Goal: Task Accomplishment & Management: Complete application form

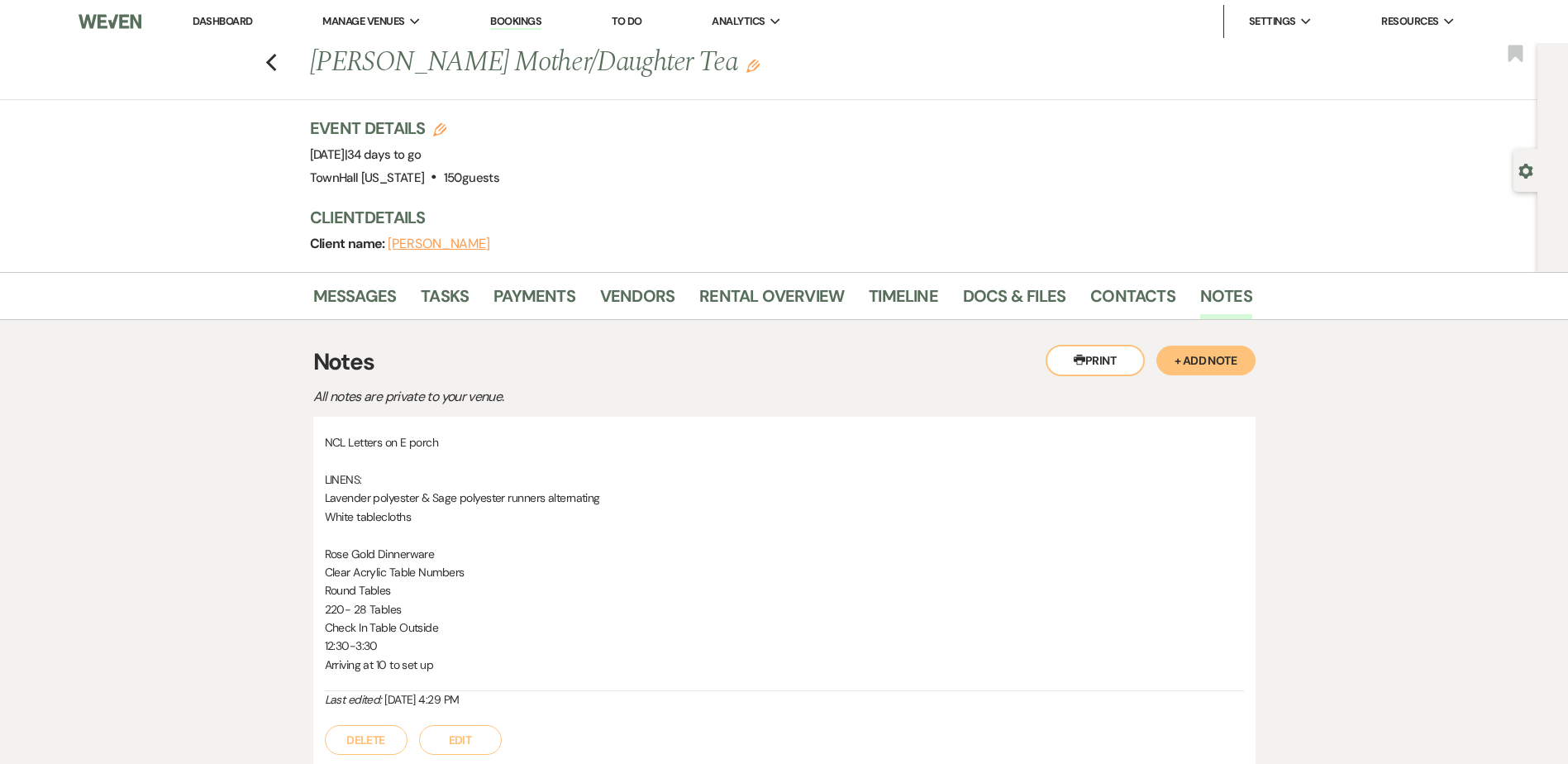
click at [224, 21] on link "Dashboard" at bounding box center [223, 21] width 59 height 14
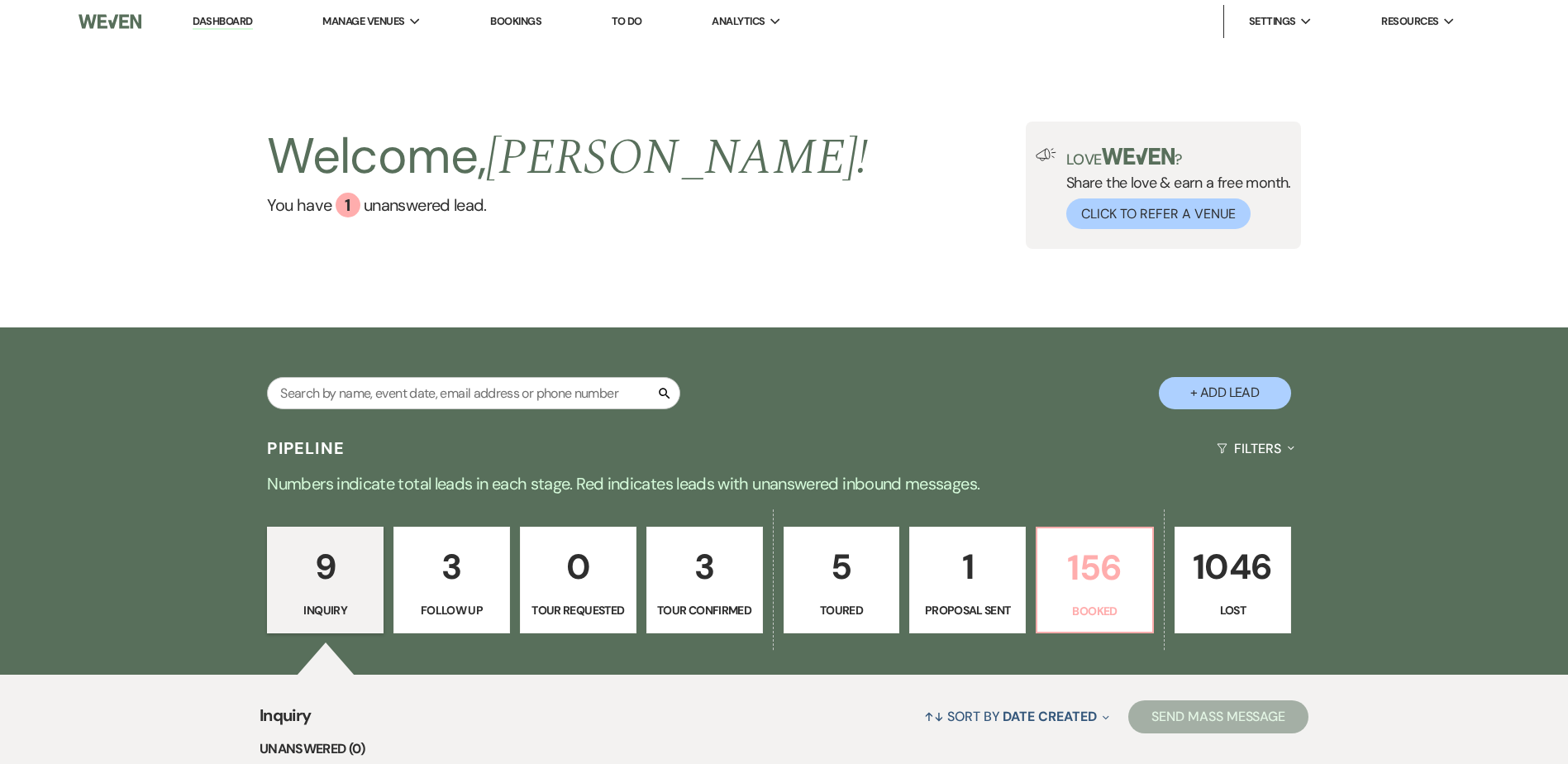
click at [1058, 551] on p "156" at bounding box center [1095, 567] width 95 height 55
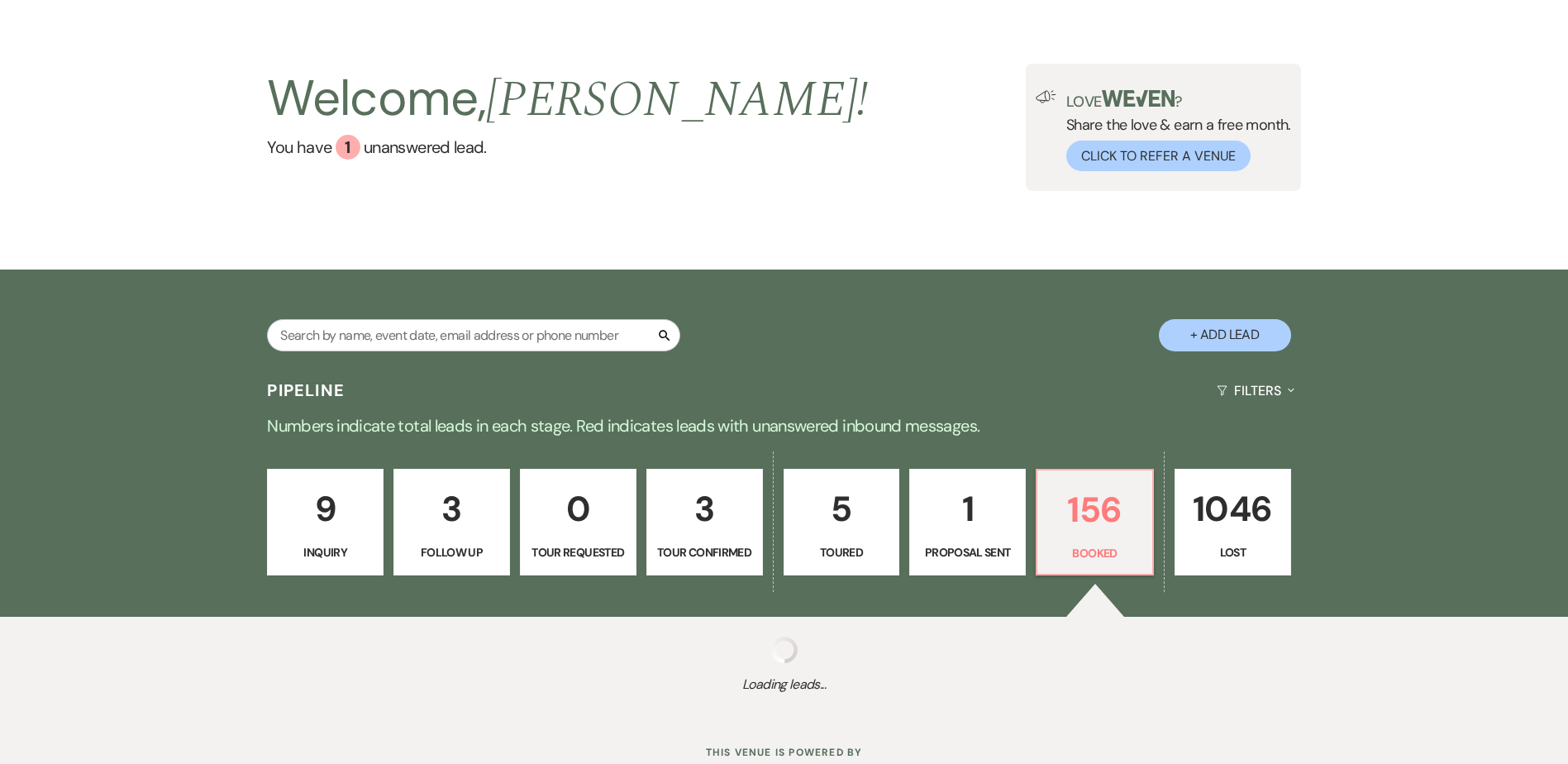
select select "7"
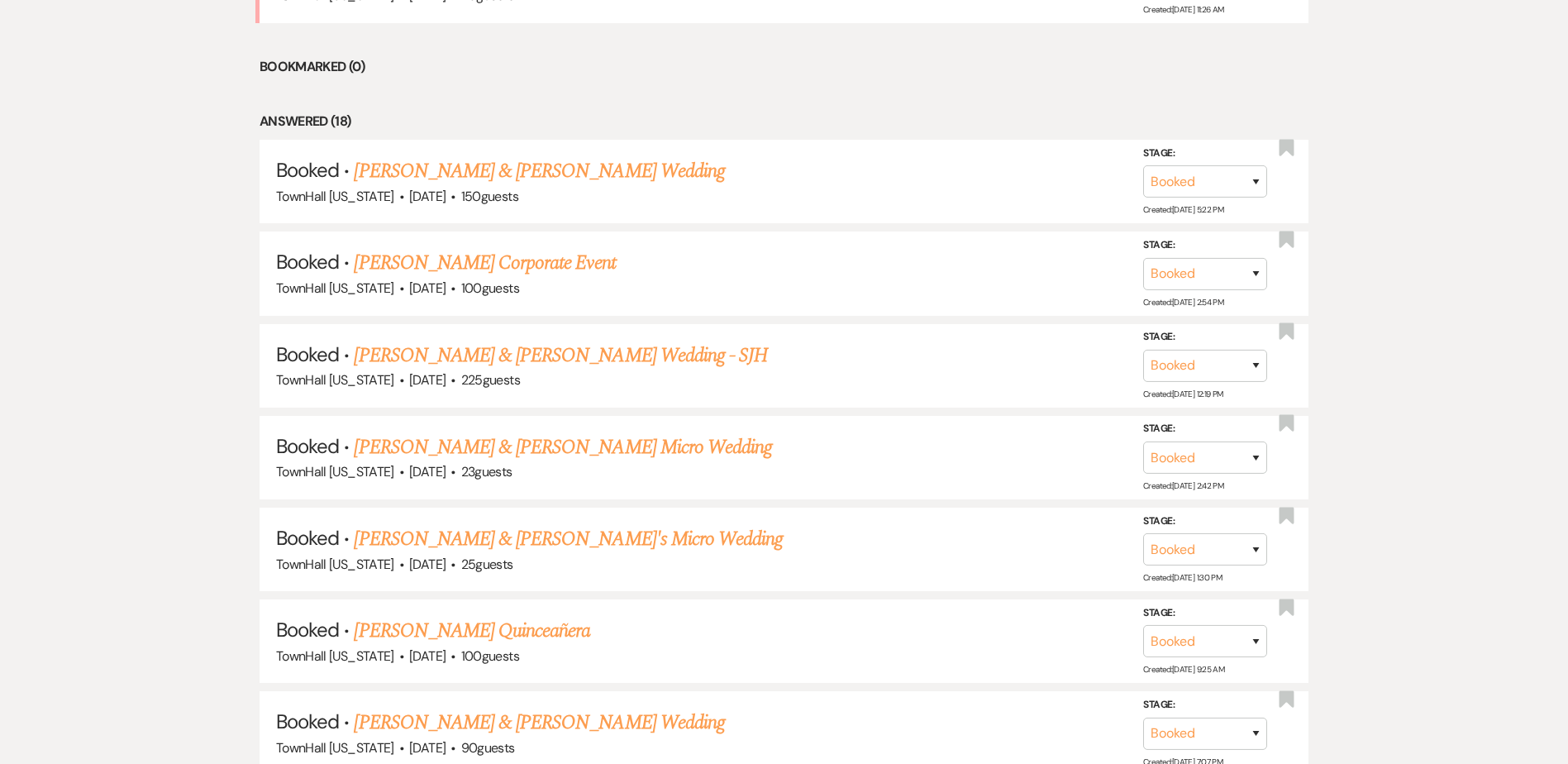
scroll to position [858, 0]
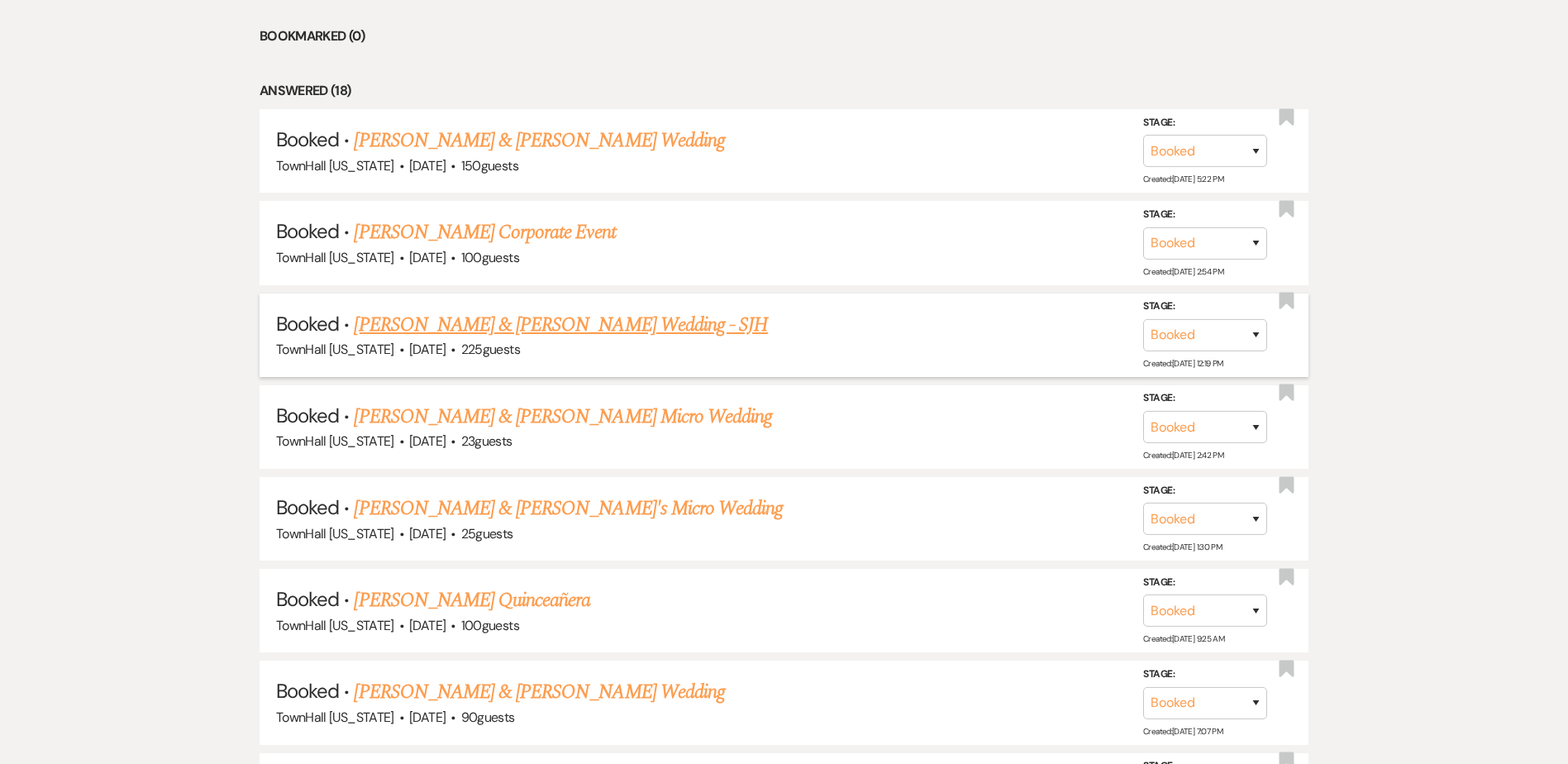
click at [618, 335] on link "Nick Amundson & Tatjana Ramos's Wedding - SJH" at bounding box center [561, 325] width 414 height 30
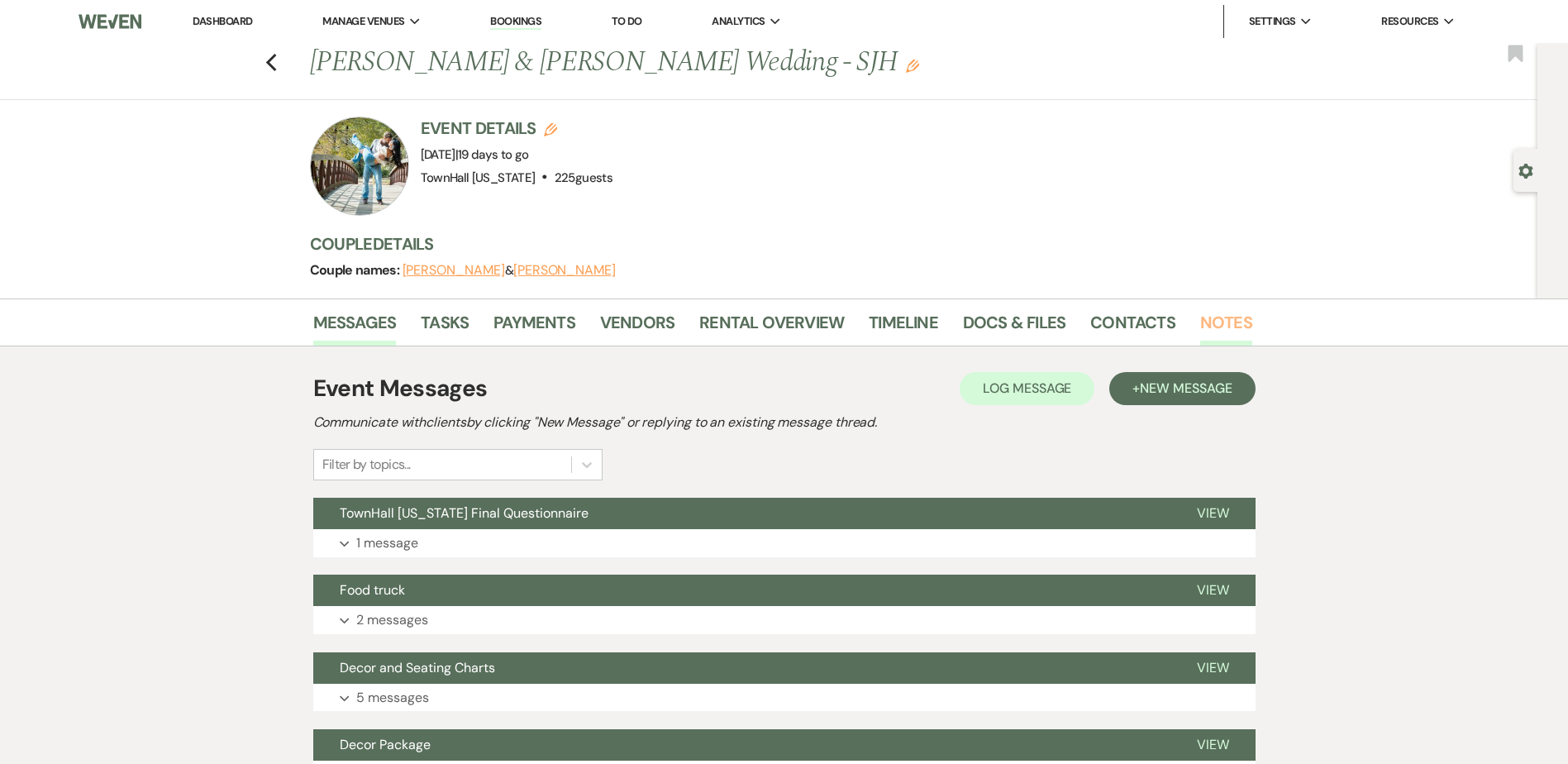
click at [1227, 325] on link "Notes" at bounding box center [1226, 327] width 52 height 37
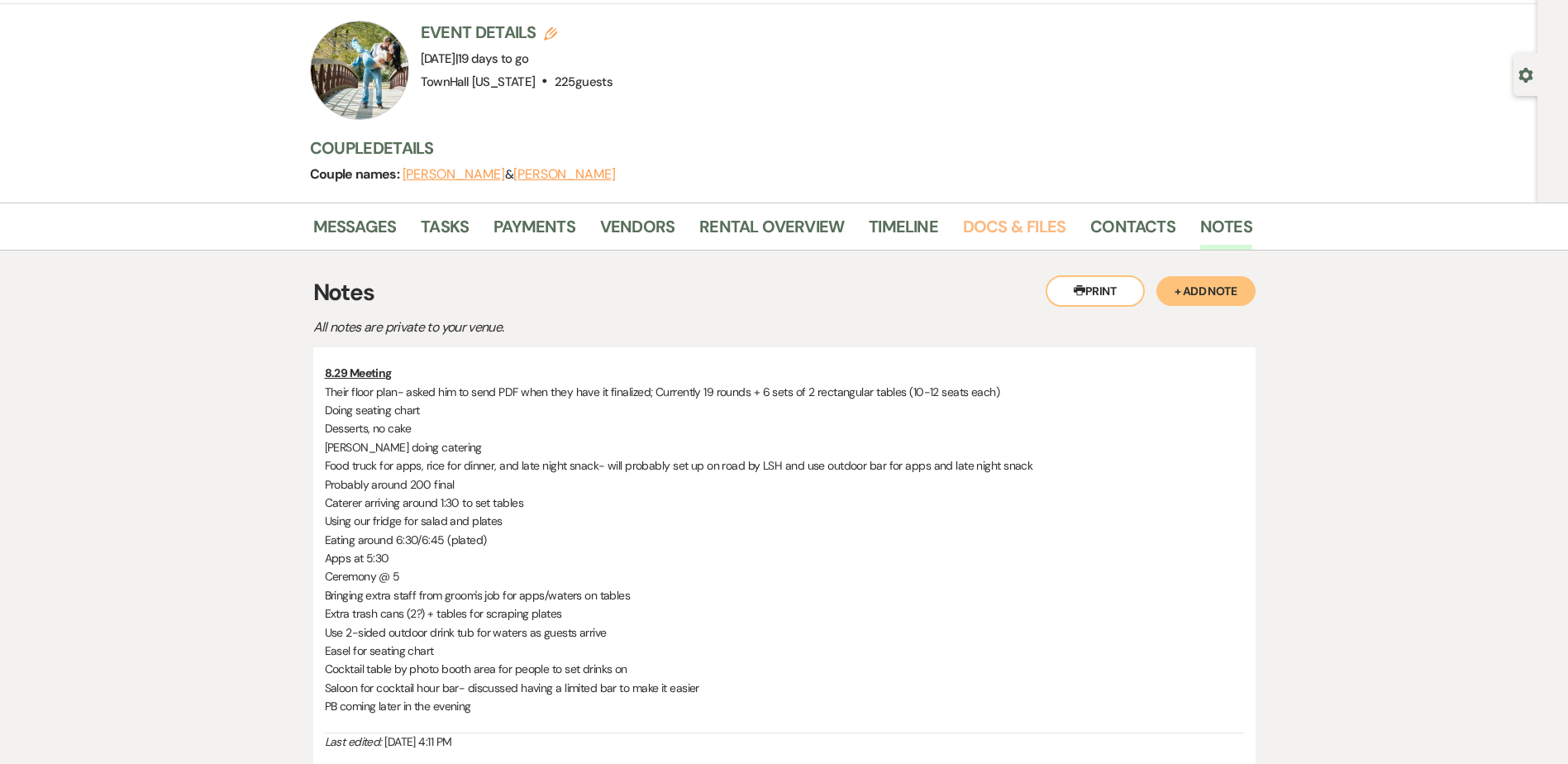
scroll to position [165, 0]
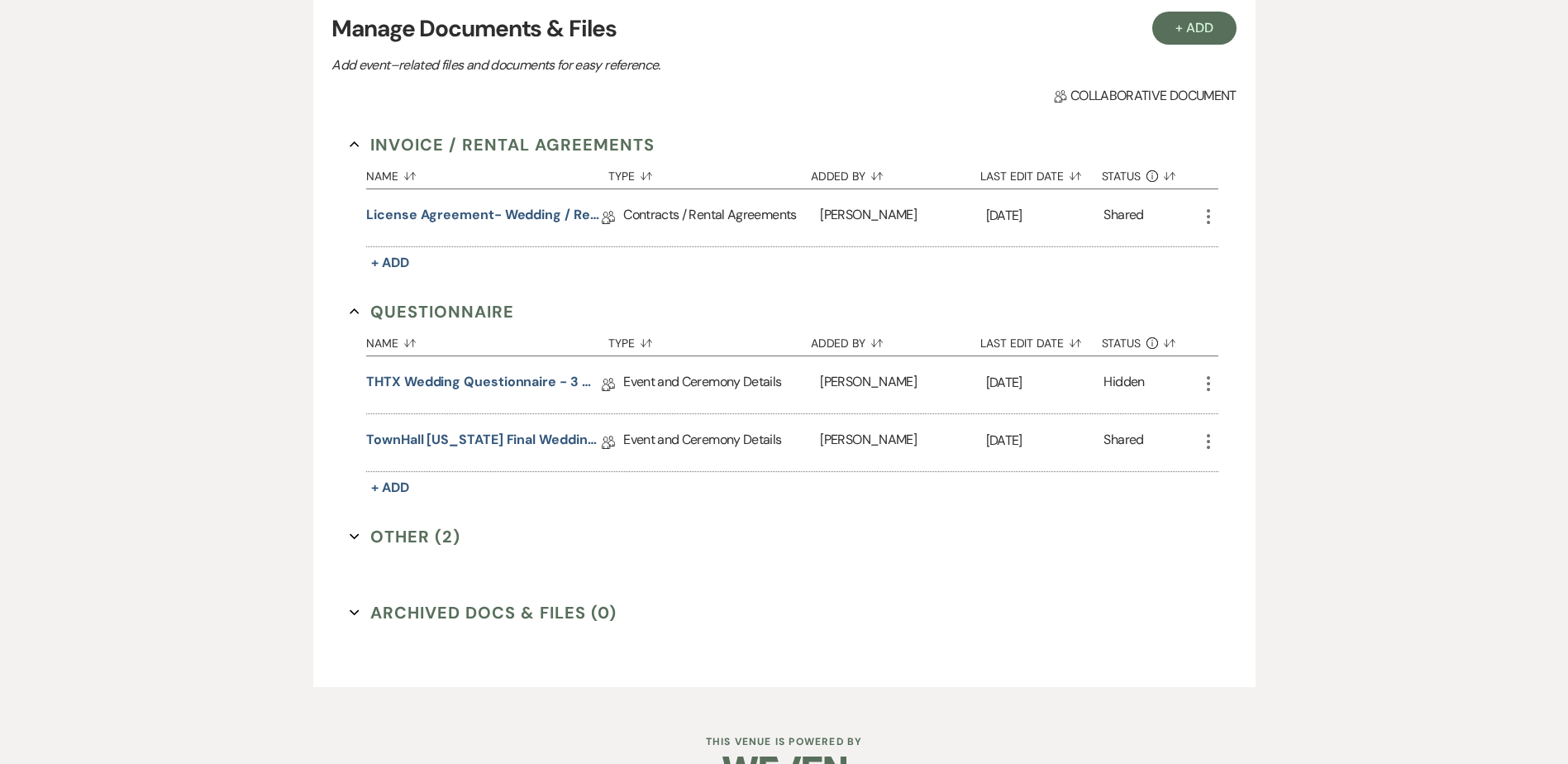
scroll to position [423, 0]
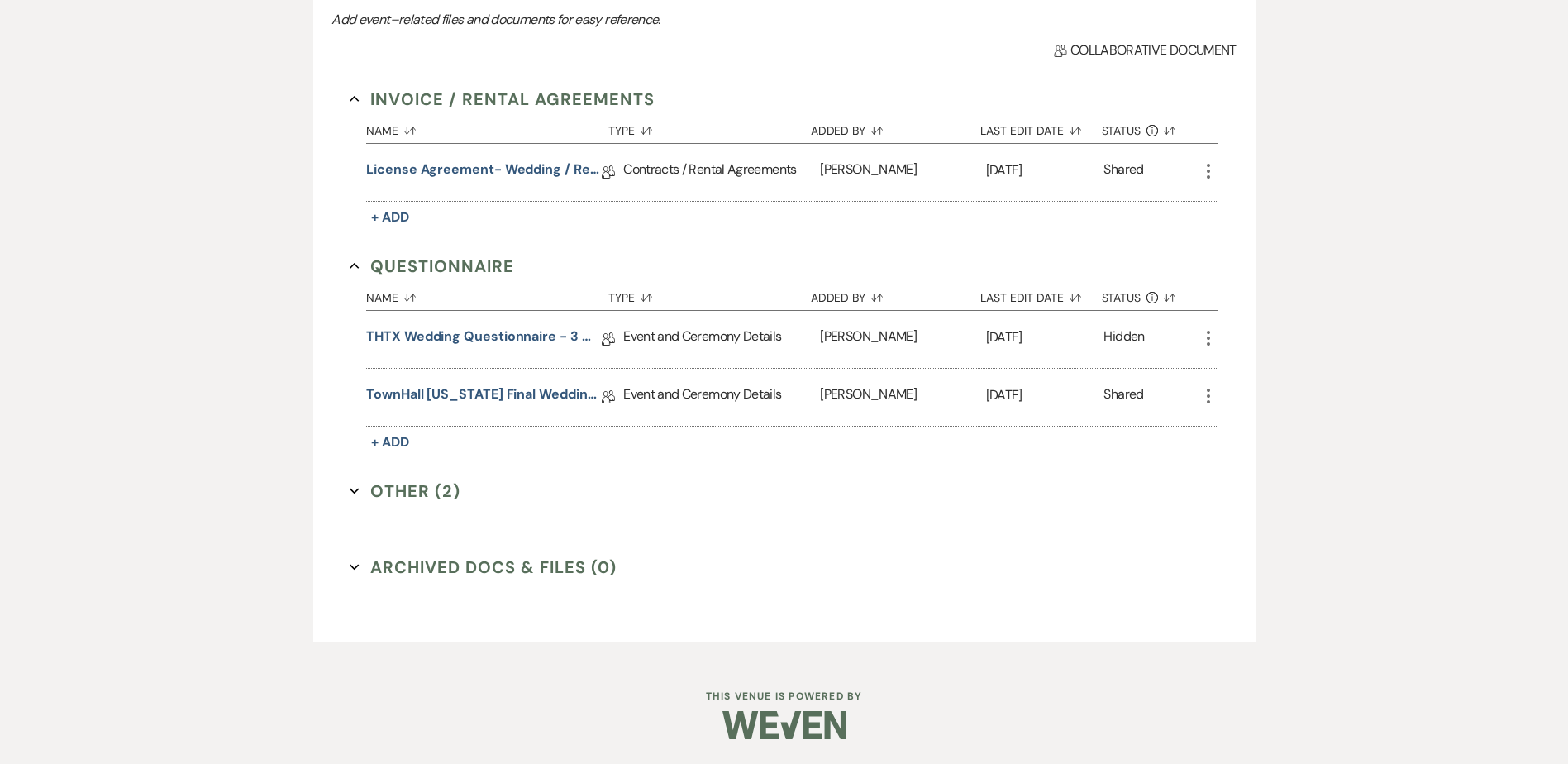
click at [376, 498] on button "Other (2) Expand" at bounding box center [404, 491] width 111 height 24
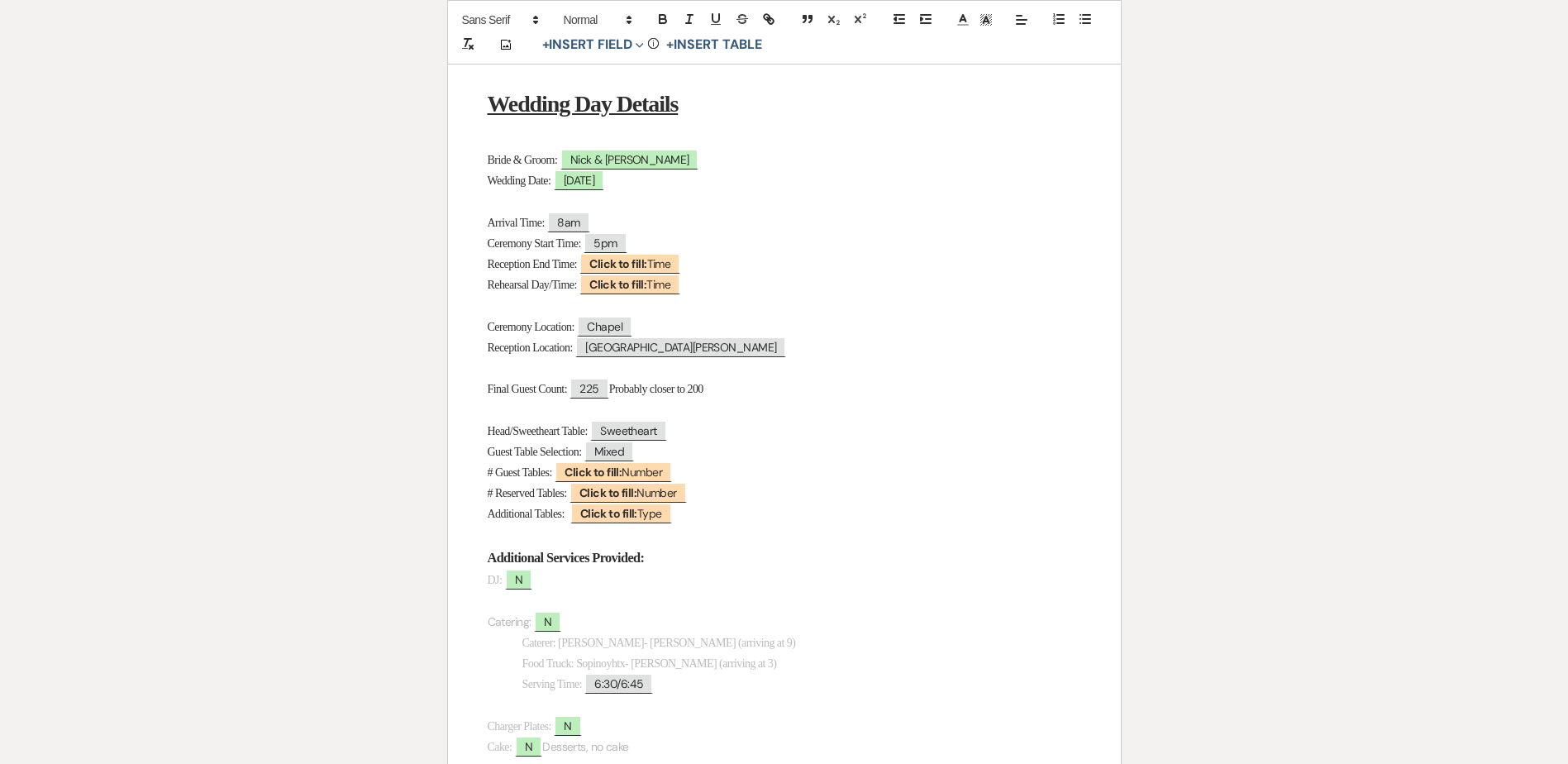
scroll to position [331, 0]
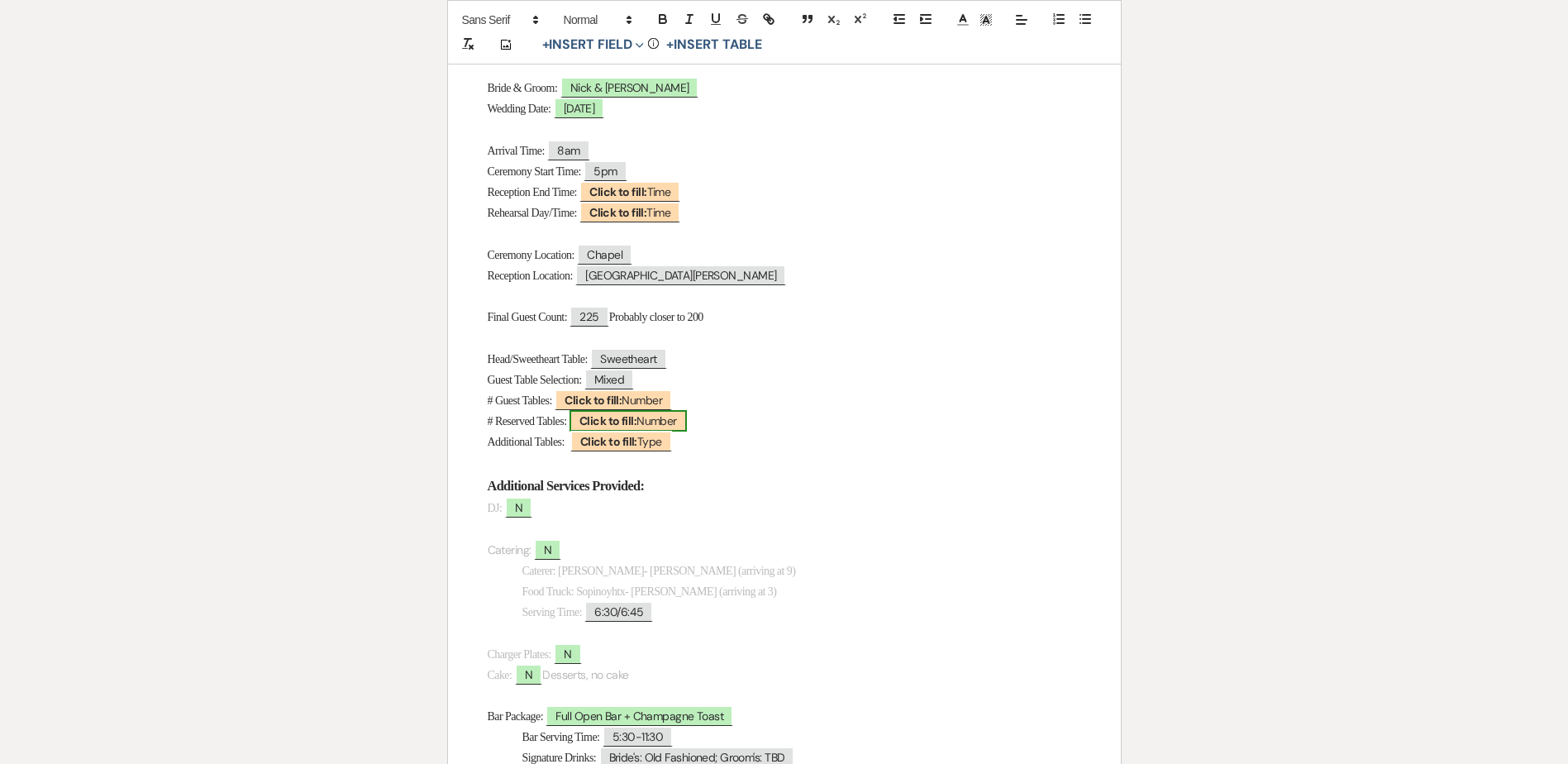
click at [625, 418] on b "Click to fill:" at bounding box center [607, 420] width 57 height 15
select select "Number"
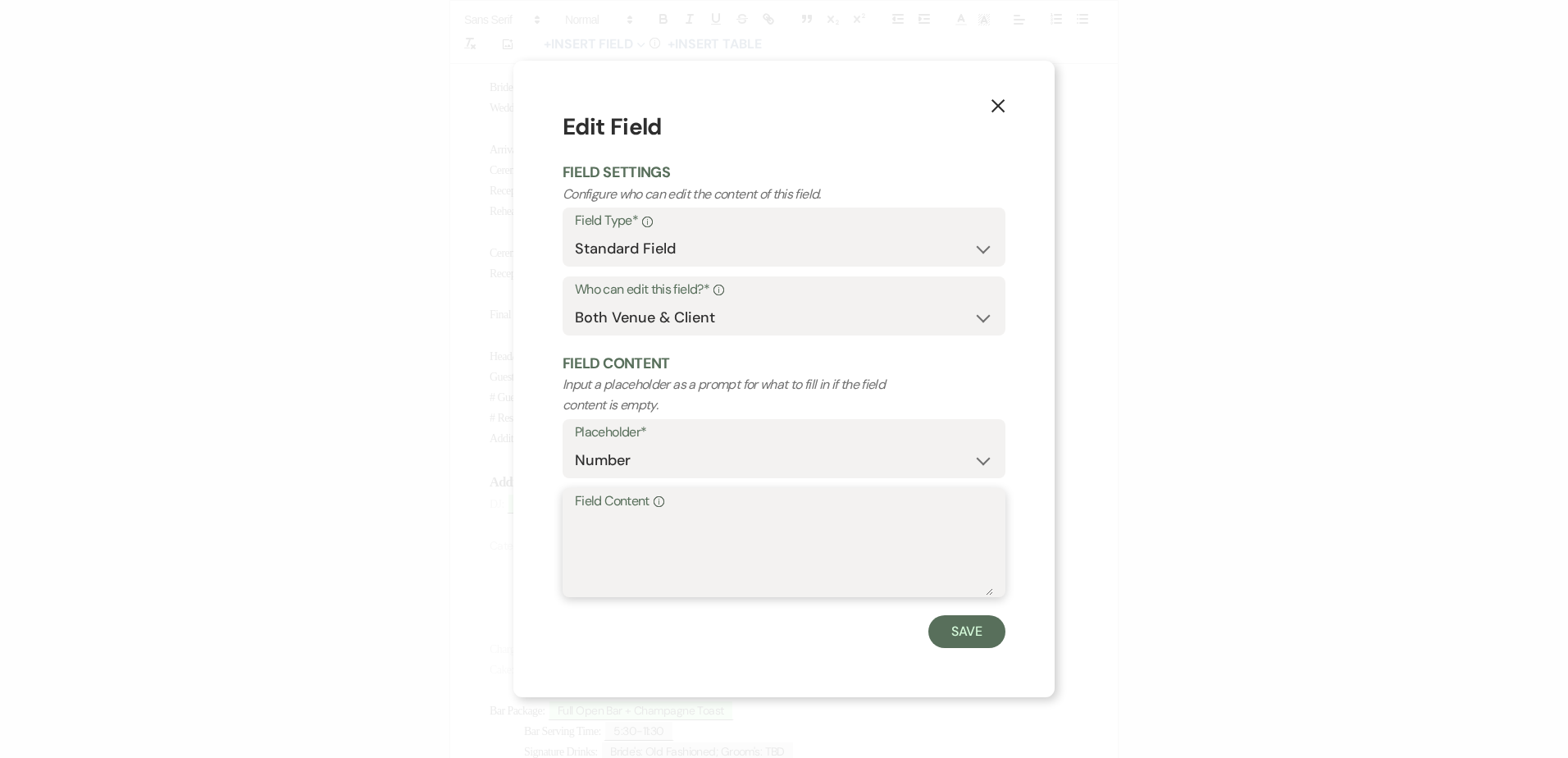
click at [752, 535] on textarea "Field Content Info" at bounding box center [783, 554] width 418 height 82
type textarea "Seating Chart"
click at [956, 628] on button "Save" at bounding box center [966, 632] width 77 height 33
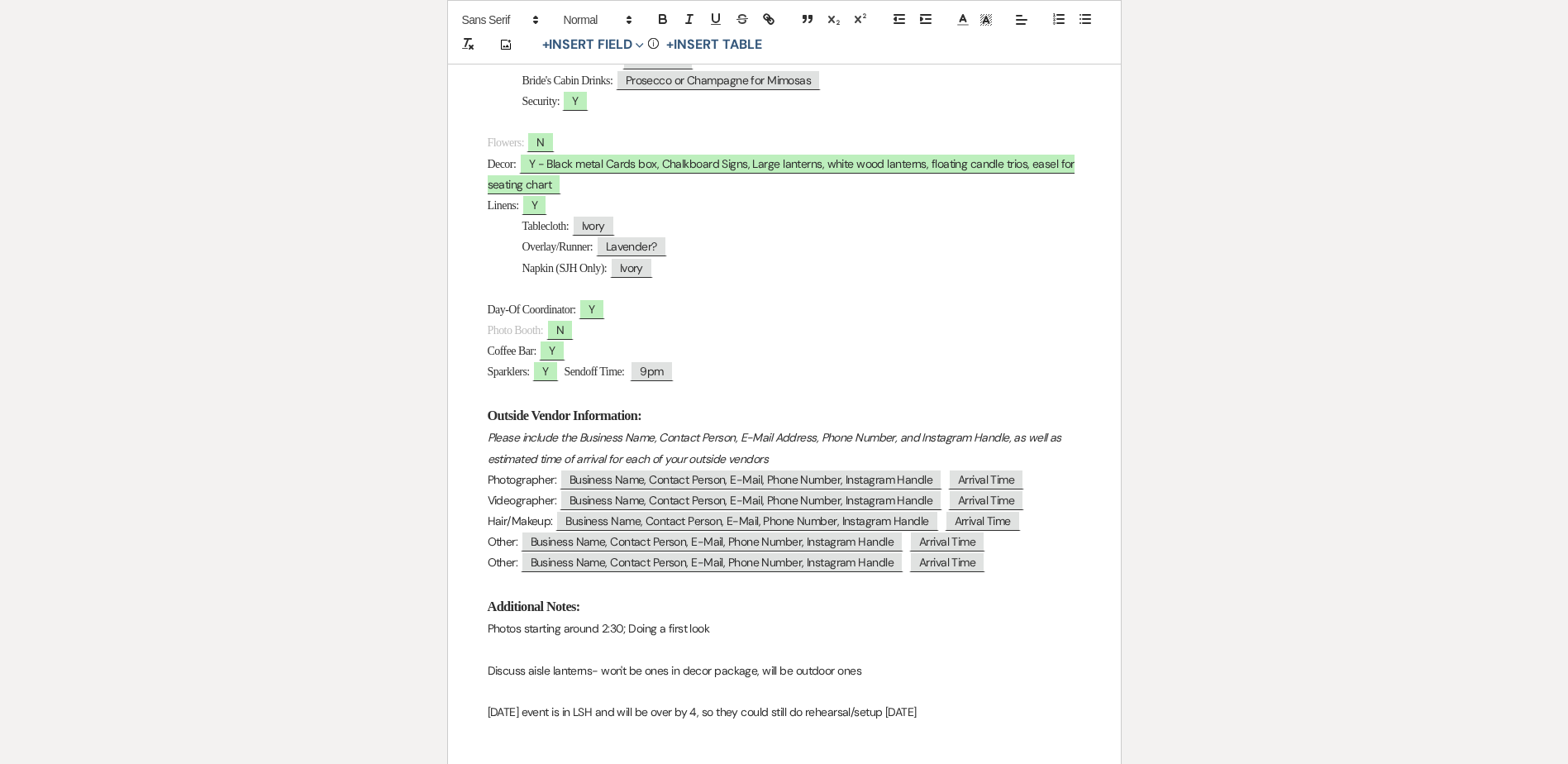
scroll to position [1074, 0]
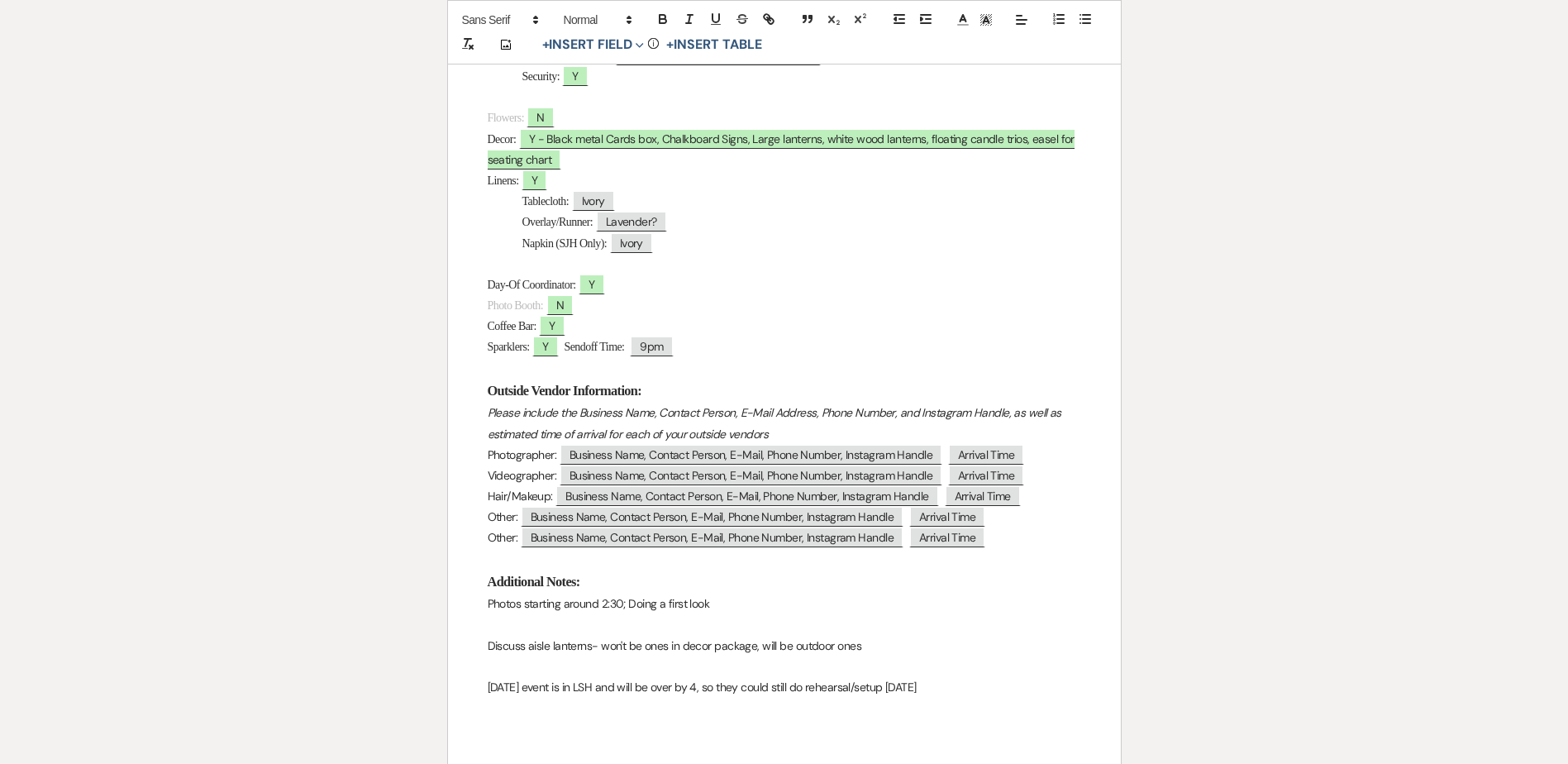
click at [616, 325] on p "Coffee Bar: ﻿ Y ﻿" at bounding box center [784, 327] width 594 height 21
drag, startPoint x: 708, startPoint y: 320, endPoint x: 577, endPoint y: 323, distance: 131.0
click at [577, 323] on p "Coffee Bar: ﻿ Y ﻿ Special milk requirements?" at bounding box center [784, 327] width 594 height 21
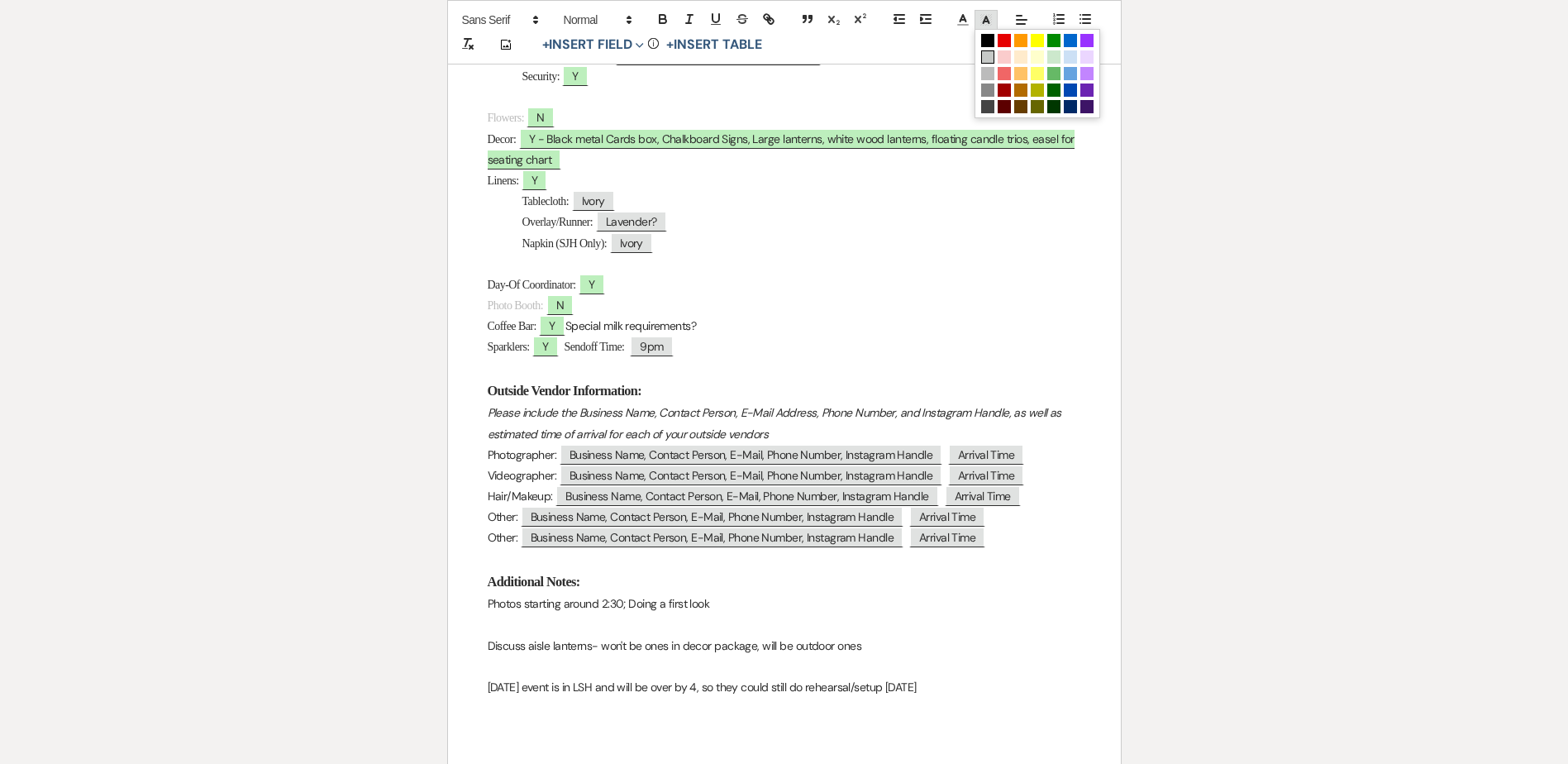
click at [986, 22] on line at bounding box center [985, 22] width 4 height 0
click at [1042, 42] on span at bounding box center [1037, 40] width 13 height 13
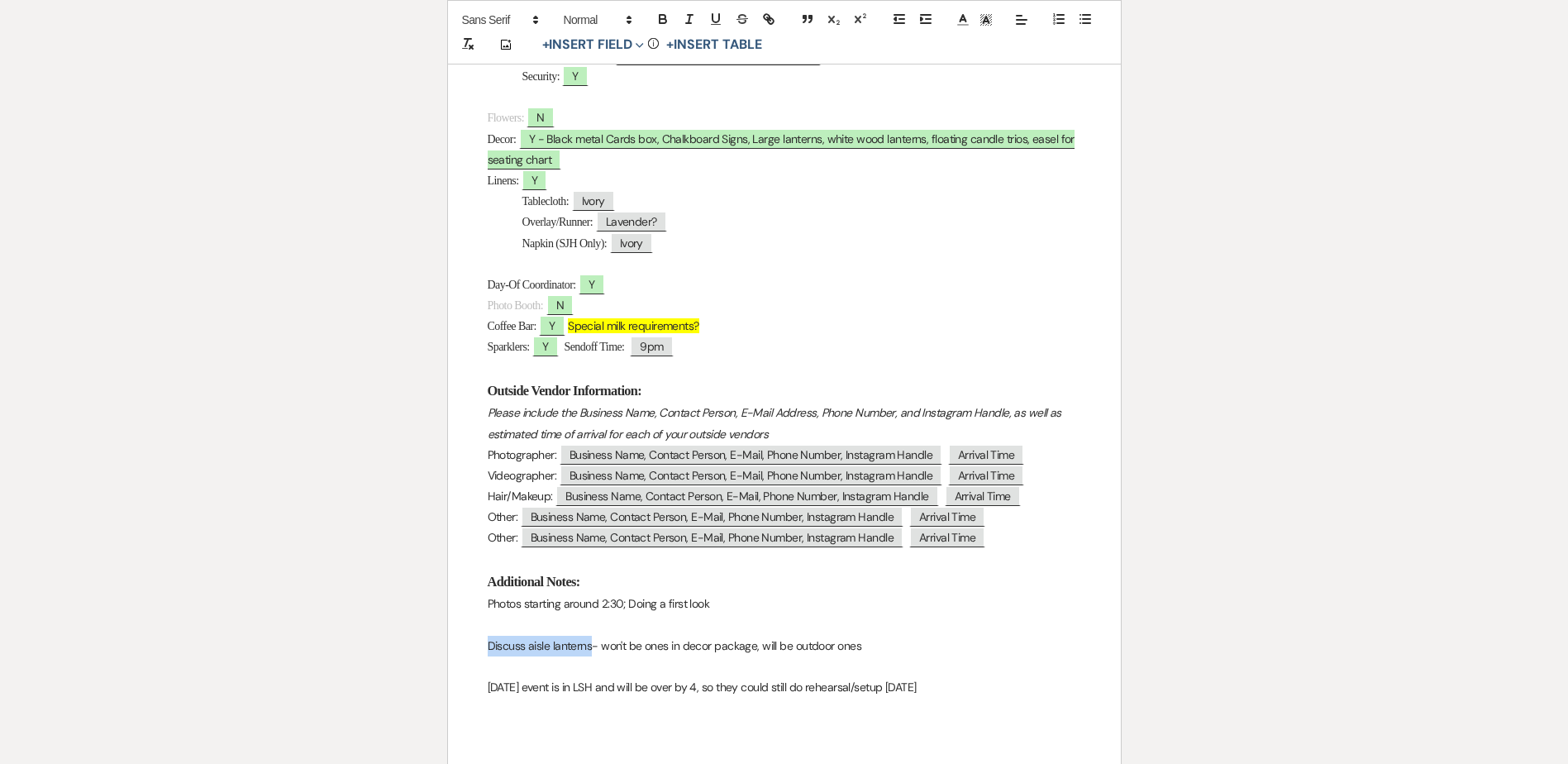
drag, startPoint x: 591, startPoint y: 646, endPoint x: 490, endPoint y: 646, distance: 101.0
click at [490, 646] on p "Discuss aisle lanterns- won't be ones in decor package, will be outdoor ones" at bounding box center [784, 646] width 594 height 21
click at [982, 24] on icon at bounding box center [986, 19] width 15 height 15
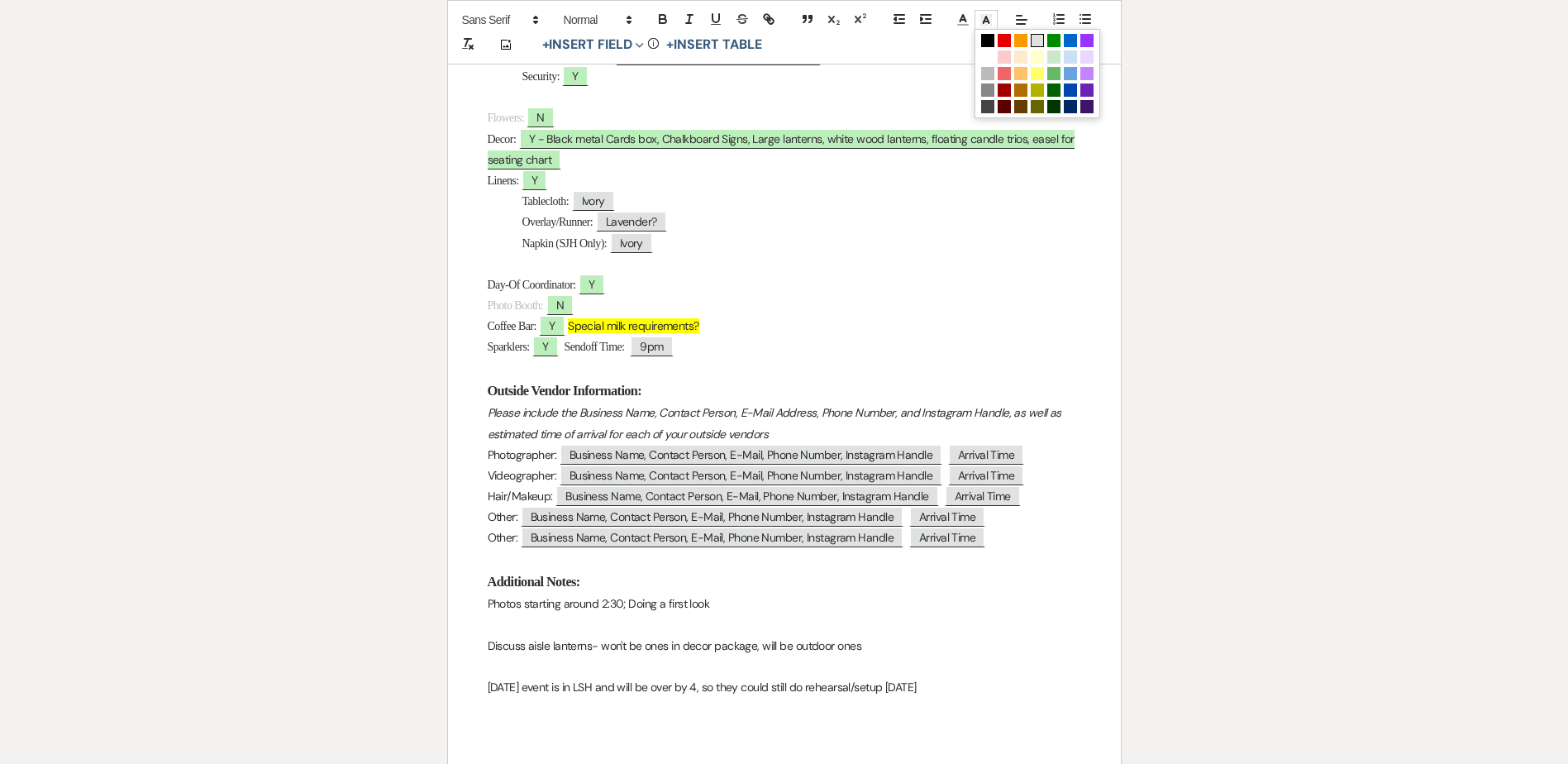
click at [1040, 39] on span at bounding box center [1037, 40] width 13 height 13
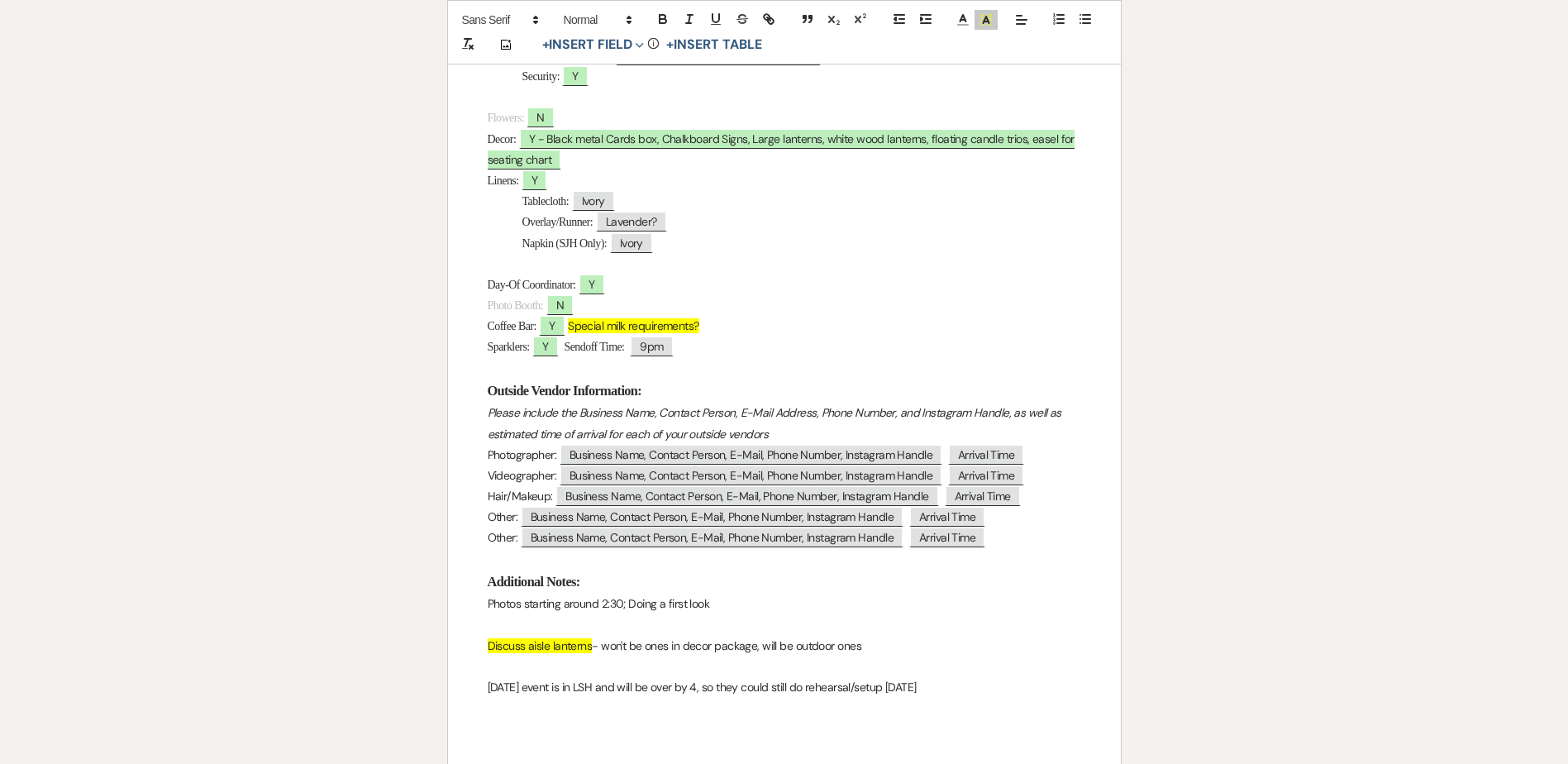
click at [998, 618] on p at bounding box center [784, 624] width 594 height 21
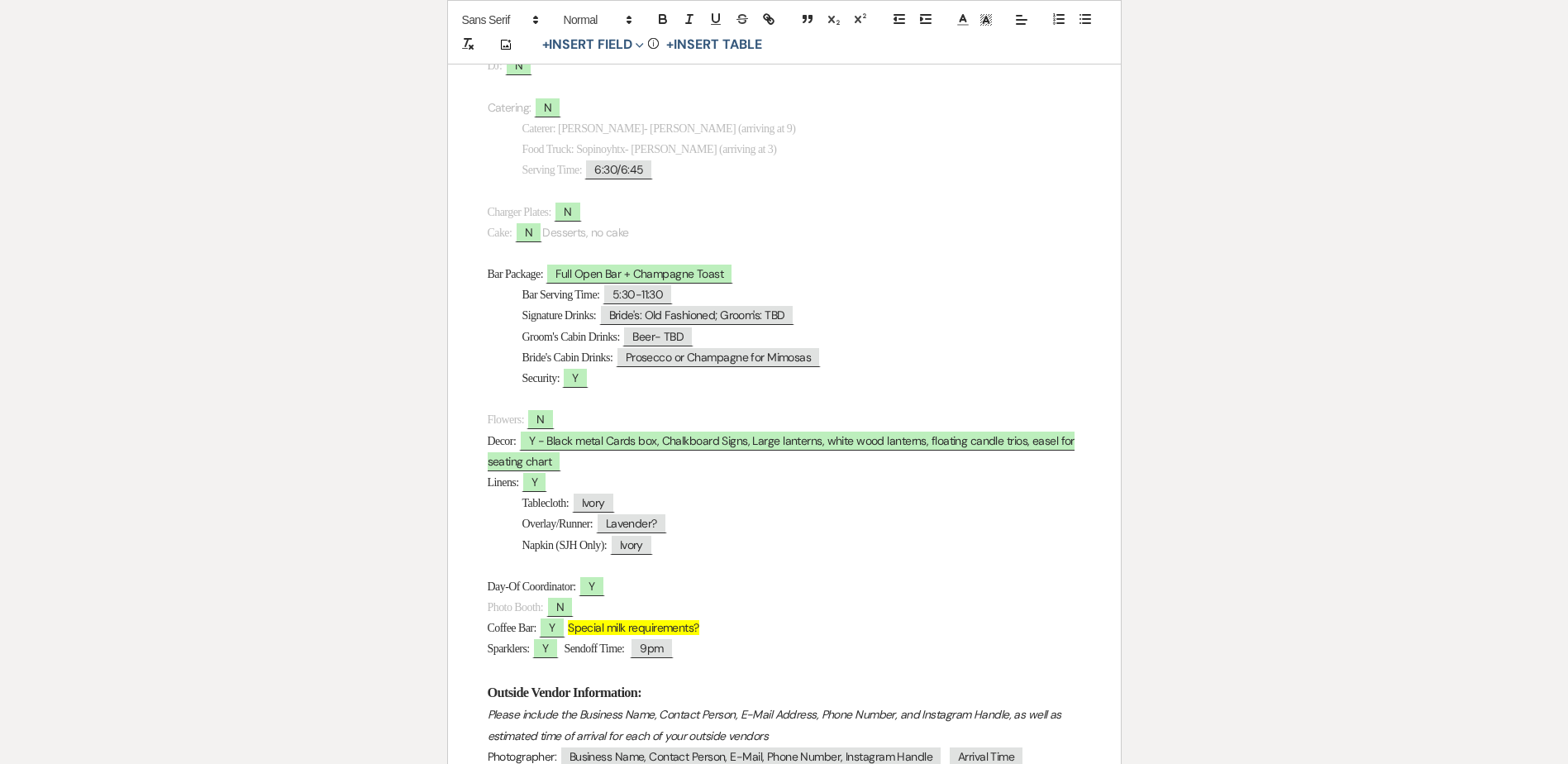
scroll to position [744, 0]
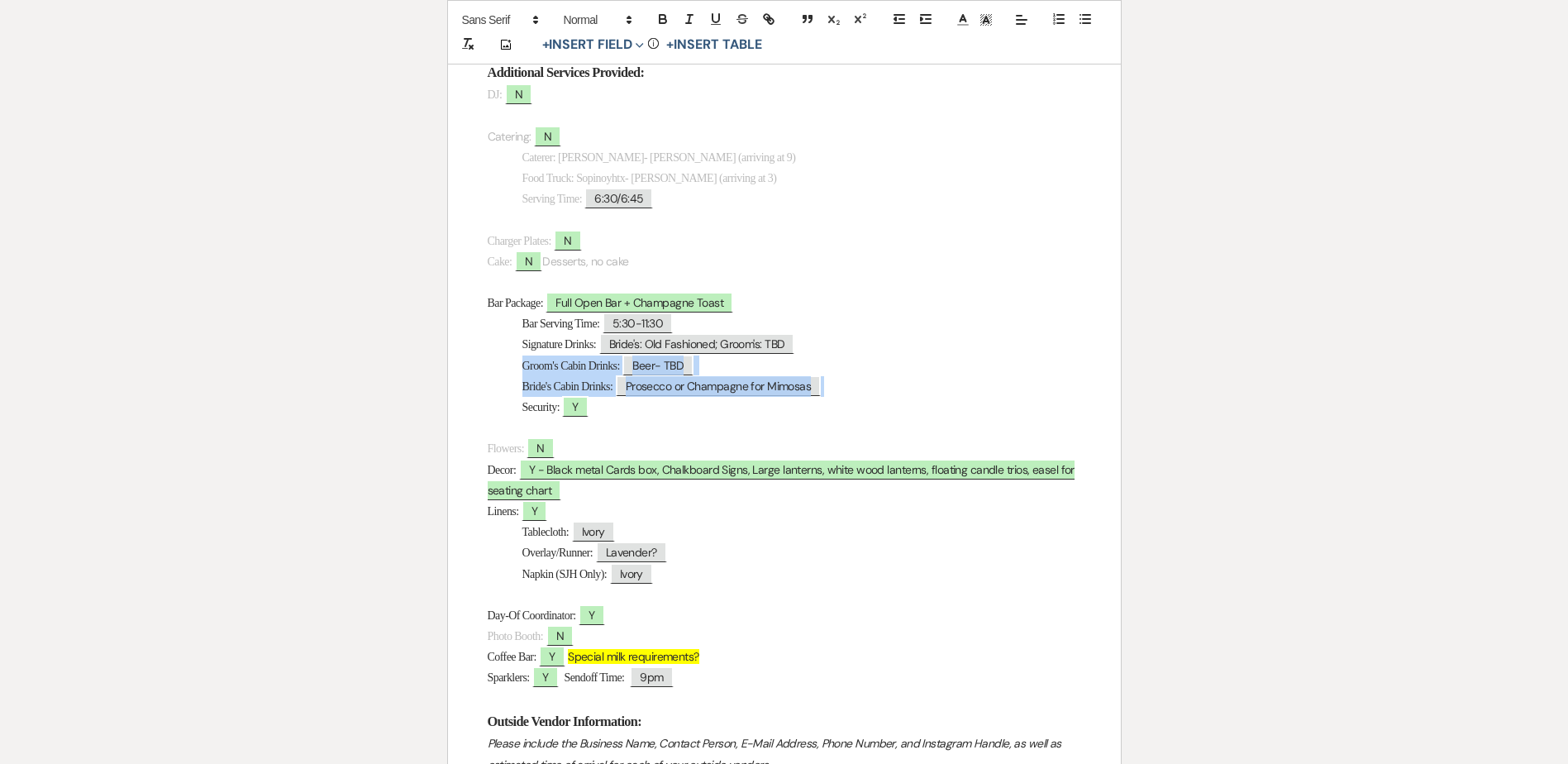
drag, startPoint x: 522, startPoint y: 366, endPoint x: 841, endPoint y: 385, distance: 319.6
click at [841, 385] on div "Wedding Day Details Bride & Groom: ﻿ Nick & Tatjana ﻿ Wedding Date: ﻿ 10/04/202…" at bounding box center [784, 346] width 673 height 1606
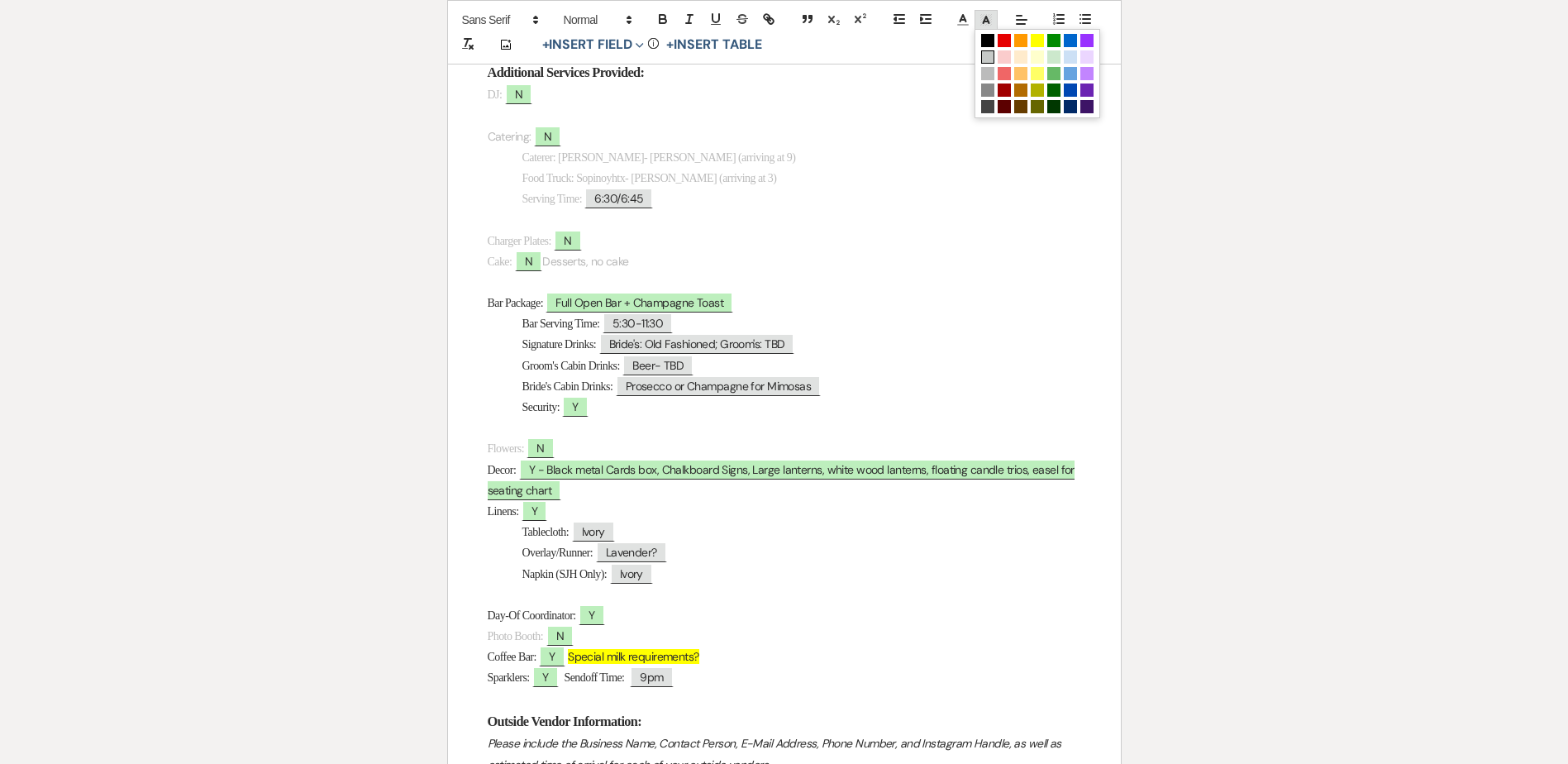
click at [993, 15] on icon at bounding box center [986, 19] width 15 height 15
click at [1037, 39] on span at bounding box center [1037, 40] width 13 height 13
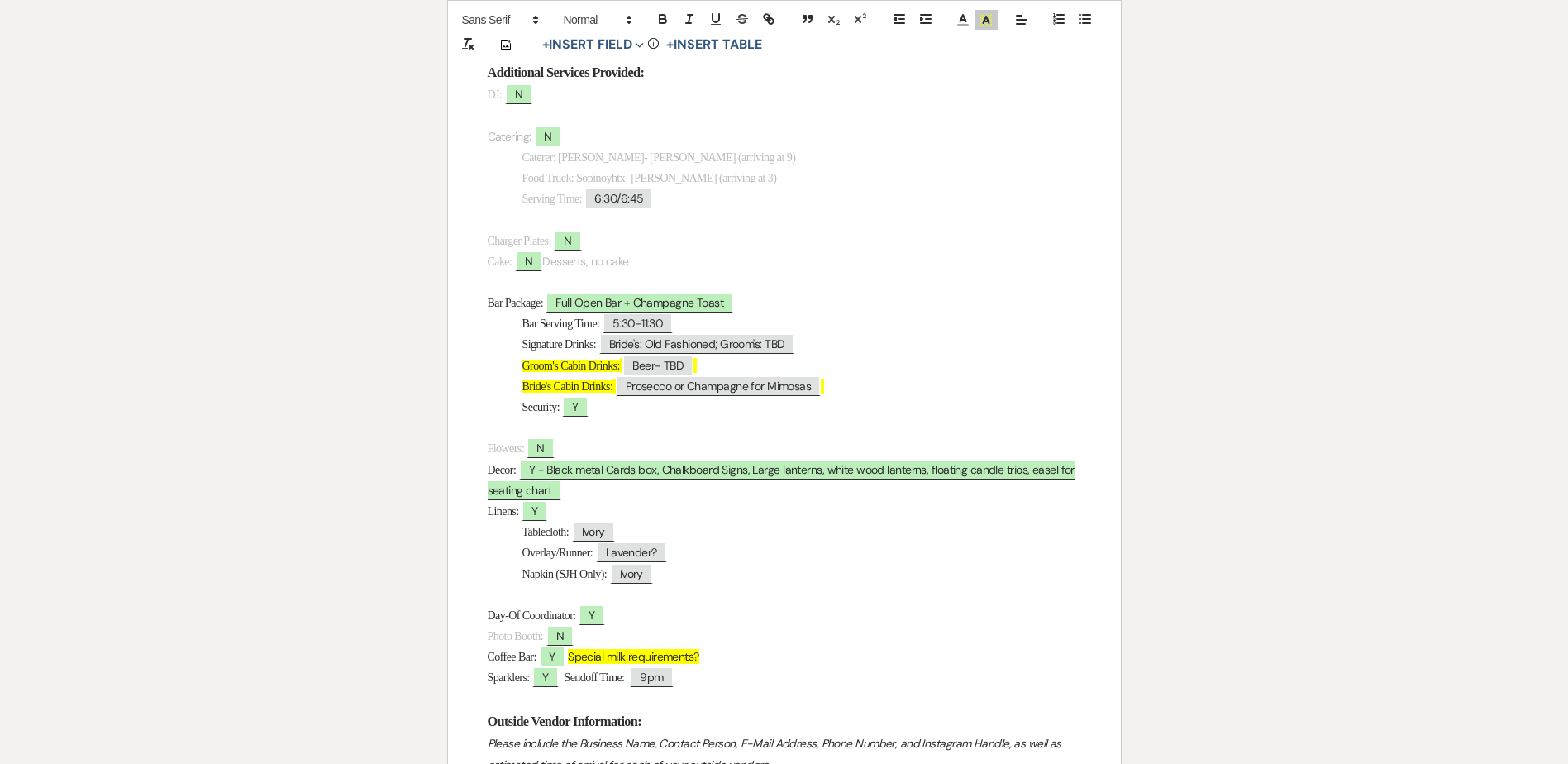
click at [909, 340] on p "Signature Drinks: ﻿ Bride's: Old Fashioned; Groom's: TBD ﻿" at bounding box center [784, 344] width 594 height 21
click at [828, 339] on p "Signature Drinks: ﻿ Bride's: Old Fashioned; Groom's: TBD ﻿ Signage?" at bounding box center [784, 344] width 594 height 21
click at [986, 19] on polyline at bounding box center [985, 20] width 6 height 7
click at [1039, 41] on span at bounding box center [1037, 40] width 13 height 13
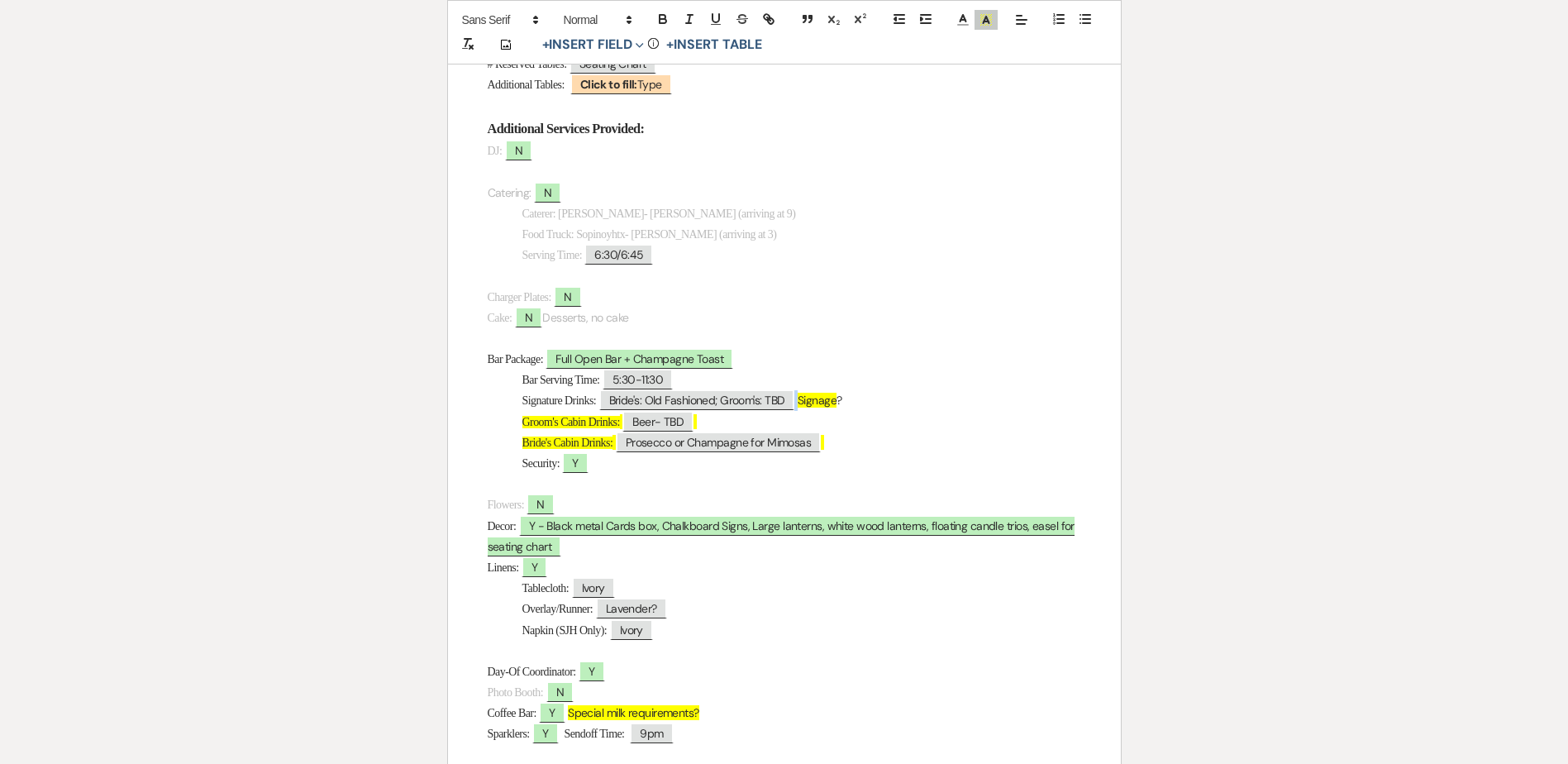
scroll to position [661, 0]
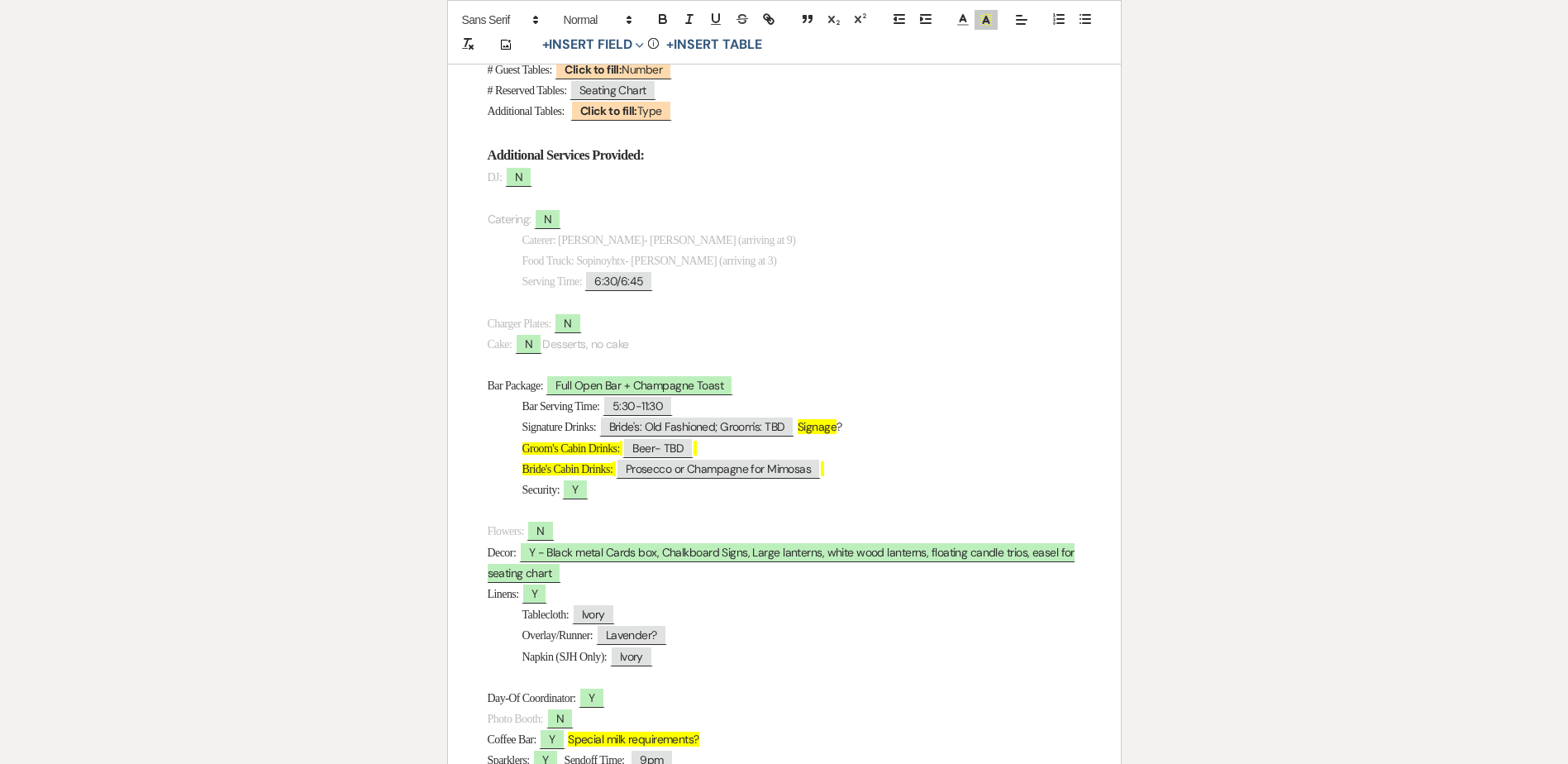
click at [577, 180] on p "DJ: ﻿ N ﻿" at bounding box center [784, 177] width 594 height 21
drag, startPoint x: 630, startPoint y: 205, endPoint x: 560, endPoint y: 199, distance: 70.3
click at [560, 199] on p at bounding box center [784, 198] width 594 height 21
drag, startPoint x: 628, startPoint y: 182, endPoint x: 549, endPoint y: 180, distance: 79.0
click at [542, 182] on p "DJ: ﻿ N ﻿ DJ end time?" at bounding box center [784, 177] width 594 height 21
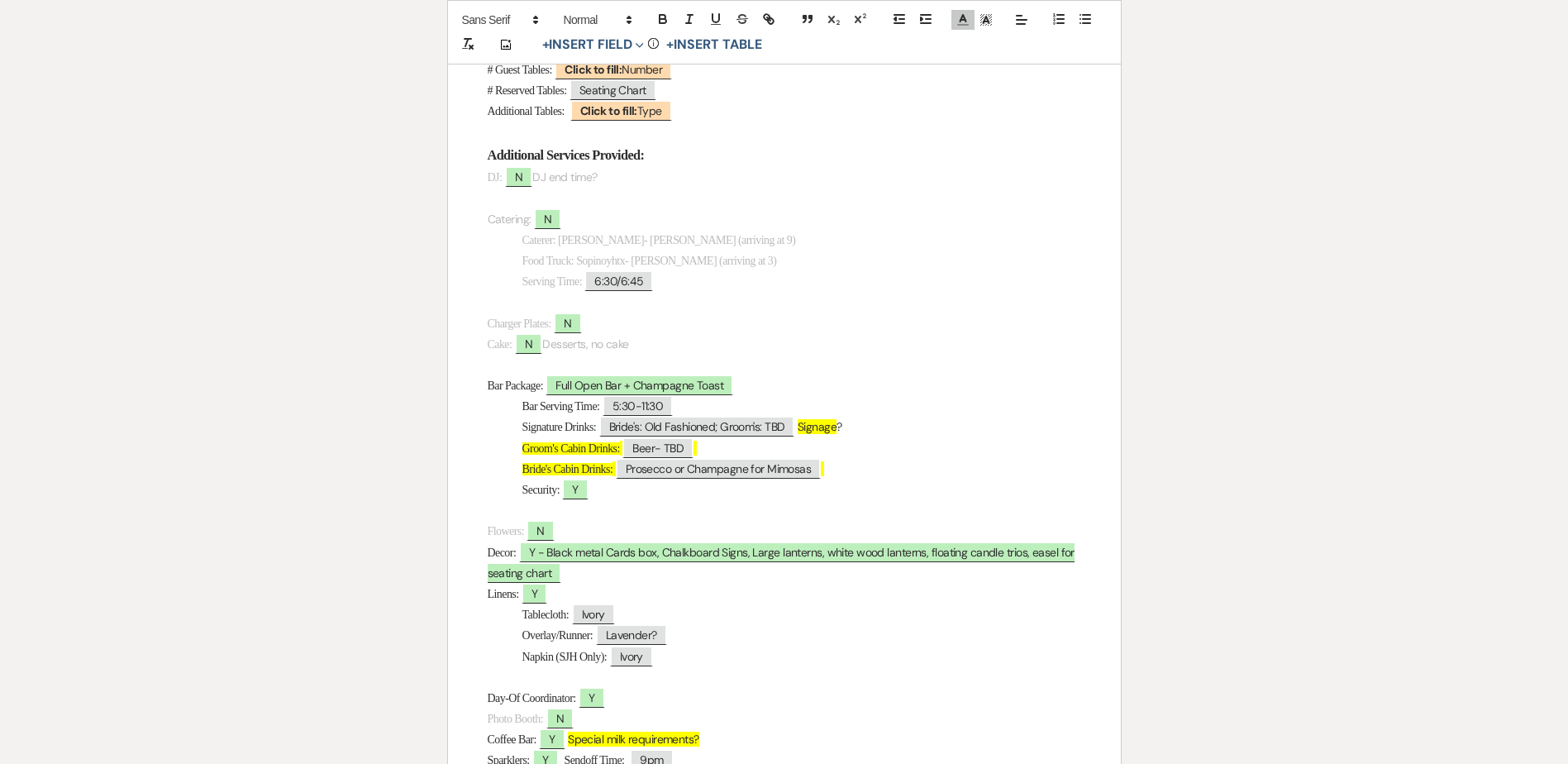
click at [998, 21] on div "Add Photo + Insert Field Expand Standard Field Smart Field Signature Field Init…" at bounding box center [784, 32] width 674 height 65
click at [990, 21] on polygon at bounding box center [990, 21] width 1 height 1
click at [1034, 39] on span at bounding box center [1037, 40] width 13 height 13
click at [795, 179] on p "DJ: ﻿ N ﻿ DJ end time?" at bounding box center [784, 177] width 594 height 21
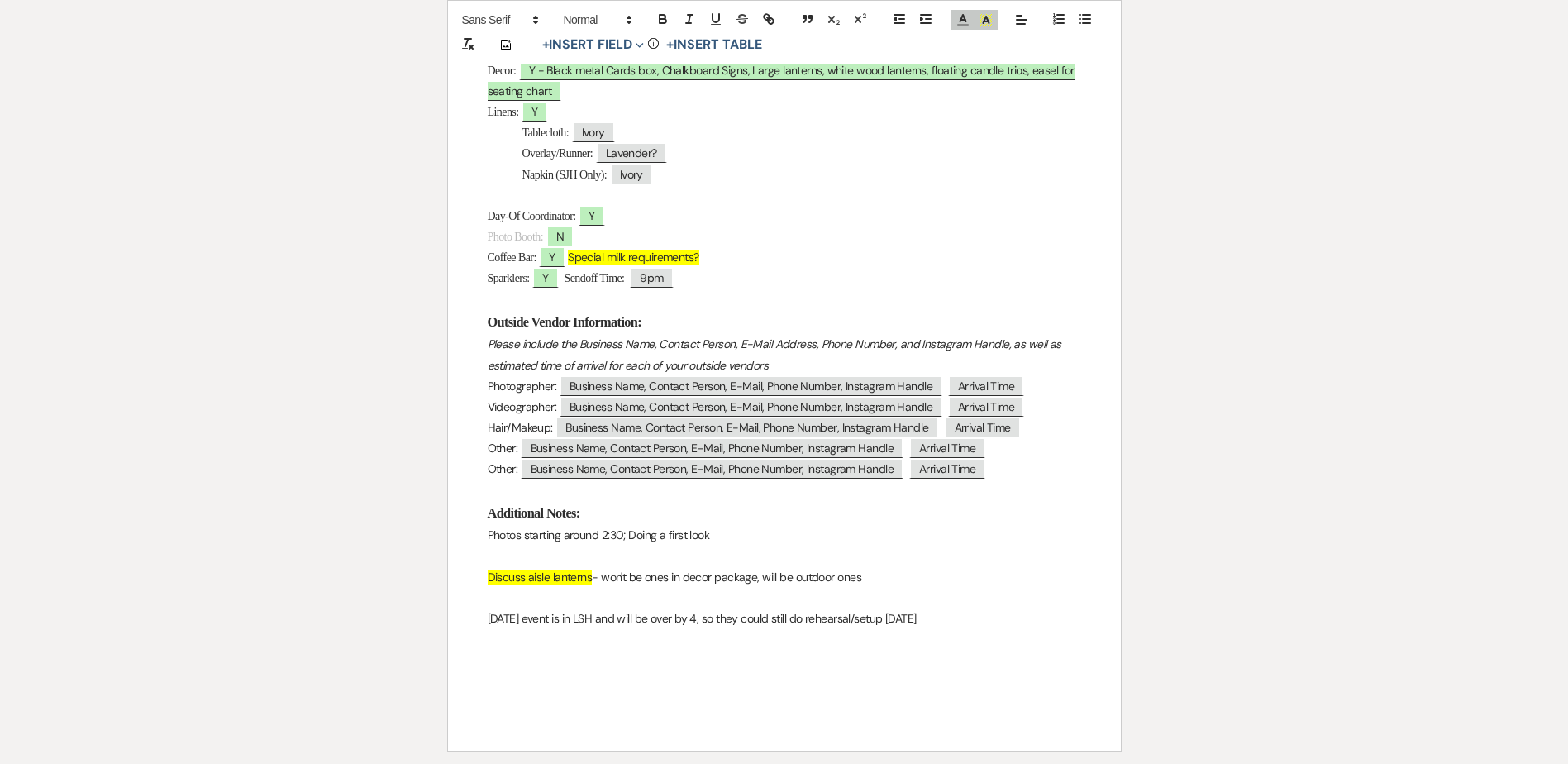
scroll to position [1287, 0]
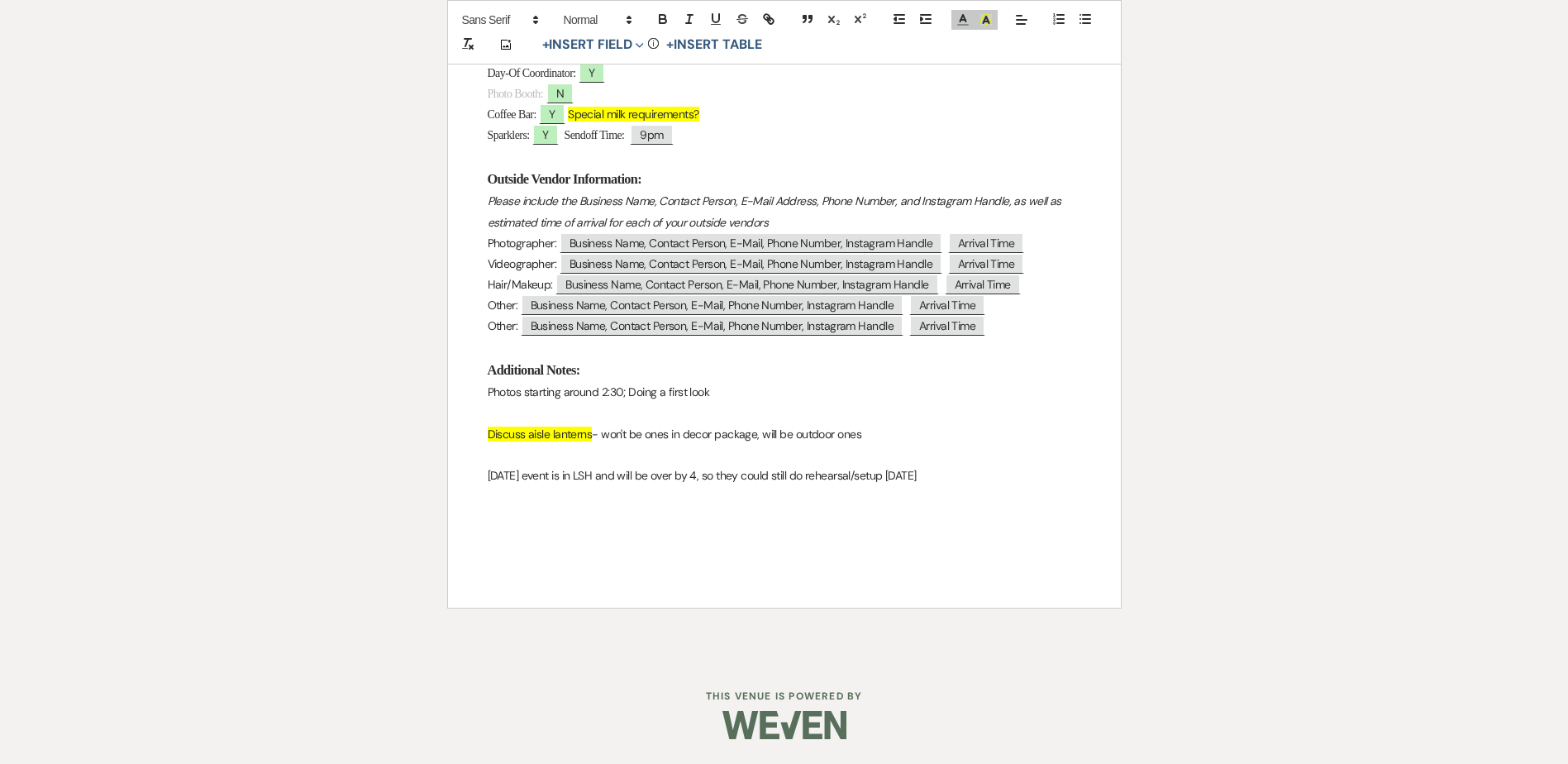
click at [557, 514] on p at bounding box center [784, 517] width 594 height 21
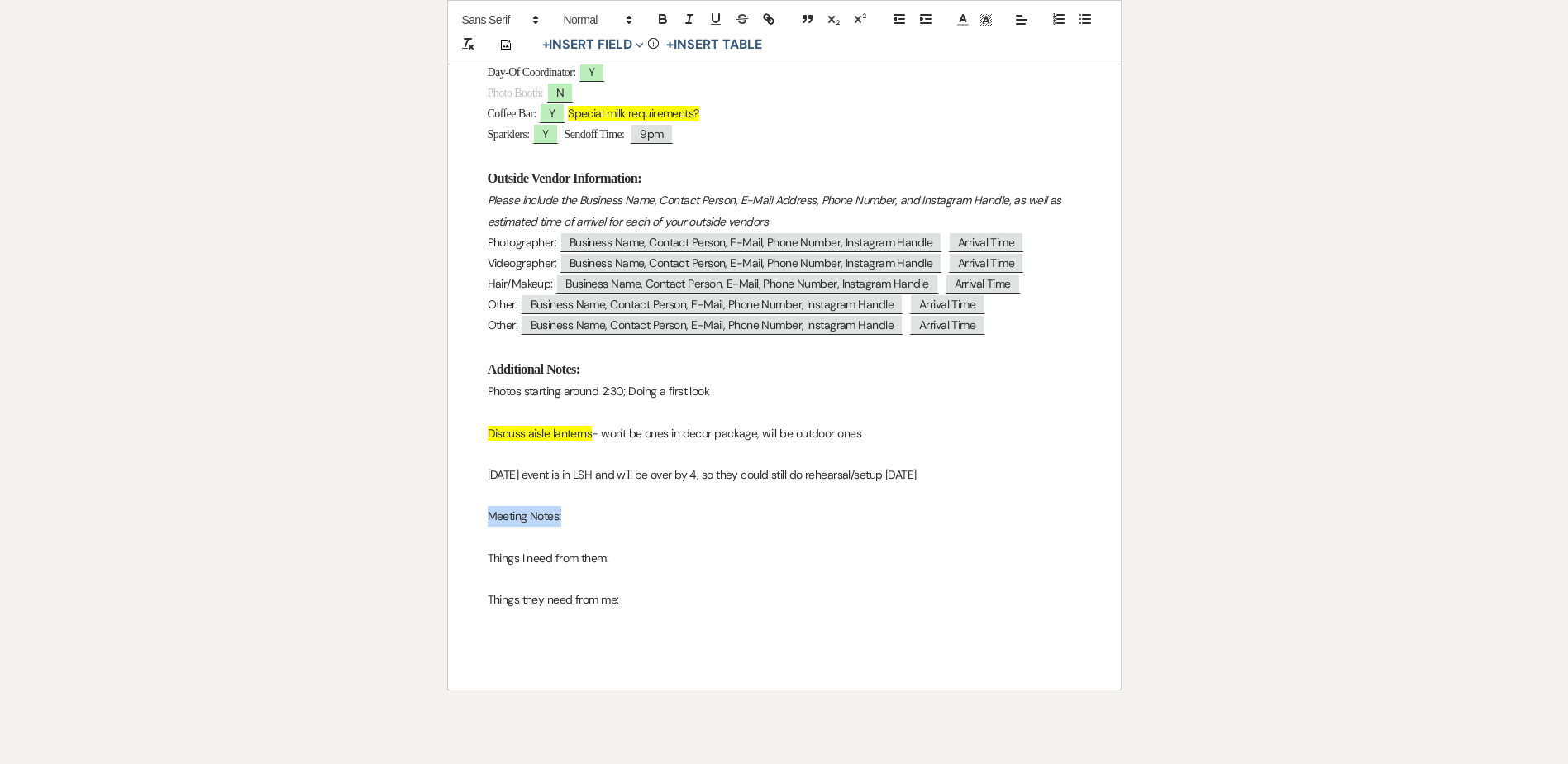
drag, startPoint x: 564, startPoint y: 517, endPoint x: 488, endPoint y: 515, distance: 76.0
click at [488, 515] on p "Meeting Notes:" at bounding box center [784, 516] width 594 height 21
click at [617, 22] on span at bounding box center [597, 19] width 81 height 20
click at [608, 142] on span at bounding box center [613, 151] width 100 height 25
click at [607, 20] on span at bounding box center [597, 19] width 81 height 20
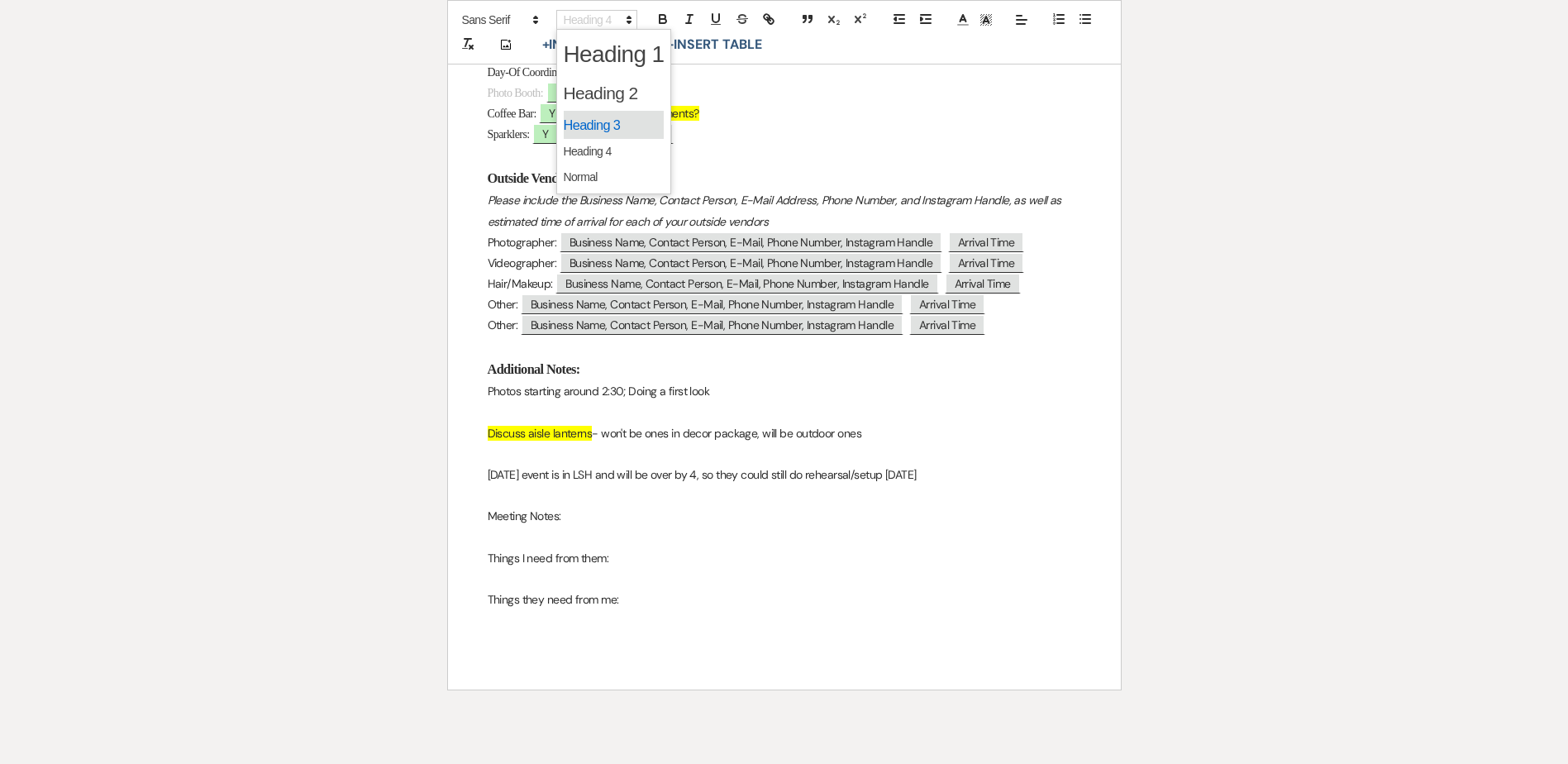
click at [611, 118] on span at bounding box center [613, 125] width 100 height 29
click at [544, 372] on strong "Additional Notes:" at bounding box center [534, 369] width 93 height 16
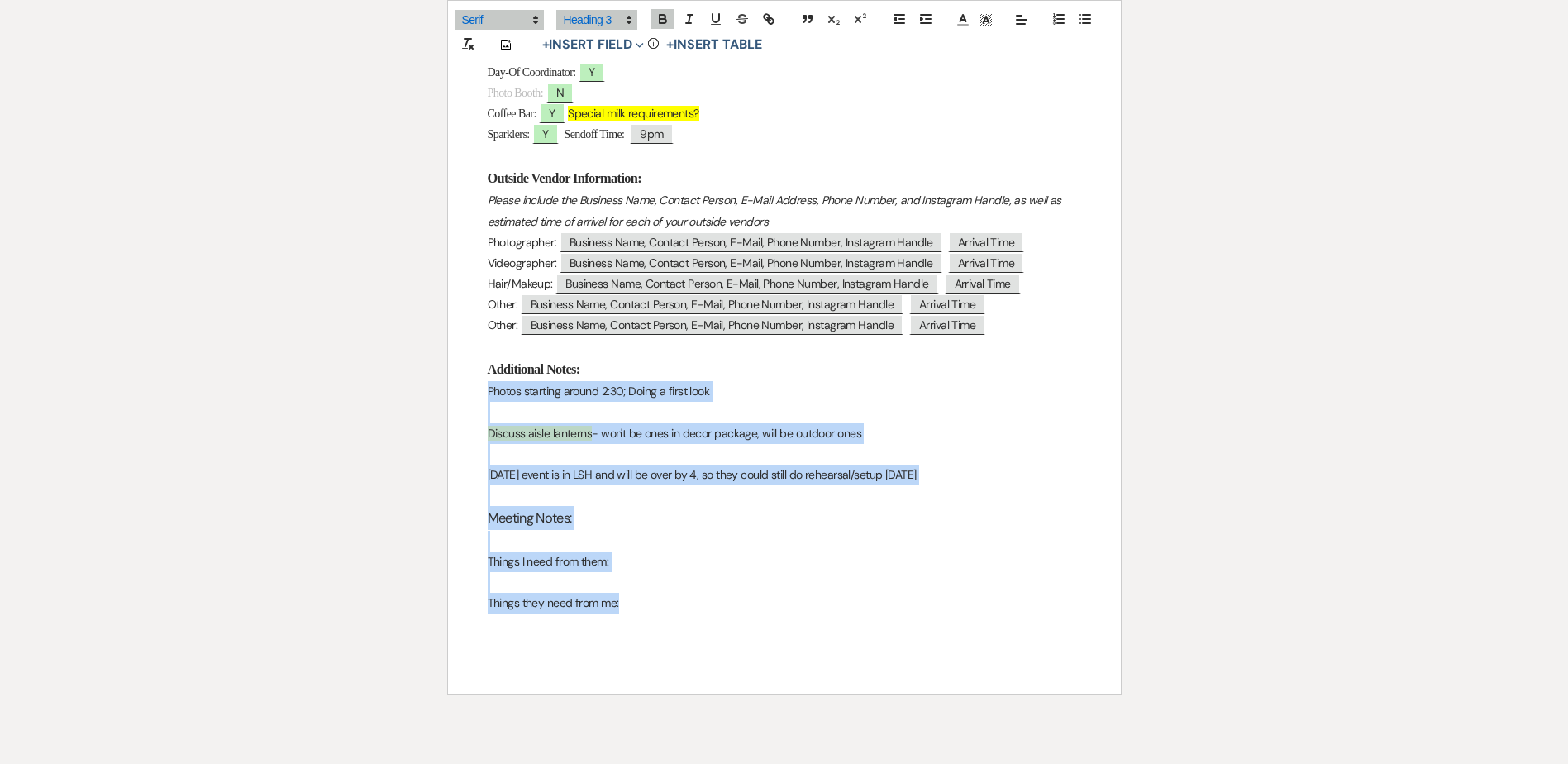
drag, startPoint x: 656, startPoint y: 620, endPoint x: 460, endPoint y: 393, distance: 299.9
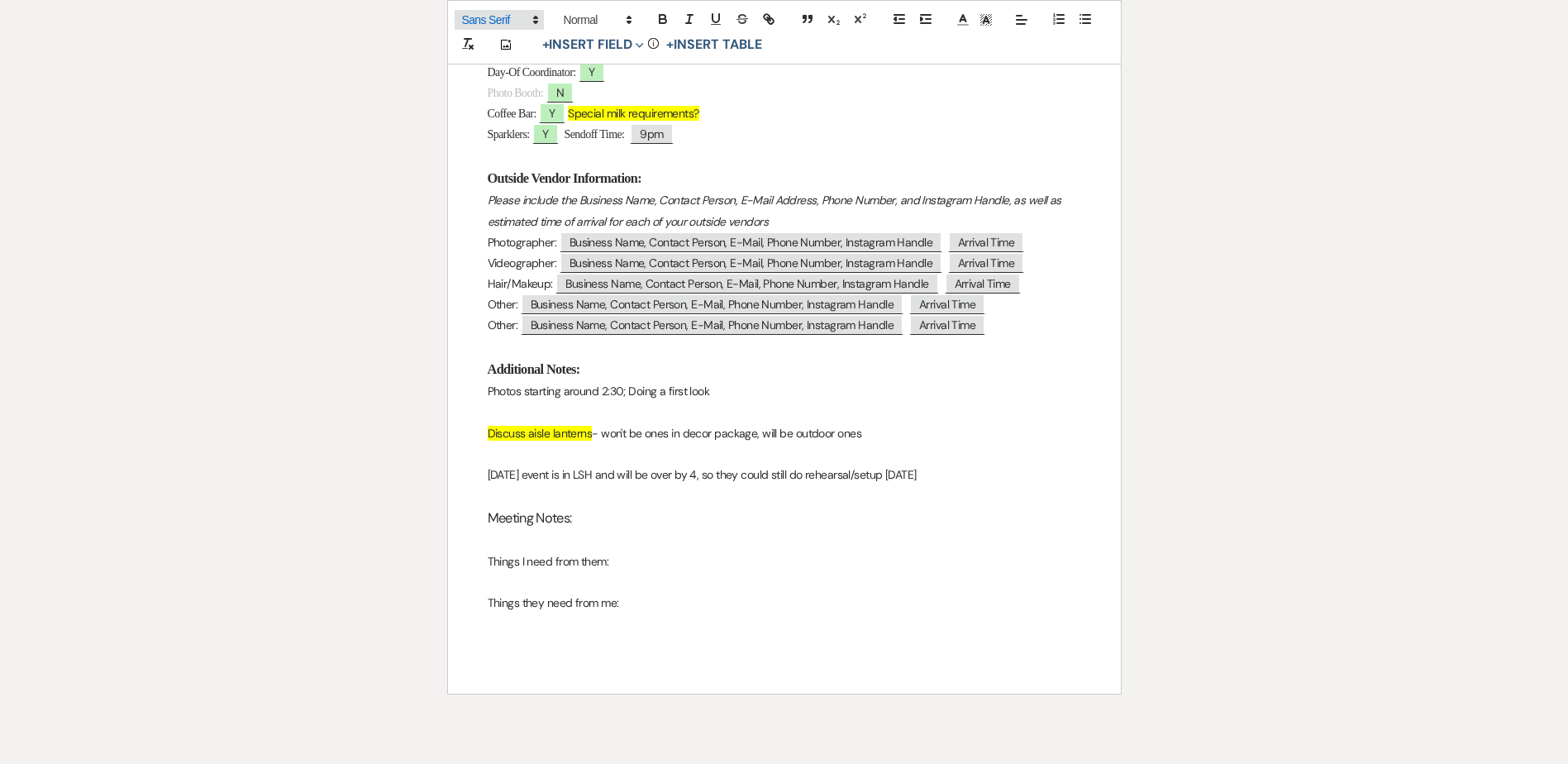
click at [506, 17] on span at bounding box center [500, 19] width 89 height 20
click at [504, 66] on span at bounding box center [499, 71] width 74 height 25
click at [594, 520] on h3 "Meeting Notes:" at bounding box center [784, 517] width 594 height 24
drag, startPoint x: 575, startPoint y: 524, endPoint x: 480, endPoint y: 527, distance: 95.0
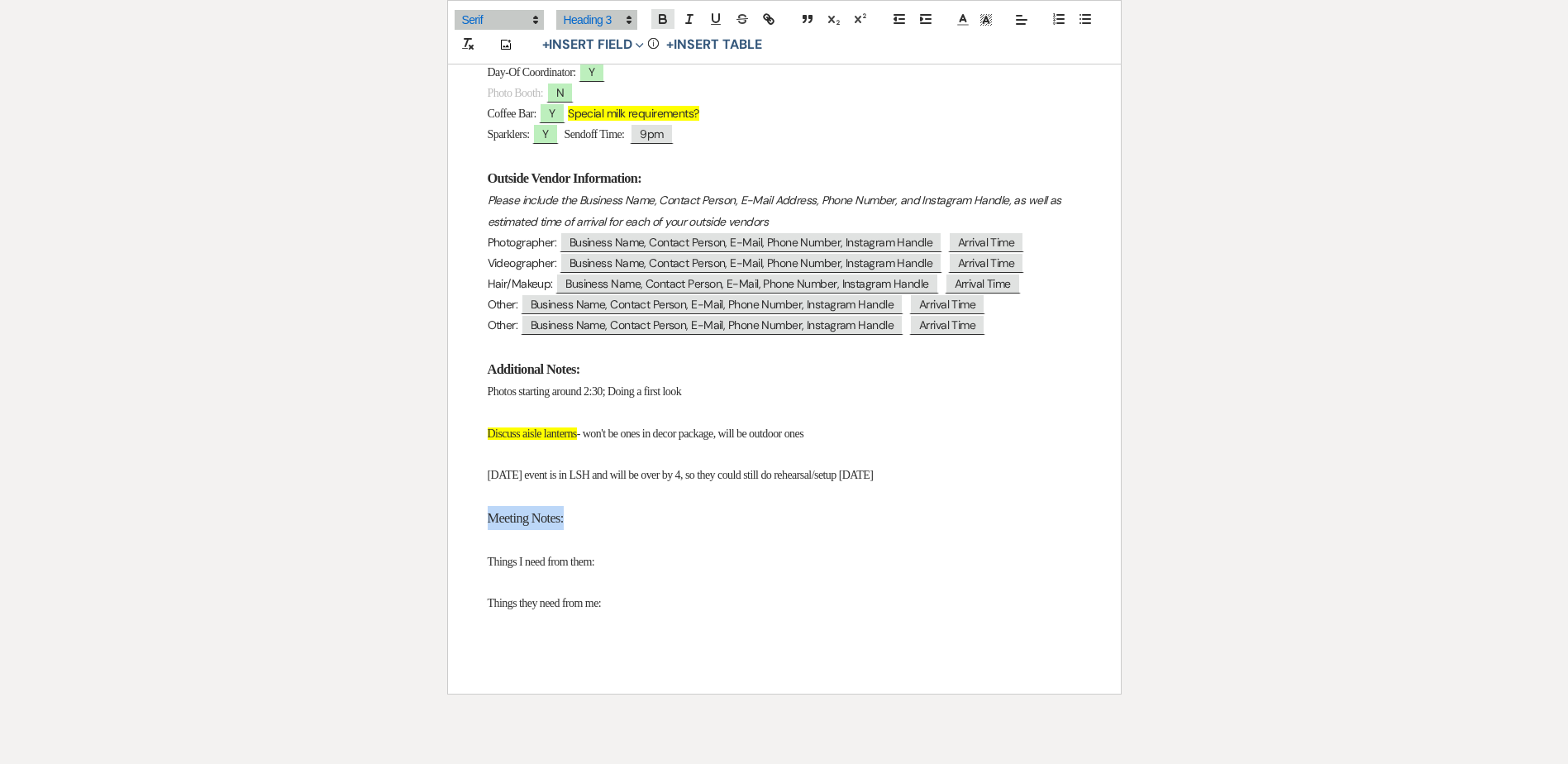
click at [657, 16] on icon "button" at bounding box center [663, 18] width 15 height 15
click at [644, 506] on p at bounding box center [784, 496] width 594 height 21
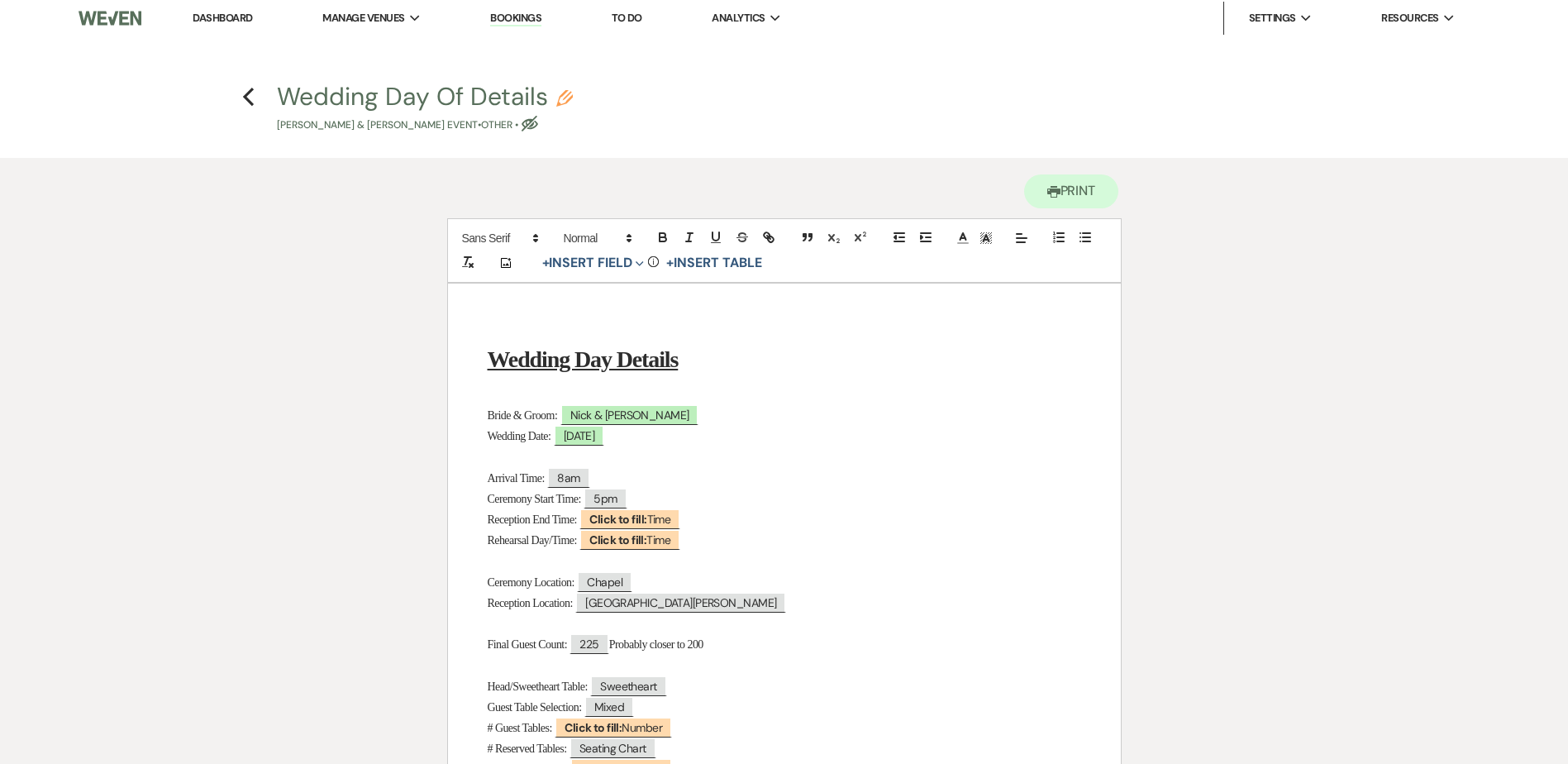
scroll to position [0, 0]
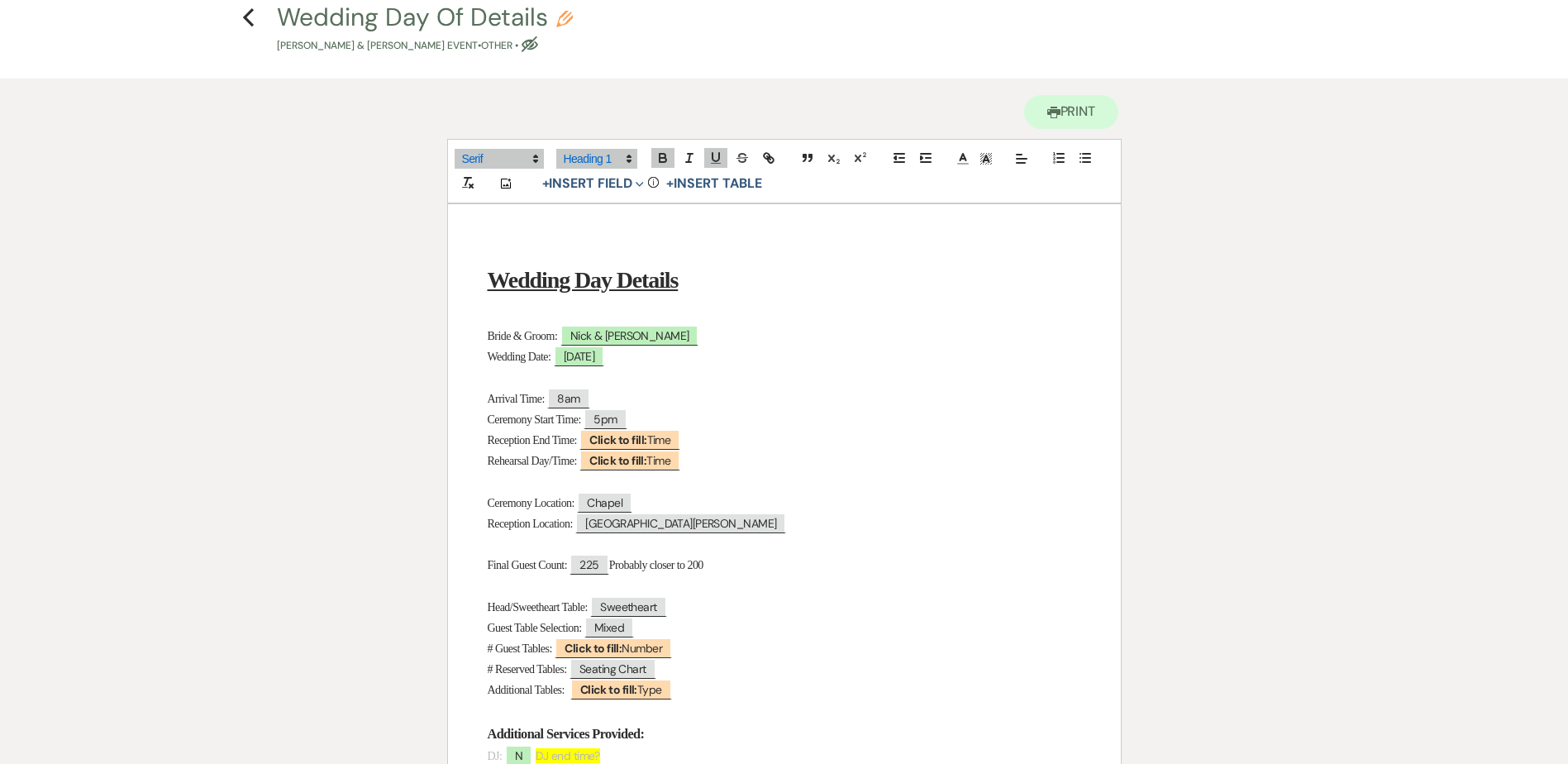
scroll to position [165, 0]
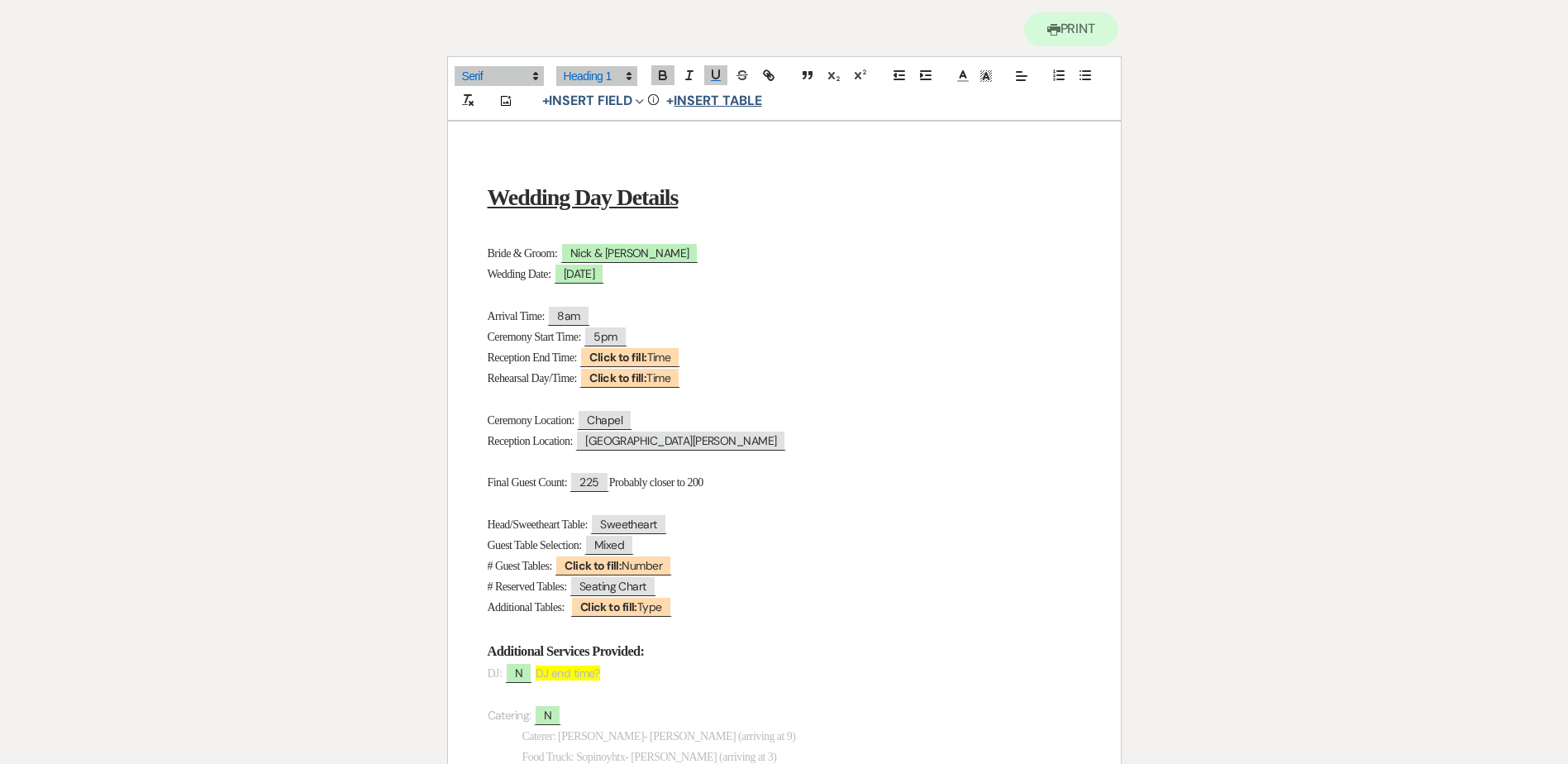
click at [682, 105] on button "+ Insert Table" at bounding box center [714, 100] width 107 height 20
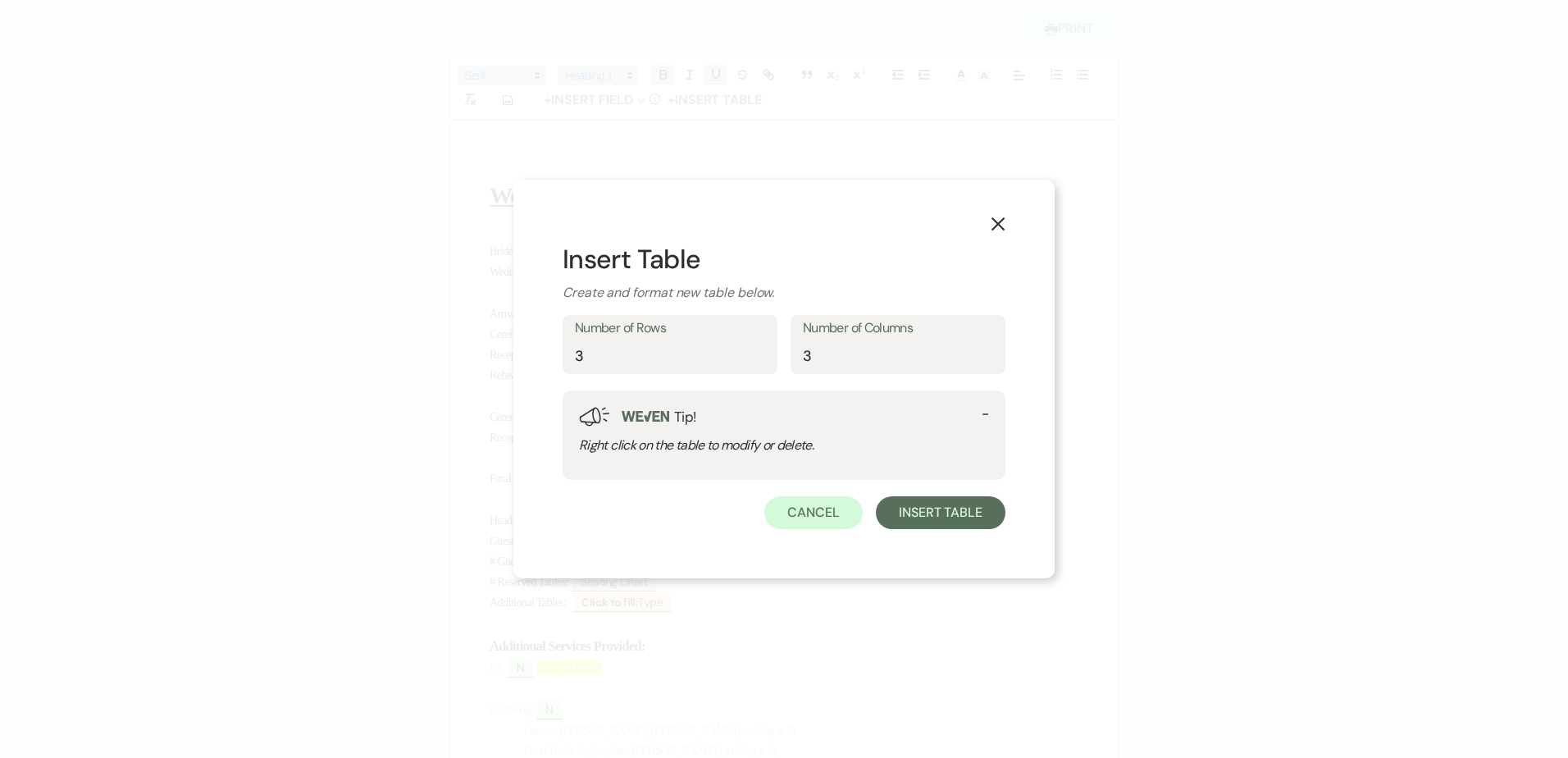
click at [1002, 220] on use "button" at bounding box center [997, 224] width 13 height 13
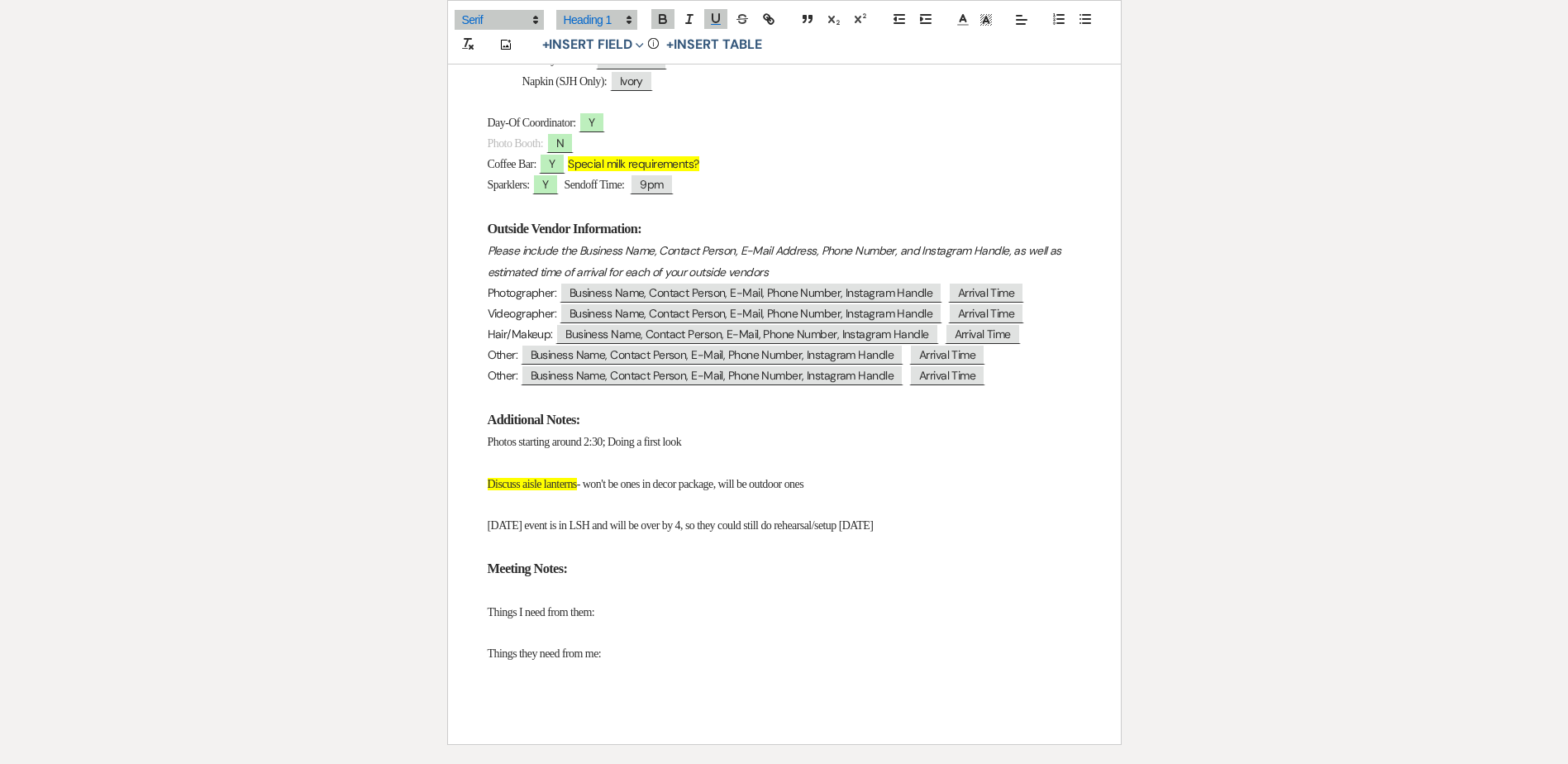
scroll to position [1373, 0]
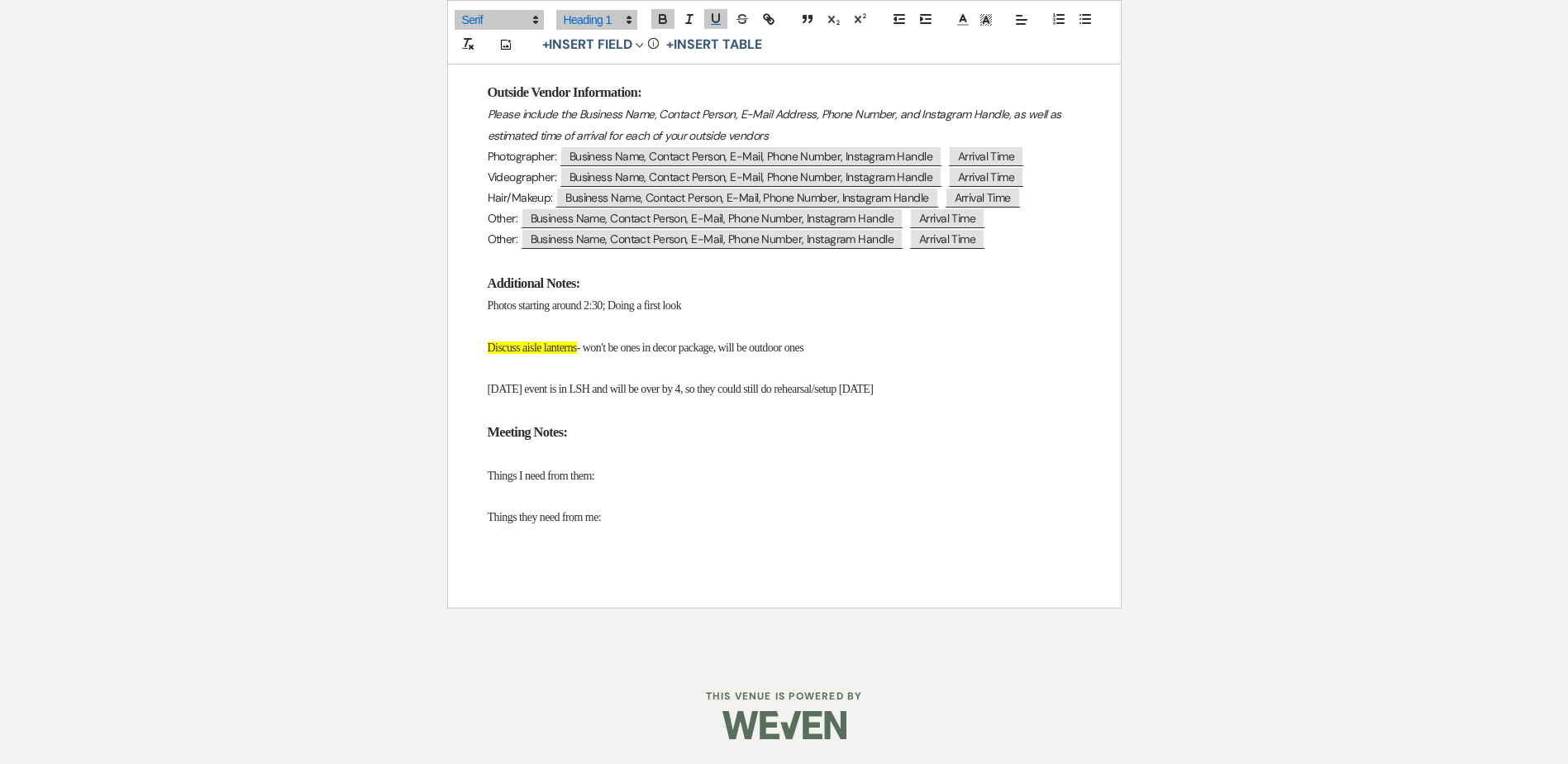
click at [527, 453] on p at bounding box center [784, 455] width 594 height 21
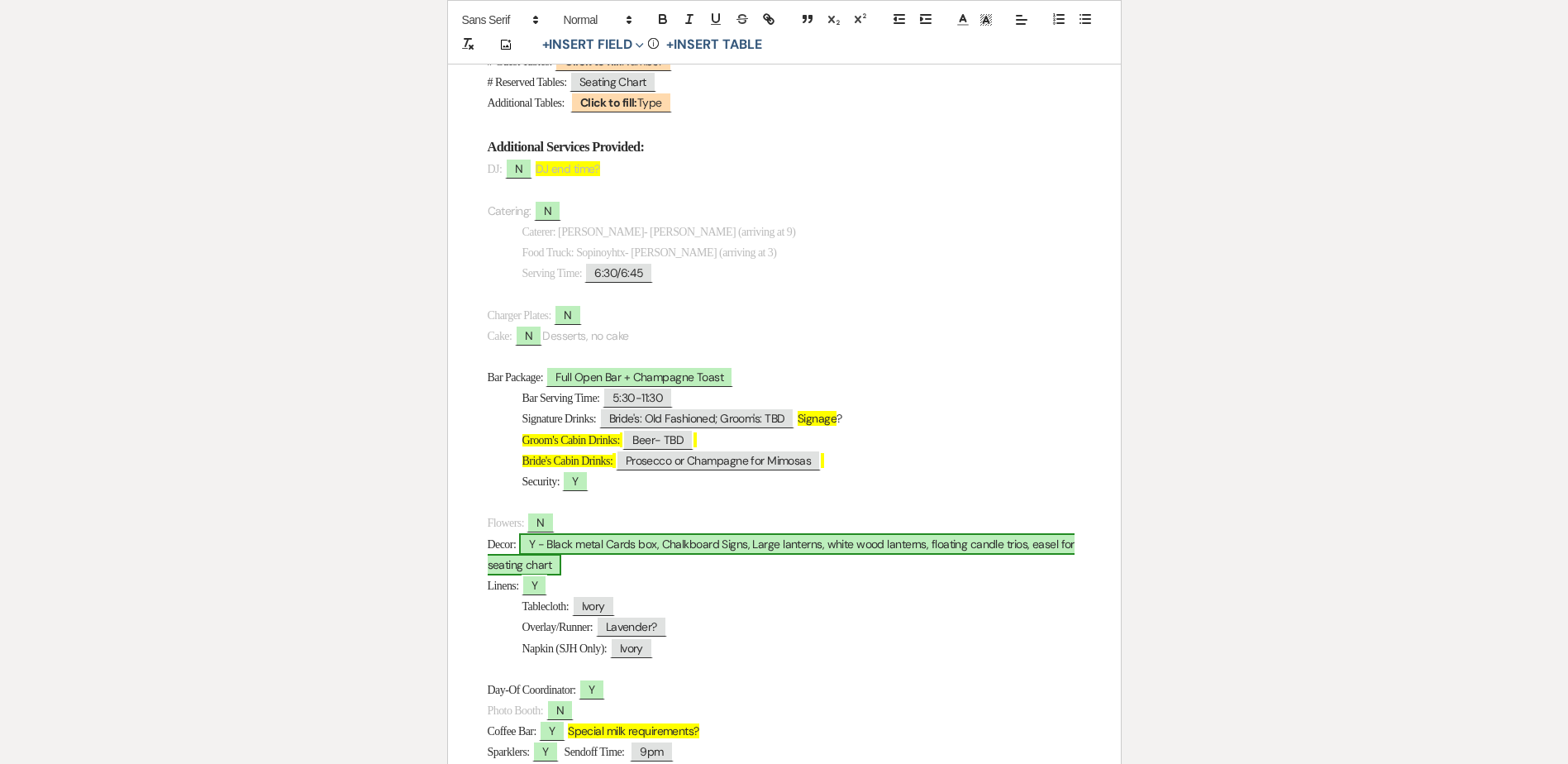
scroll to position [712, 0]
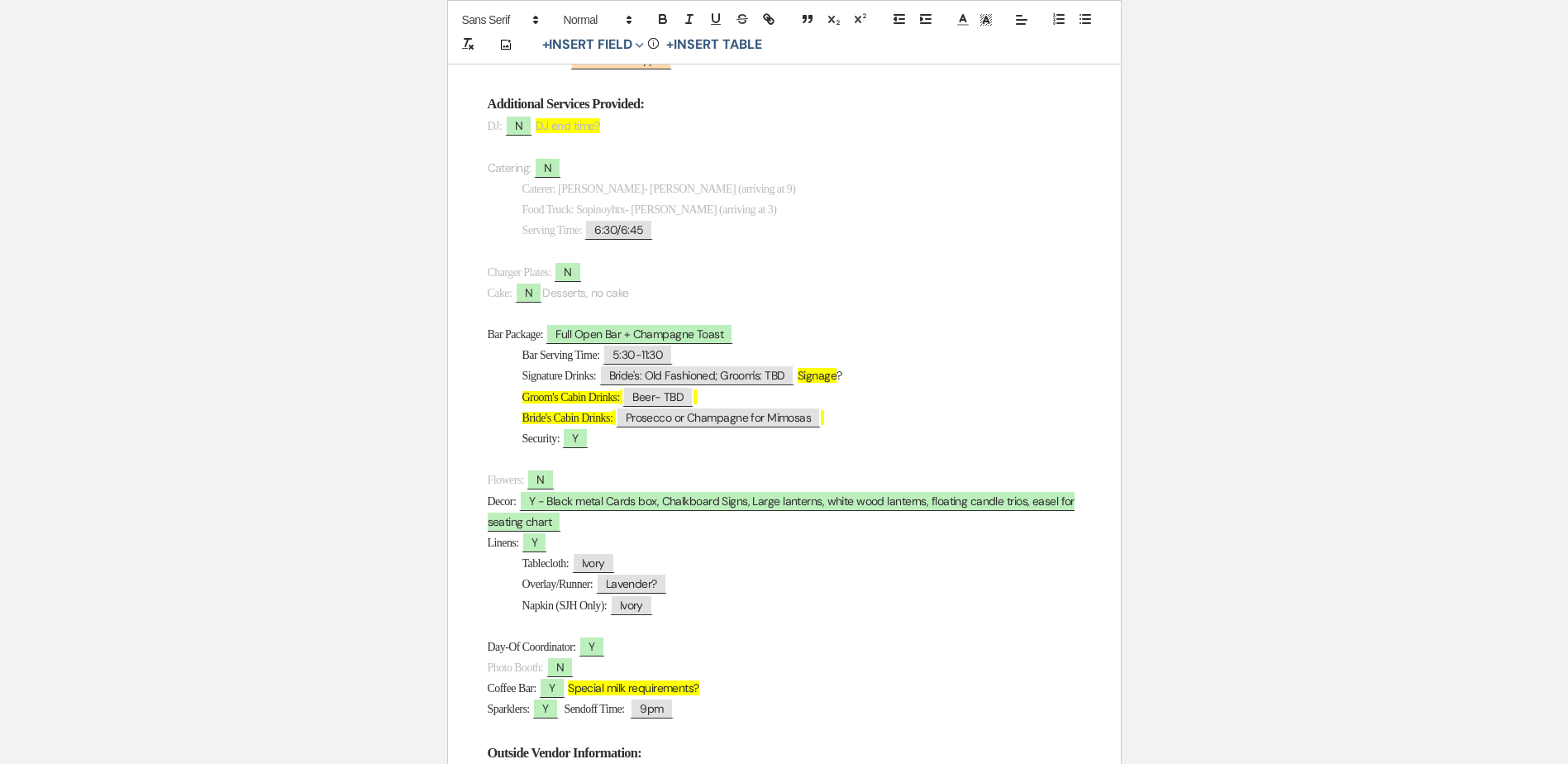
click at [626, 119] on p "DJ: ﻿ N ﻿ DJ end time?" at bounding box center [784, 127] width 594 height 21
click at [791, 377] on span "Bride's: Old Fashioned; Groom's: TBD" at bounding box center [697, 375] width 196 height 22
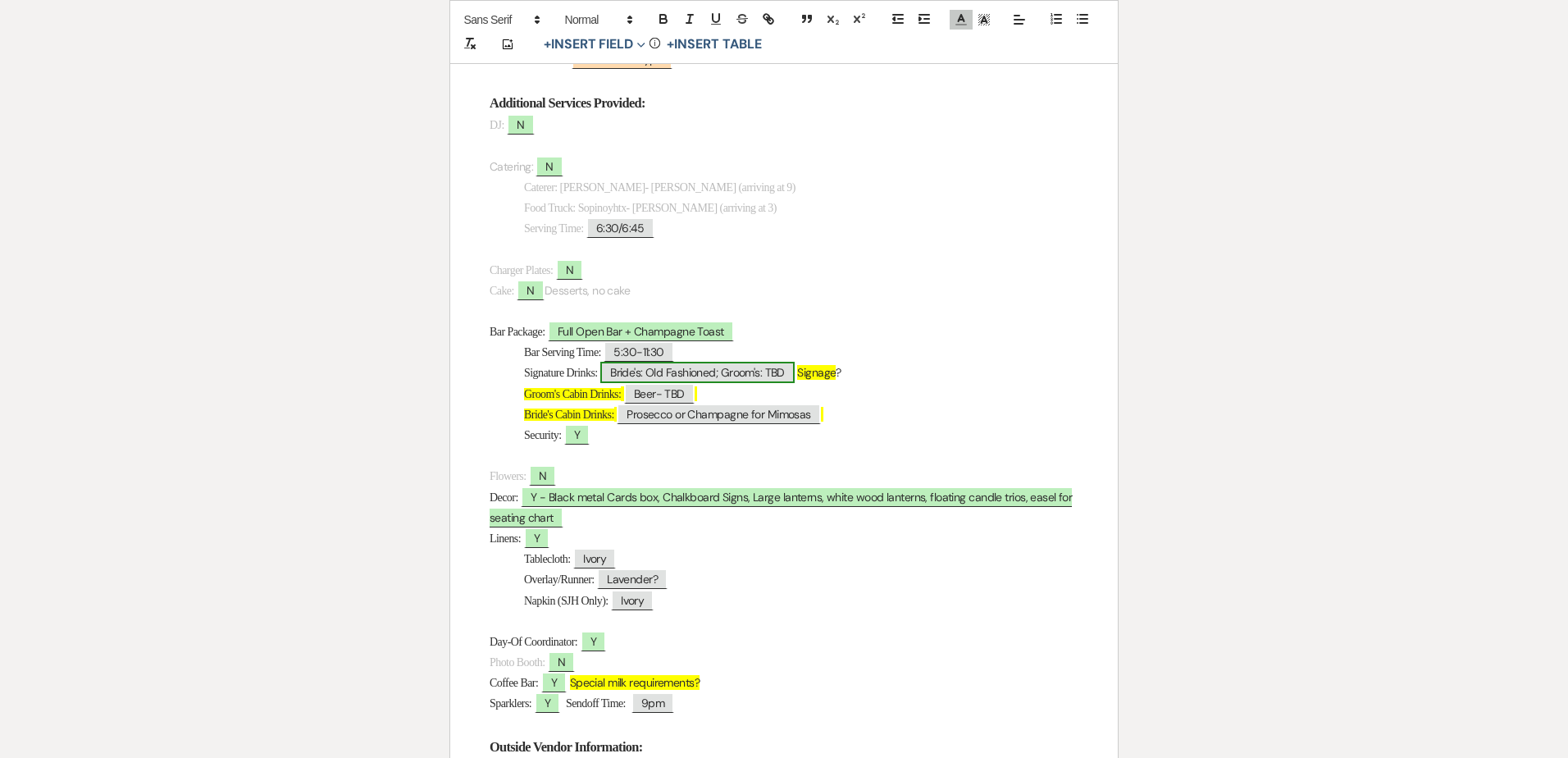
select select "Type"
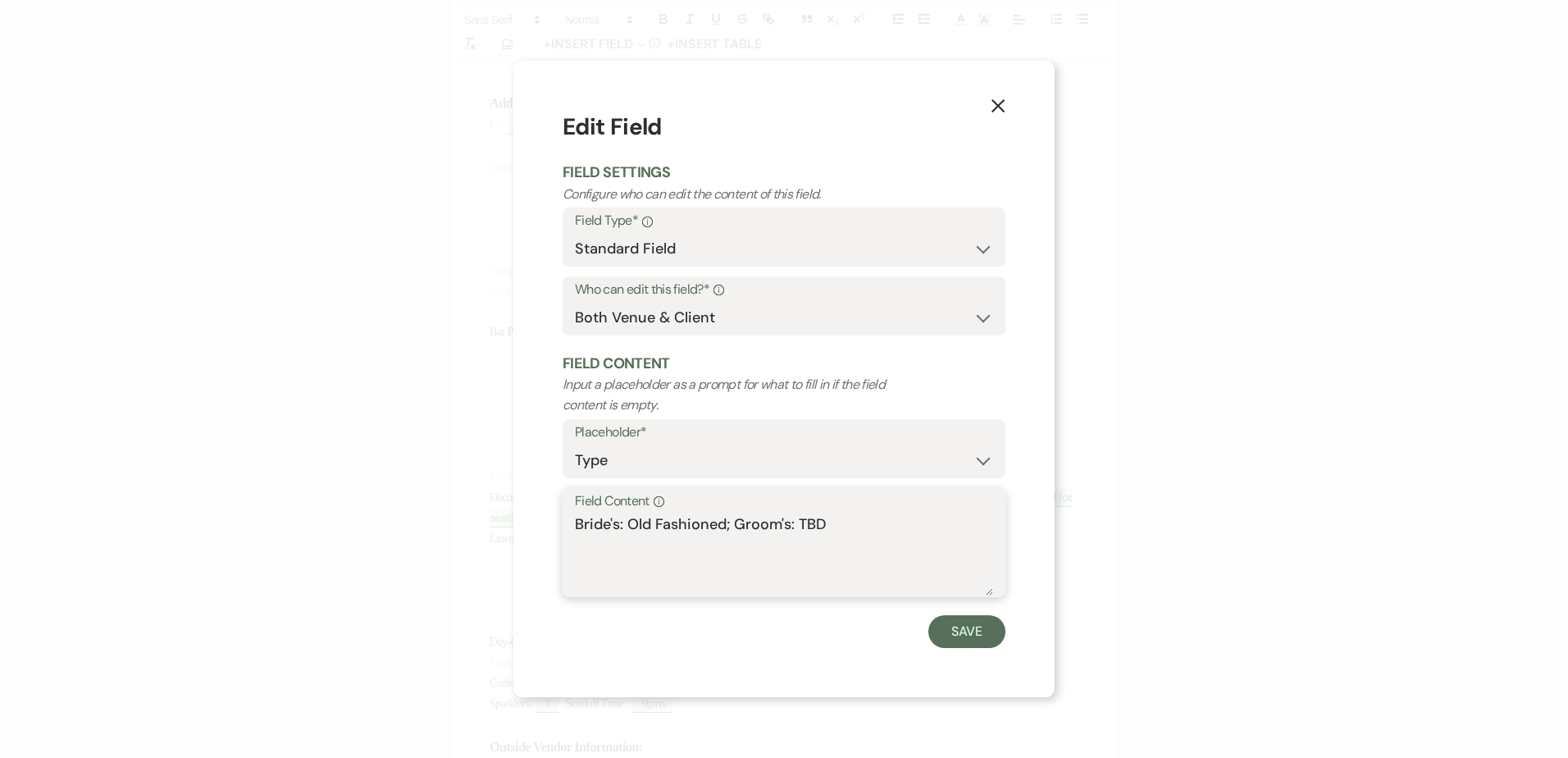
click at [815, 528] on textarea "Bride's: Old Fashioned; Groom's: TBD" at bounding box center [783, 554] width 418 height 82
click at [977, 537] on textarea "Bride's: Old Fashioned; Groom's: Margarita with calamansi (phillippino lime/ora…" at bounding box center [783, 554] width 418 height 82
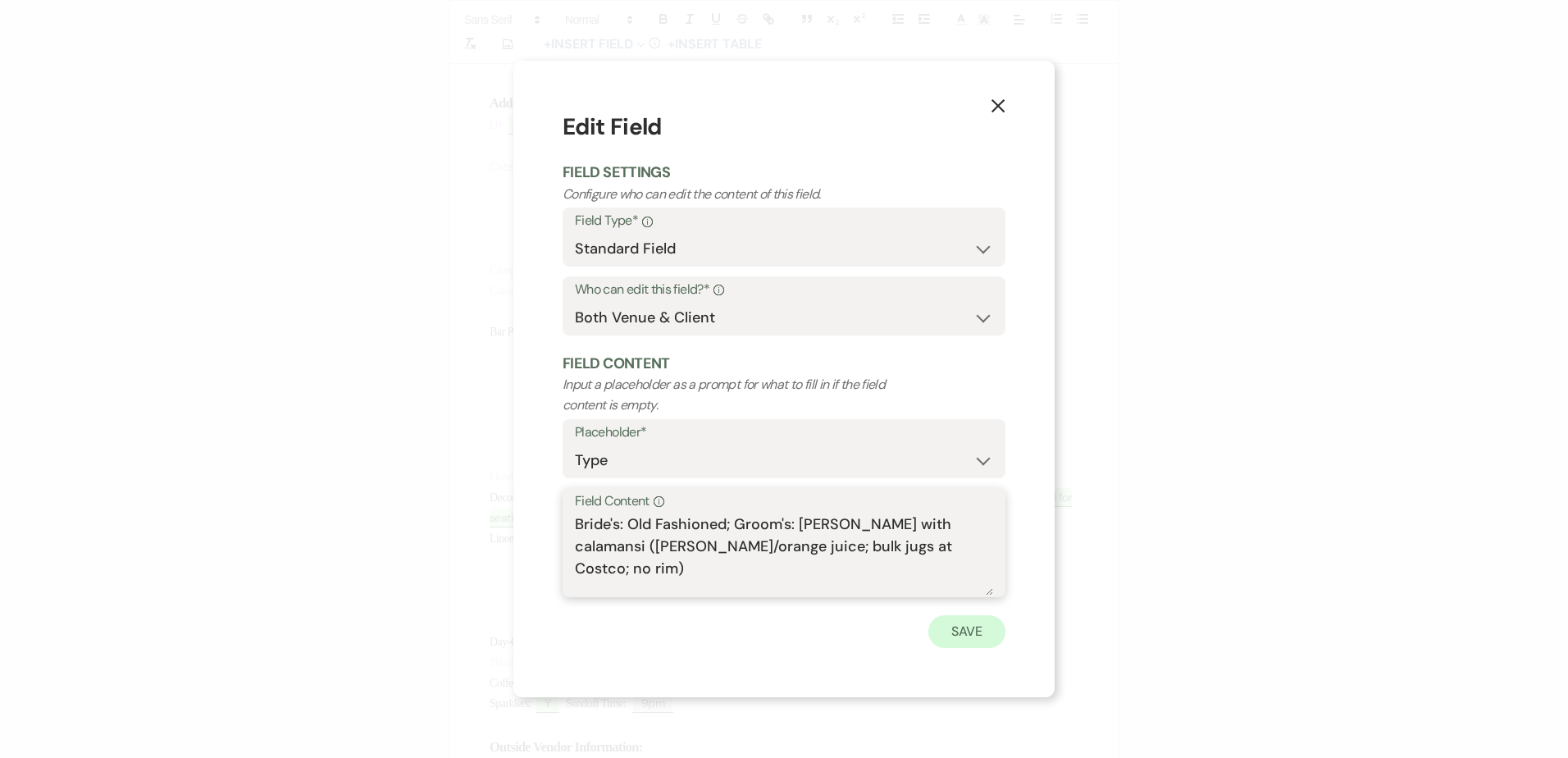
type textarea "Bride's: Old Fashioned; Groom's: Margarita with calamansi (phillippino lime/ora…"
click at [972, 634] on button "Save" at bounding box center [966, 632] width 77 height 33
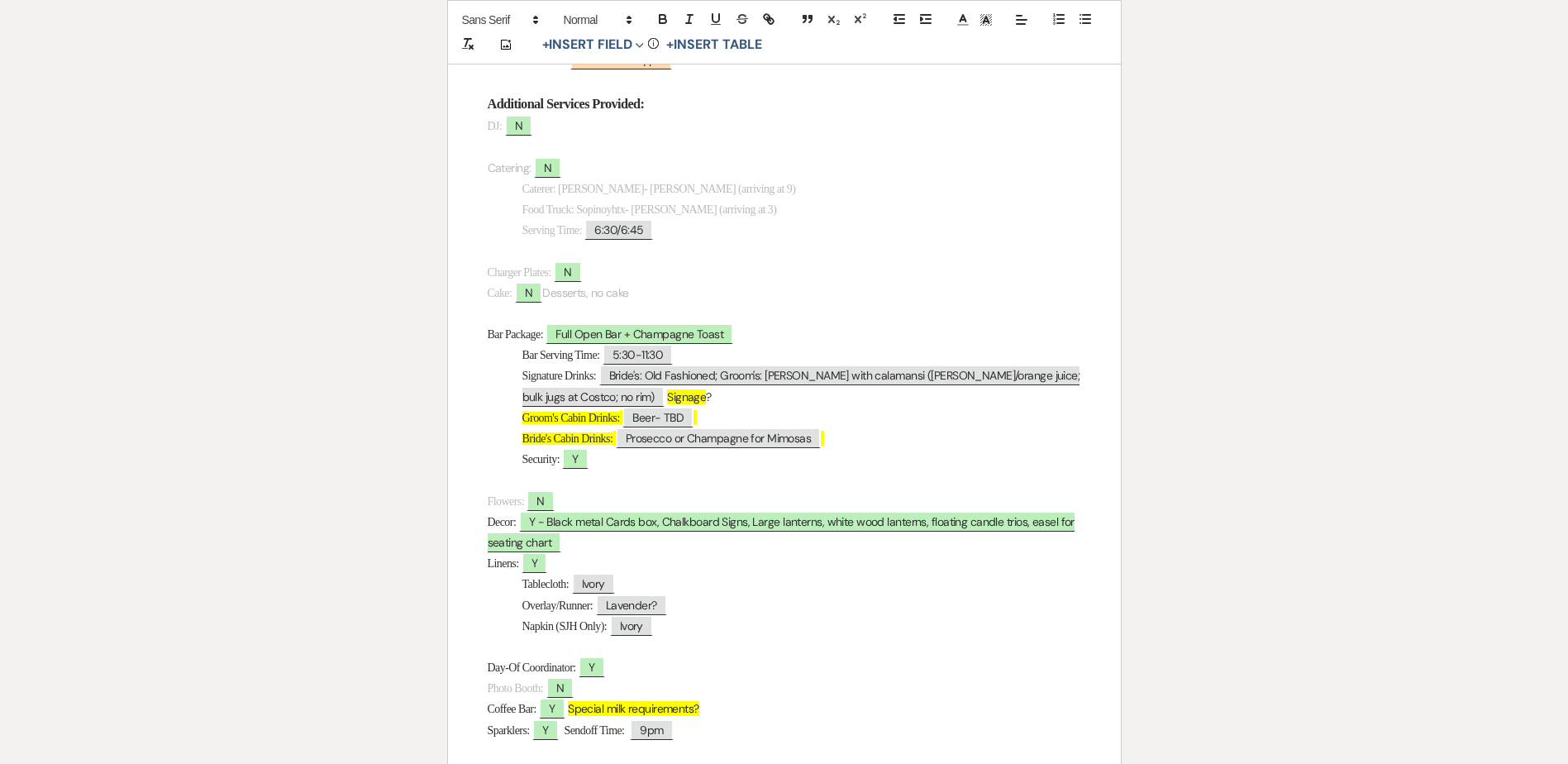
click at [711, 396] on p "Signature Drinks: Bride's: Old Fashioned; Groom's: Margarita with calamansi (ph…" at bounding box center [784, 385] width 594 height 41
drag, startPoint x: 522, startPoint y: 438, endPoint x: 853, endPoint y: 435, distance: 331.0
click at [853, 435] on p "Bride's Cabin Drinks: ﻿ Prosecco or Champagne for Mimosas ﻿" at bounding box center [784, 438] width 594 height 21
click at [681, 421] on span "Beer- TBD" at bounding box center [658, 417] width 71 height 22
select select "Type"
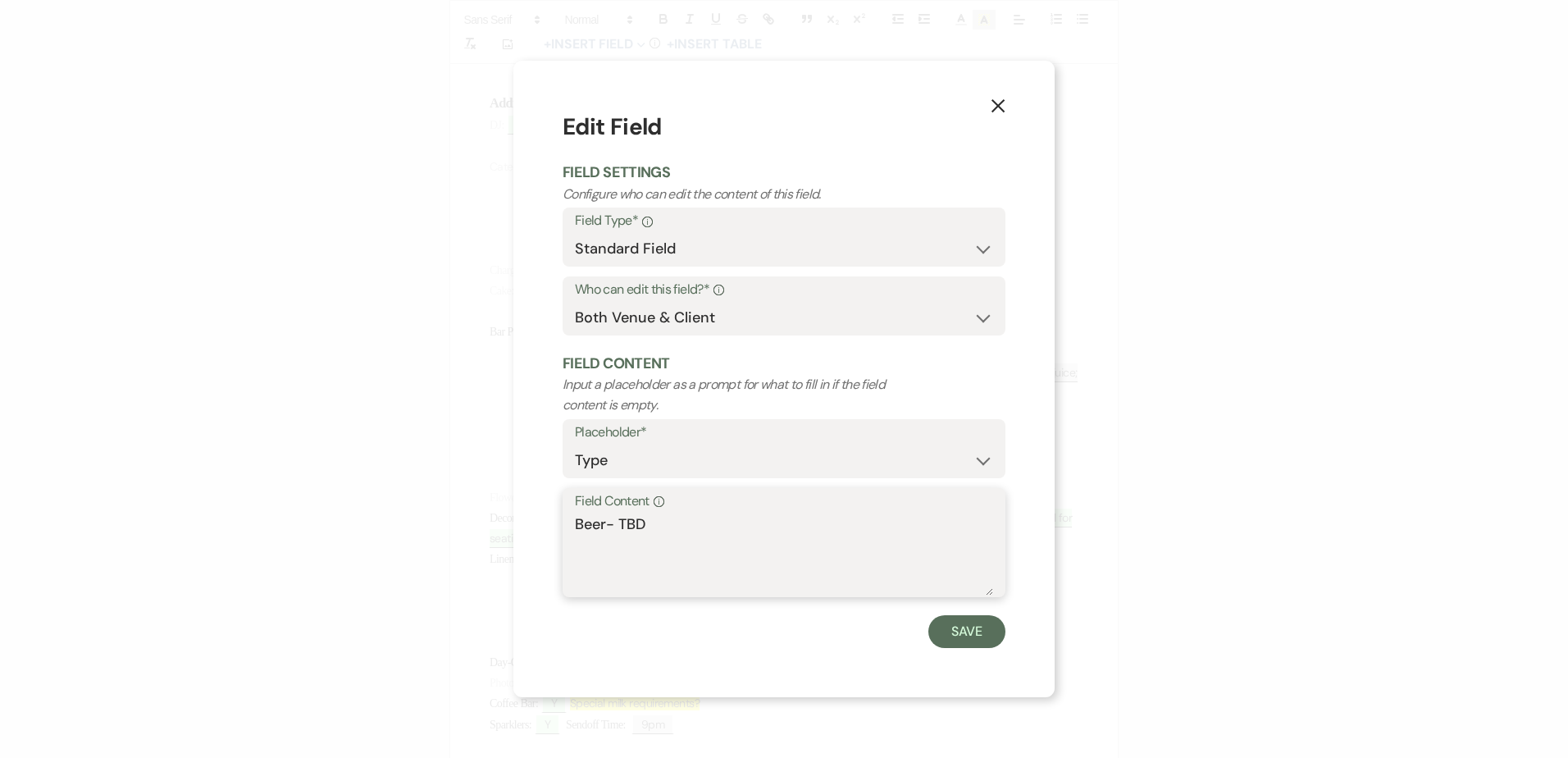
drag, startPoint x: 676, startPoint y: 418, endPoint x: 681, endPoint y: 521, distance: 103.1
click at [687, 529] on textarea "Beer- TBD" at bounding box center [783, 554] width 418 height 82
type textarea "Beer- Miller High Life"
click at [974, 630] on button "Save" at bounding box center [966, 632] width 77 height 33
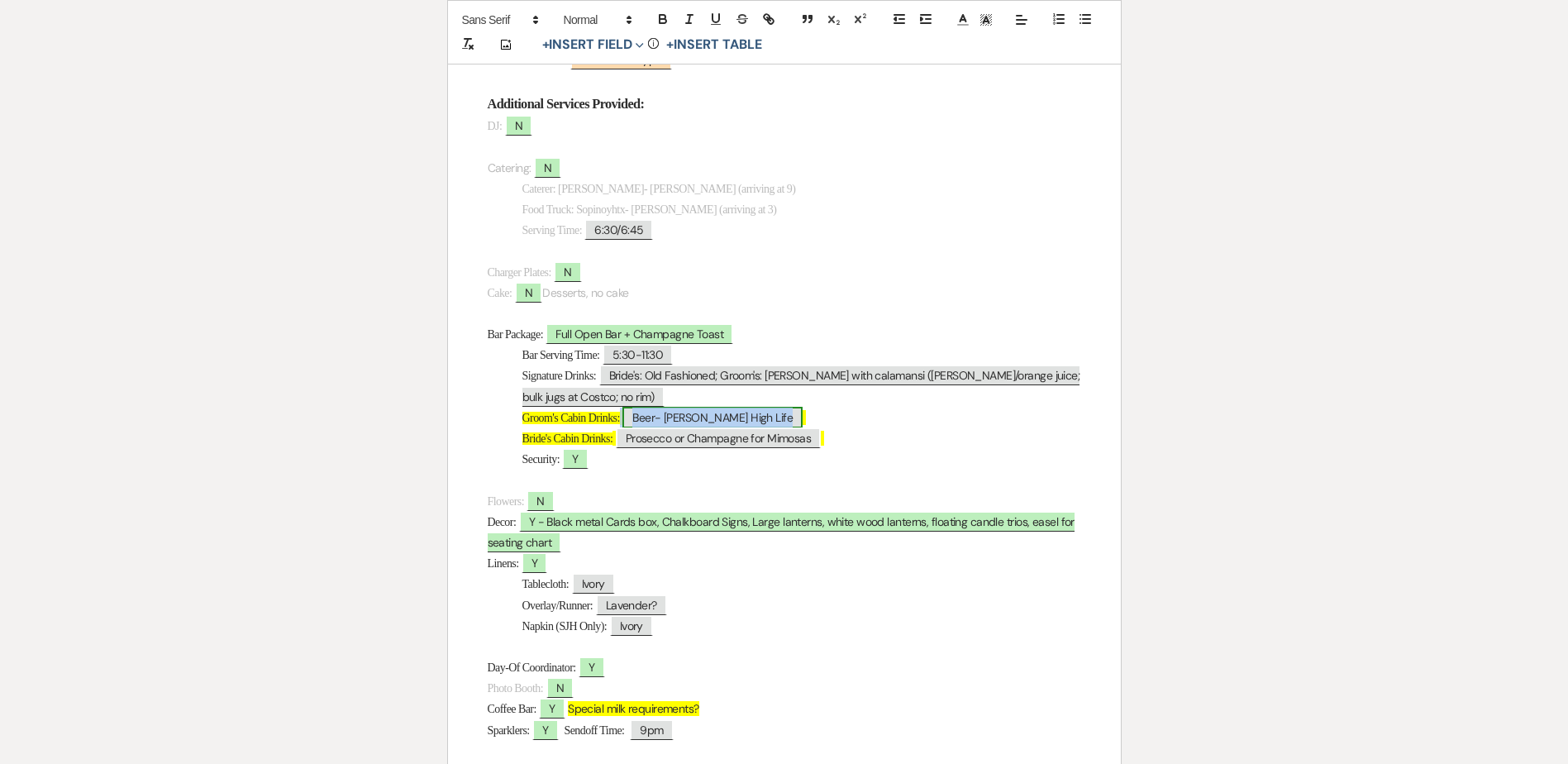
click at [725, 418] on span "Beer- Miller High Life" at bounding box center [713, 417] width 180 height 22
select select "Type"
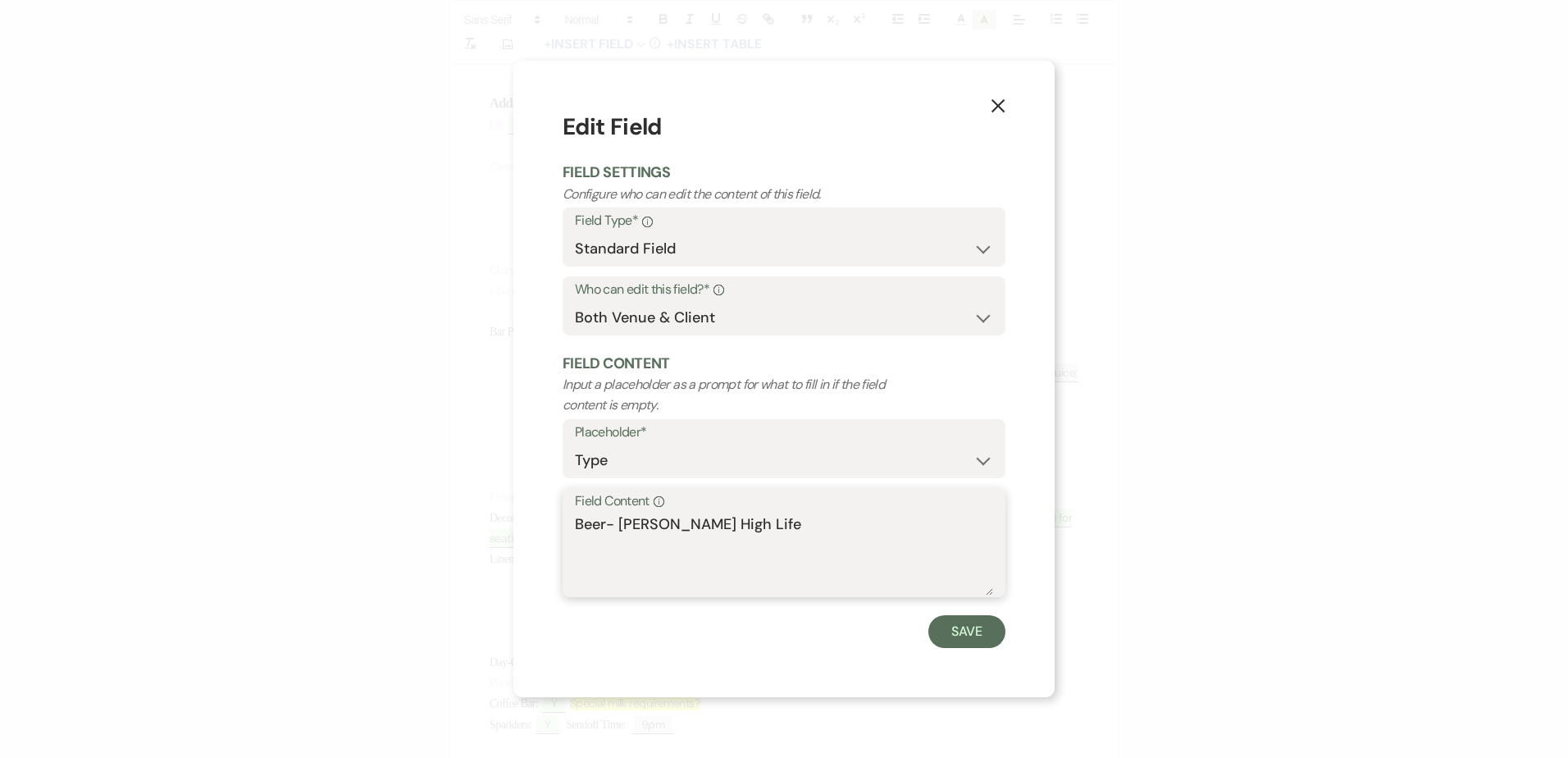
click at [740, 522] on textarea "Beer- Miller High Life" at bounding box center [783, 554] width 418 height 82
drag, startPoint x: 899, startPoint y: 532, endPoint x: 722, endPoint y: 528, distance: 177.0
click at [722, 528] on textarea "Beer- Miller High Life (extra for reception to)" at bounding box center [783, 554] width 418 height 82
type textarea "Beer- Miller High Life"
click at [961, 633] on button "Save" at bounding box center [966, 632] width 77 height 33
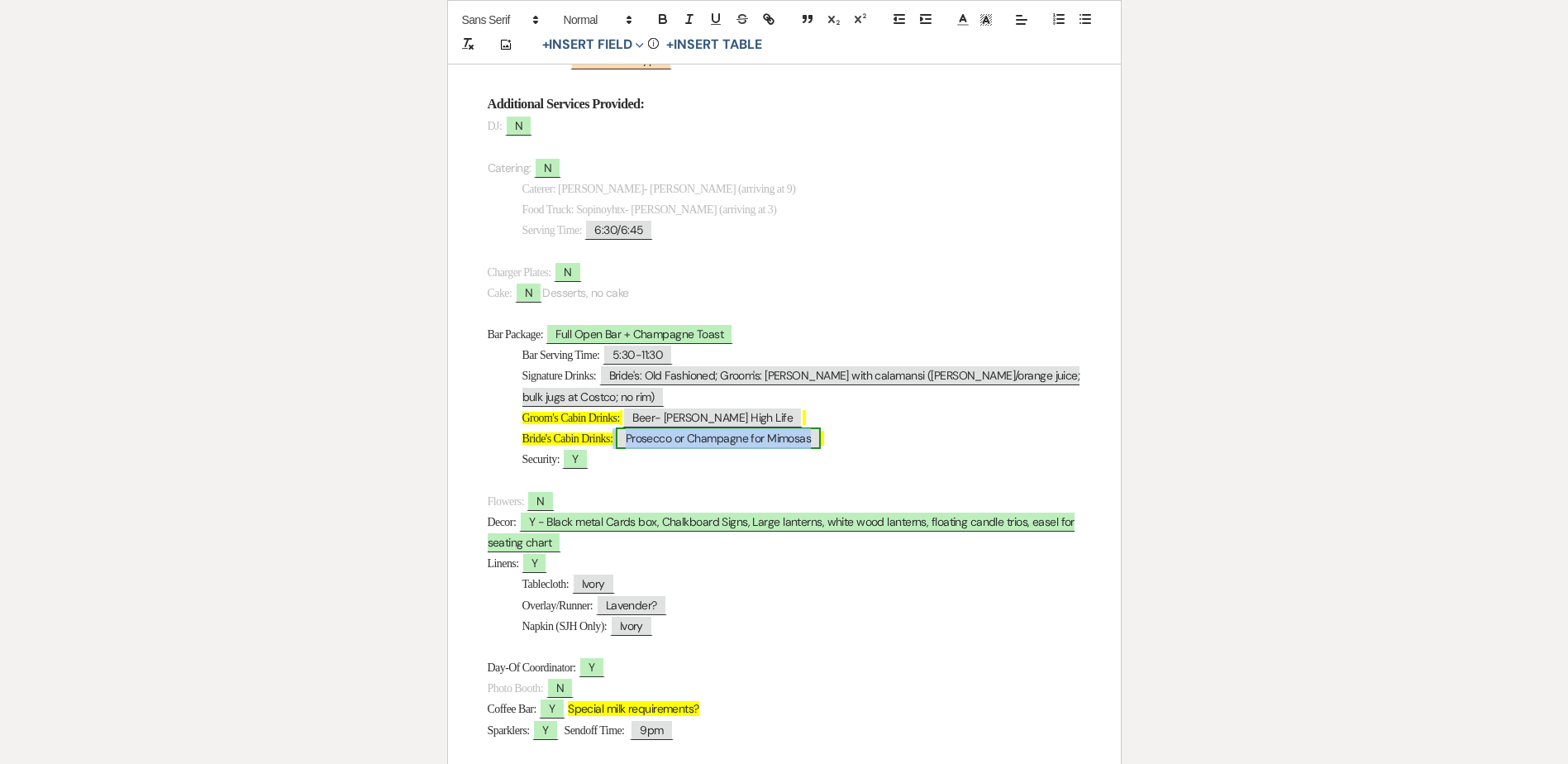
click at [712, 443] on span "Prosecco or Champagne for Mimosas" at bounding box center [719, 437] width 206 height 22
select select "Type"
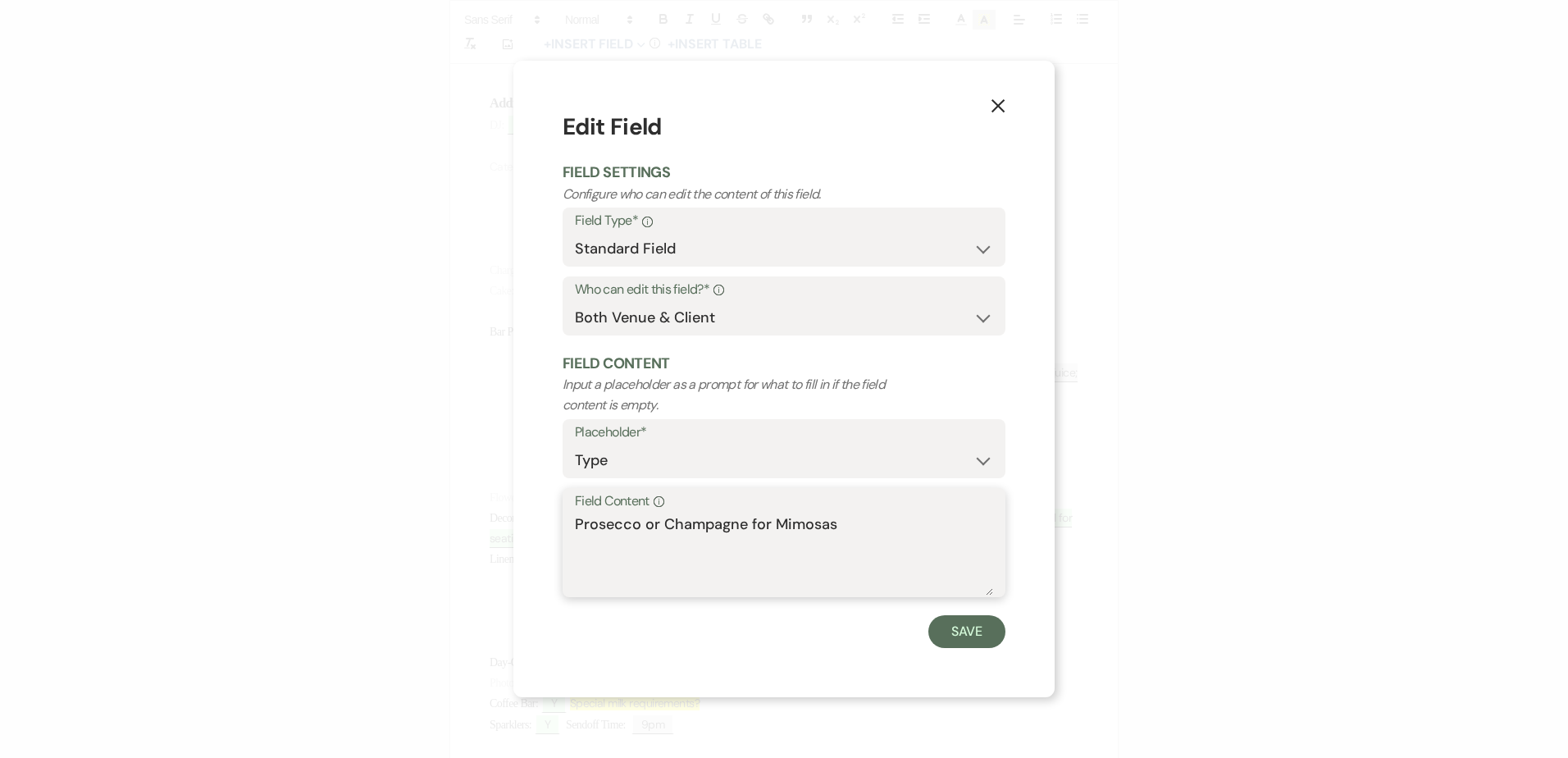
drag, startPoint x: 706, startPoint y: 439, endPoint x: 664, endPoint y: 522, distance: 93.0
click at [664, 522] on textarea "Prosecco or Champagne for Mimosas" at bounding box center [783, 554] width 418 height 82
type textarea "Champagne for Mimosas"
click at [987, 620] on button "Save" at bounding box center [966, 632] width 77 height 33
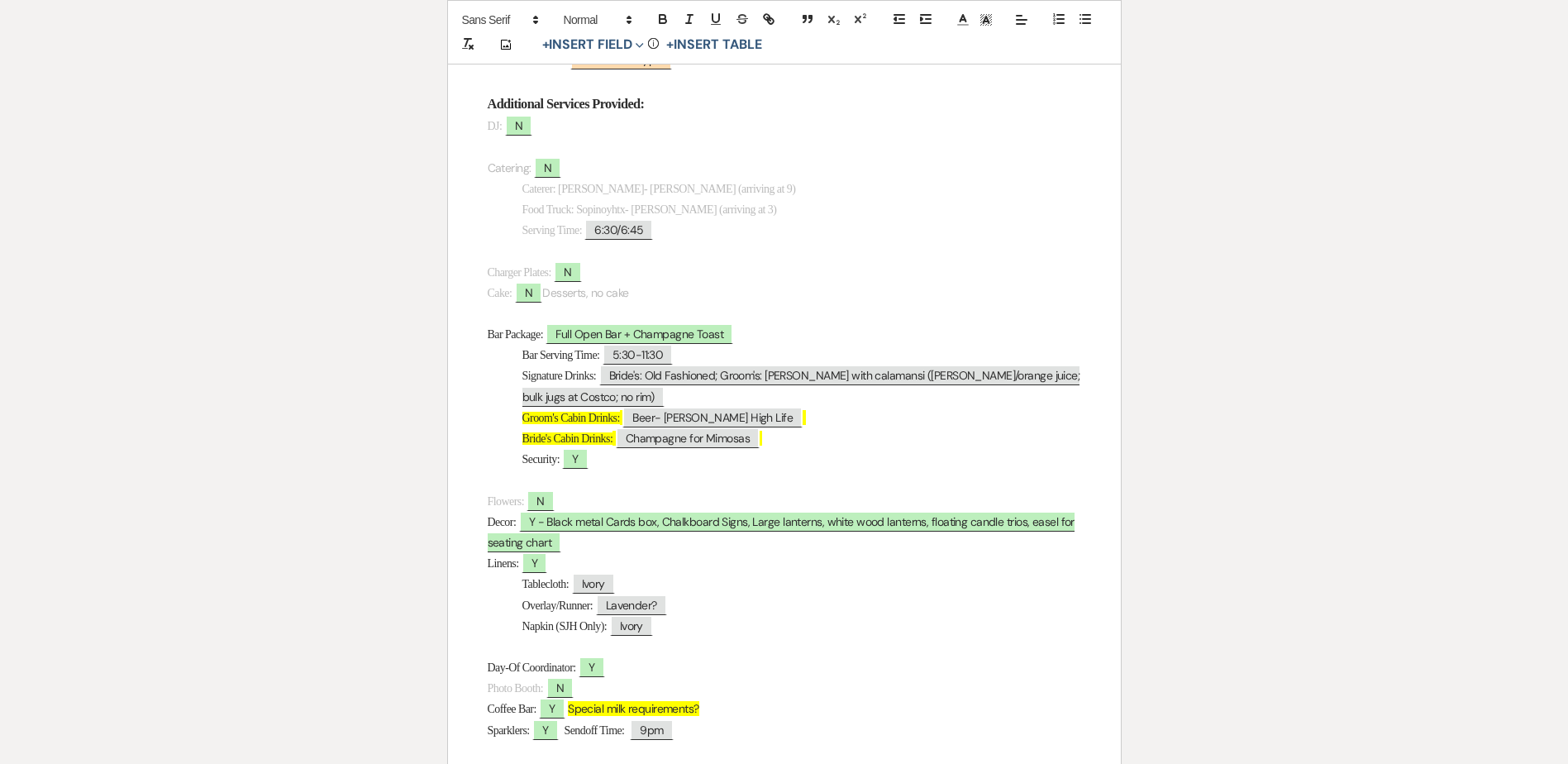
click at [801, 436] on p "Bride's Cabin Drinks: Champagne for Mimosas" at bounding box center [784, 438] width 594 height 21
drag, startPoint x: 801, startPoint y: 436, endPoint x: 506, endPoint y: 419, distance: 295.5
click at [506, 419] on div "Wedding Day Details Bride & Groom: ﻿ Nick & Tatjana ﻿ Wedding Date: ﻿ 10/04/202…" at bounding box center [784, 431] width 673 height 1714
drag, startPoint x: 508, startPoint y: 425, endPoint x: 802, endPoint y: 444, distance: 294.6
click at [802, 444] on div "Wedding Day Details Bride & Groom: ﻿ Nick & Tatjana ﻿ Wedding Date: ﻿ 10/04/202…" at bounding box center [784, 431] width 673 height 1714
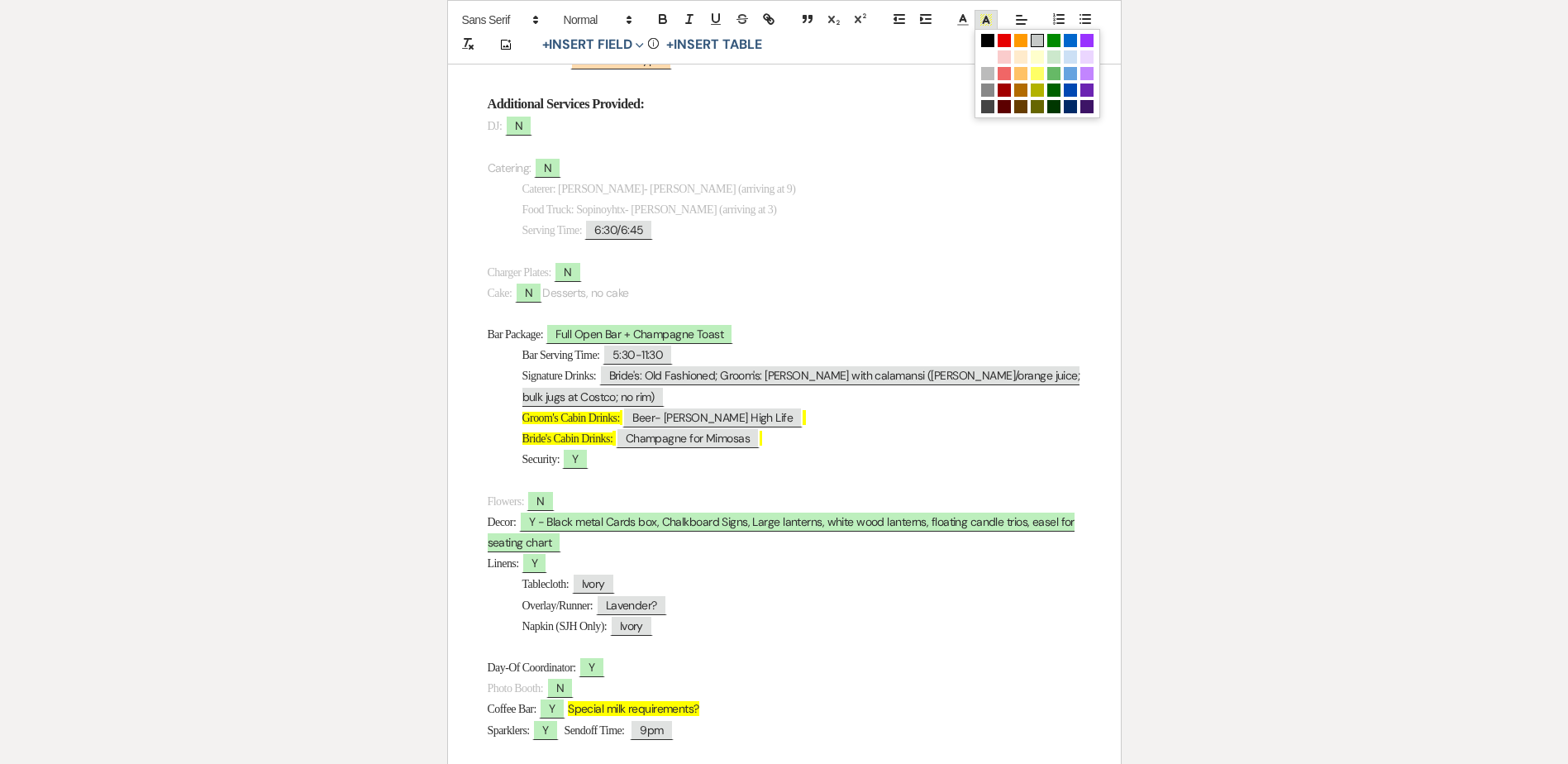
click at [987, 22] on line at bounding box center [985, 22] width 4 height 0
click at [991, 55] on span at bounding box center [987, 57] width 13 height 13
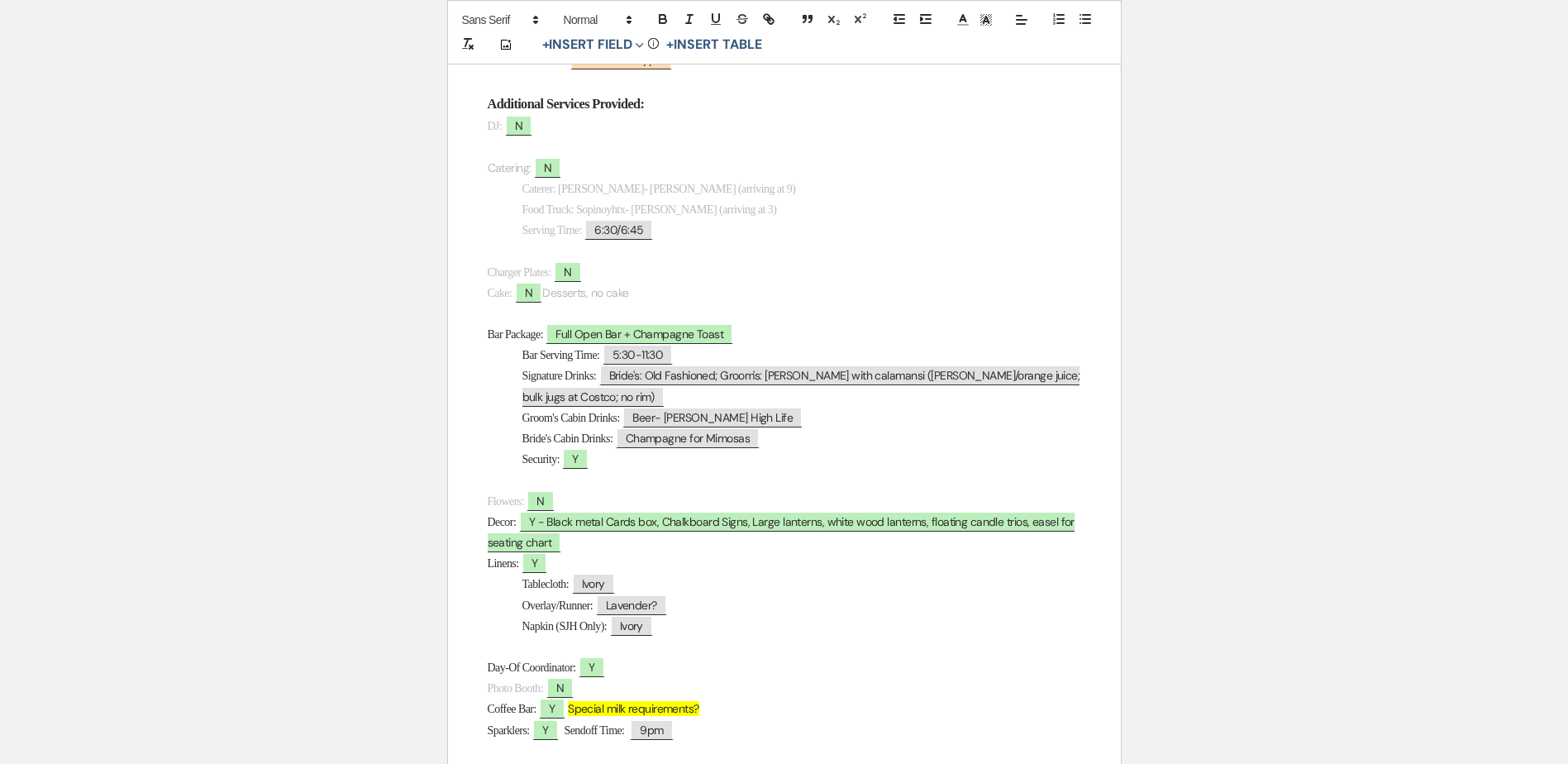
click at [918, 438] on p "Bride's Cabin Drinks: Champagne for Mimosas" at bounding box center [784, 438] width 594 height 21
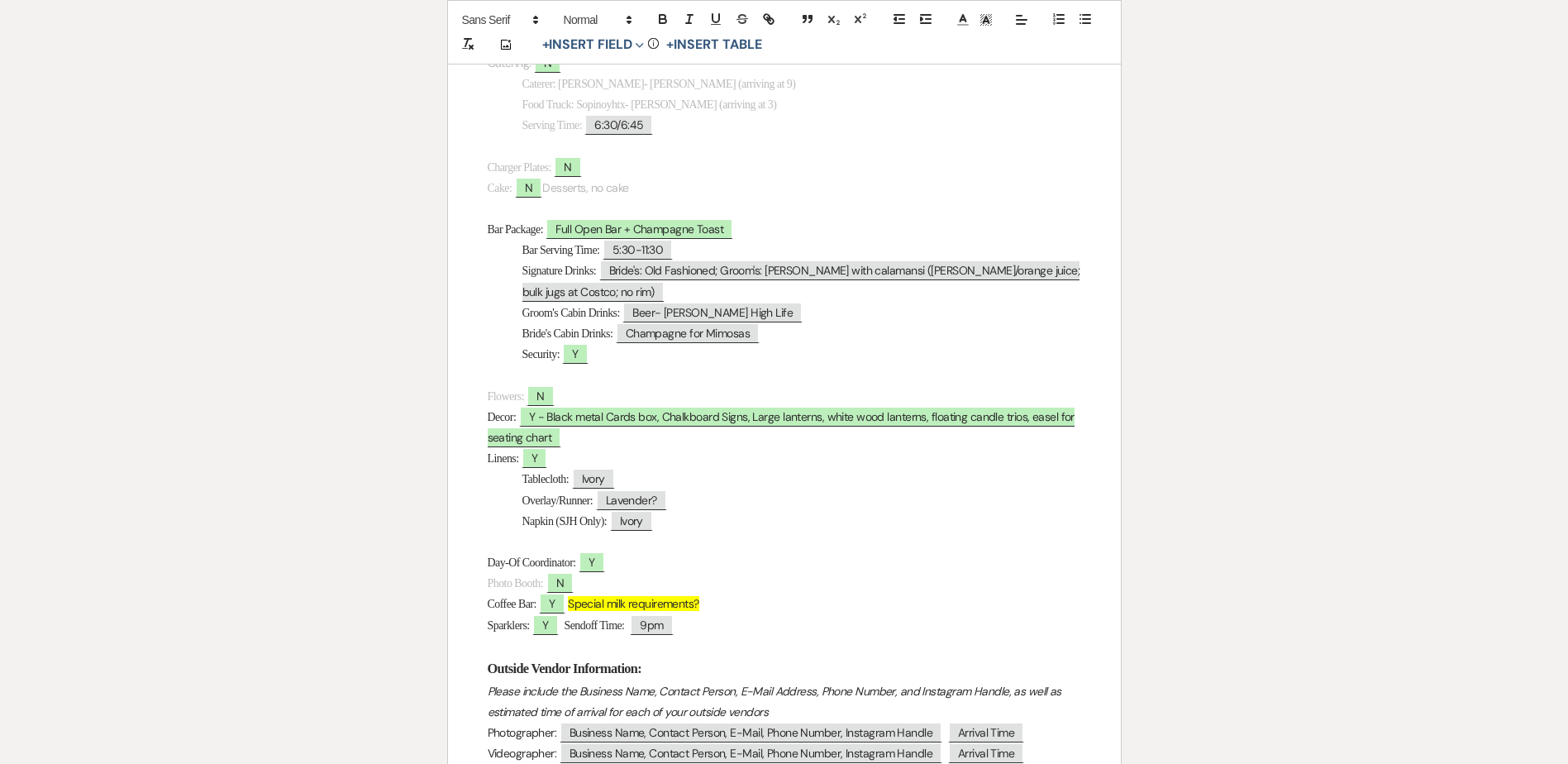
scroll to position [1043, 0]
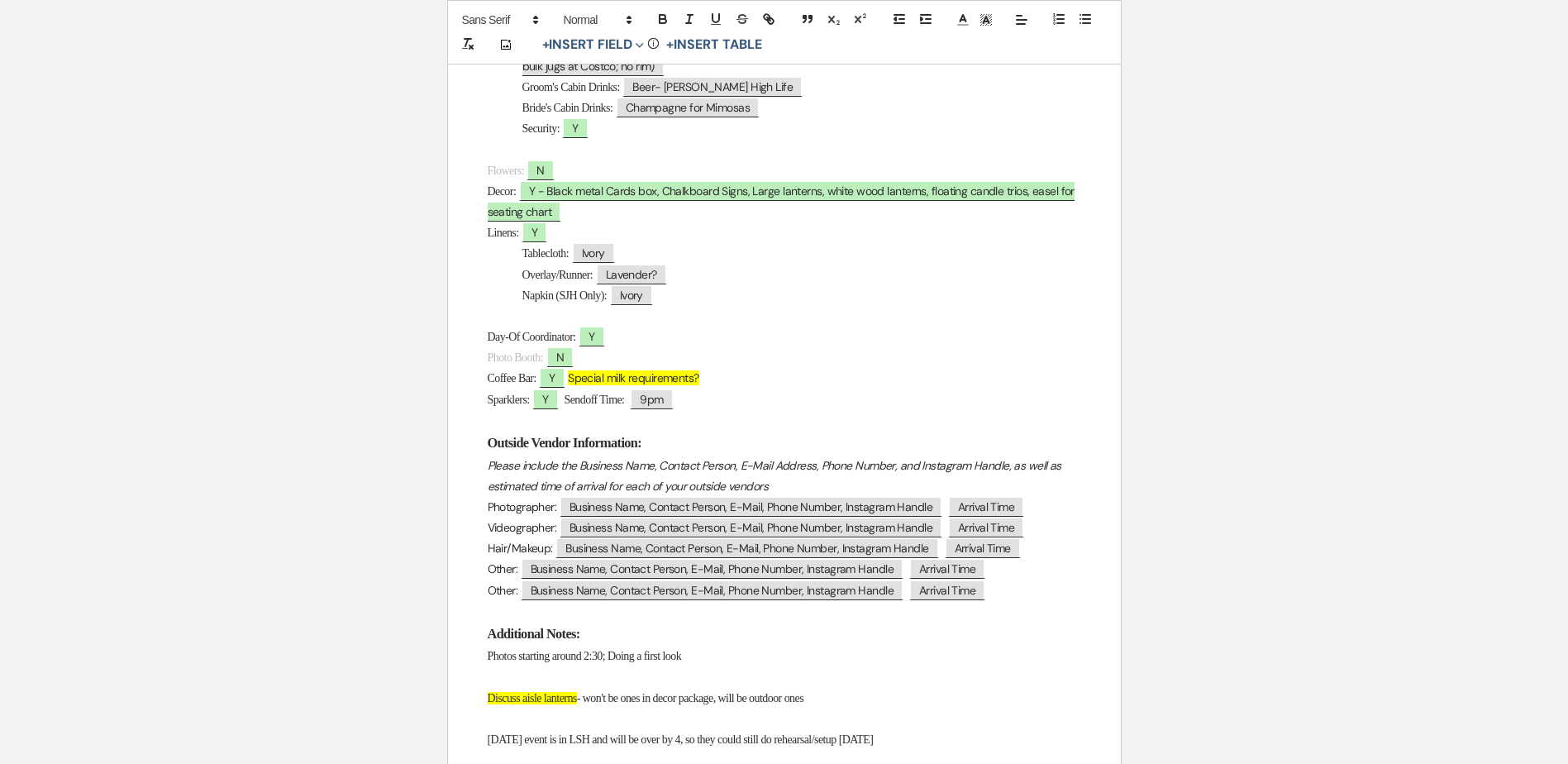
click at [733, 376] on p "Coffee Bar: ﻿ Y ﻿ Special milk requirements?" at bounding box center [784, 378] width 594 height 21
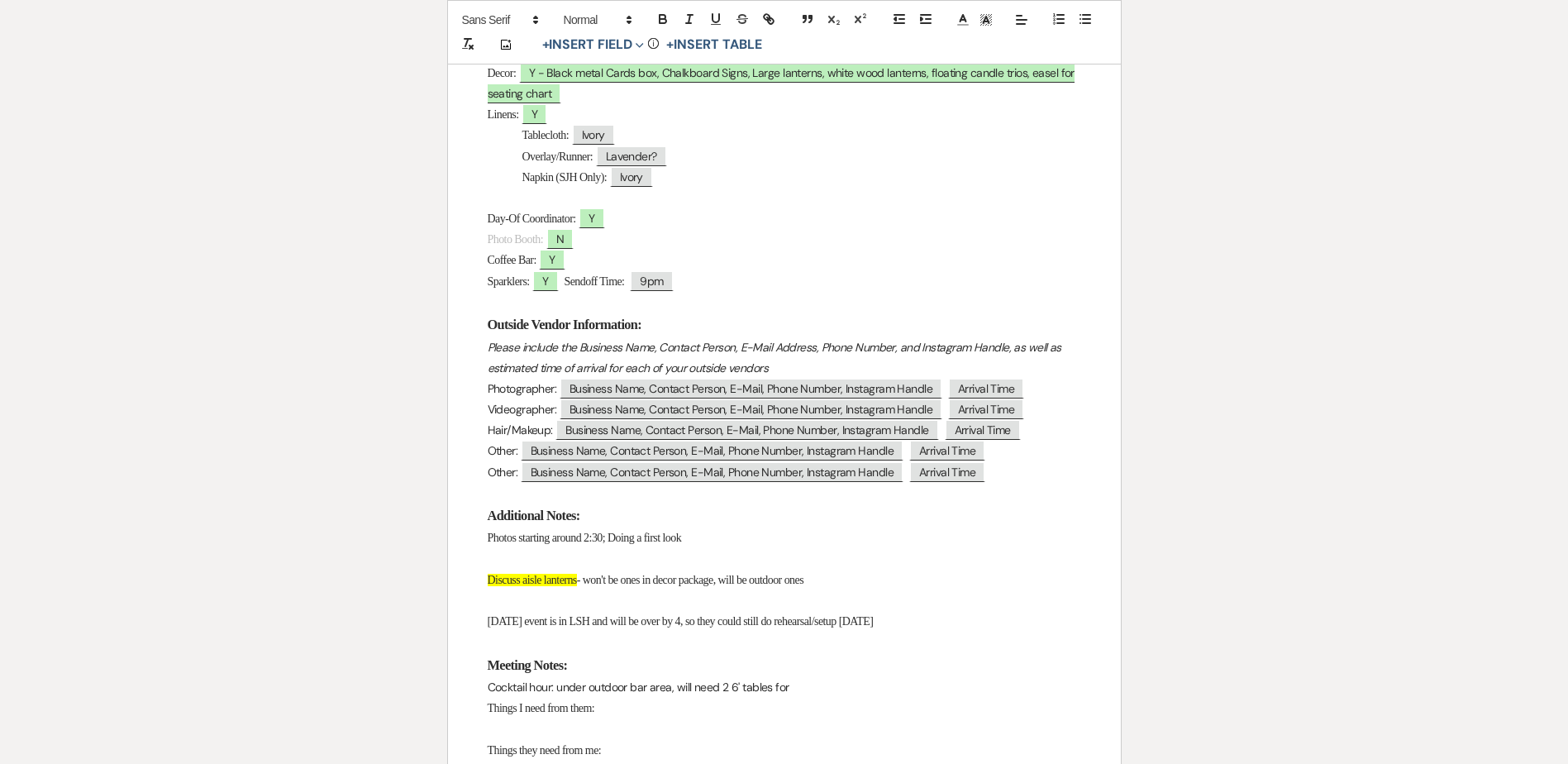
scroll to position [1064, 0]
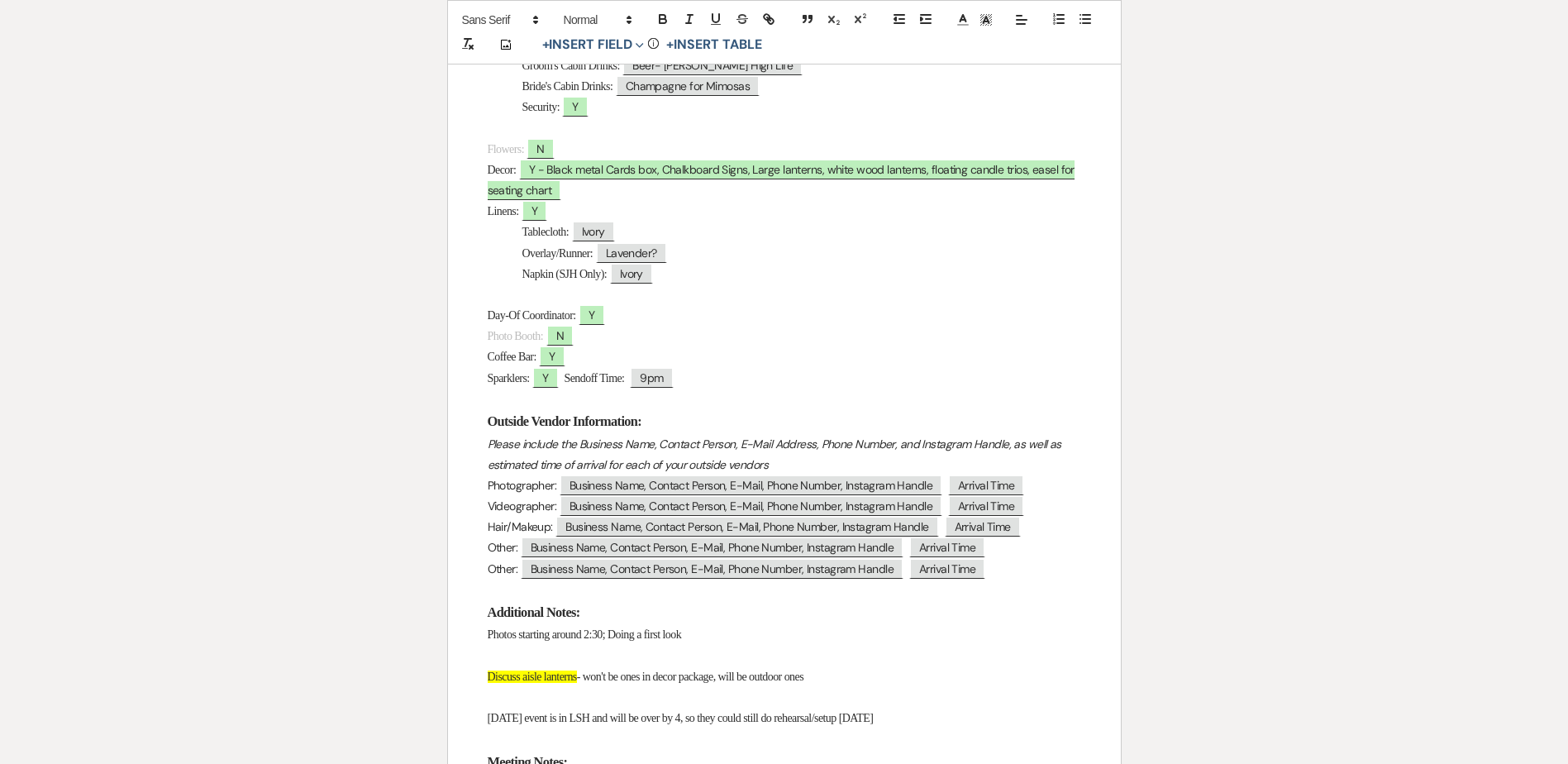
click at [611, 345] on p "Photo Booth: ﻿ N ﻿" at bounding box center [784, 336] width 594 height 21
click at [607, 360] on p "Coffee Bar: ﻿ Y ﻿" at bounding box center [784, 357] width 594 height 21
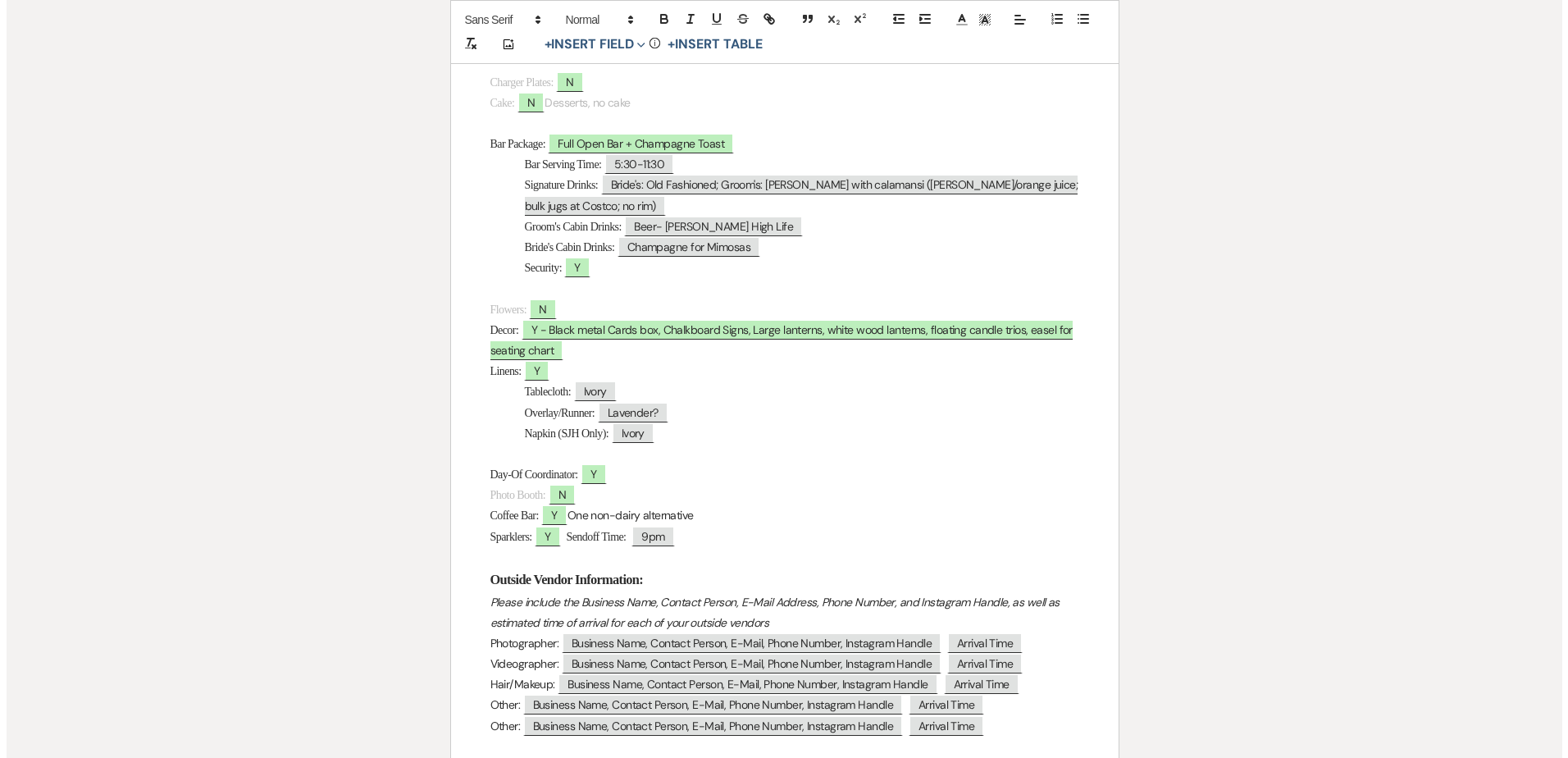
scroll to position [892, 0]
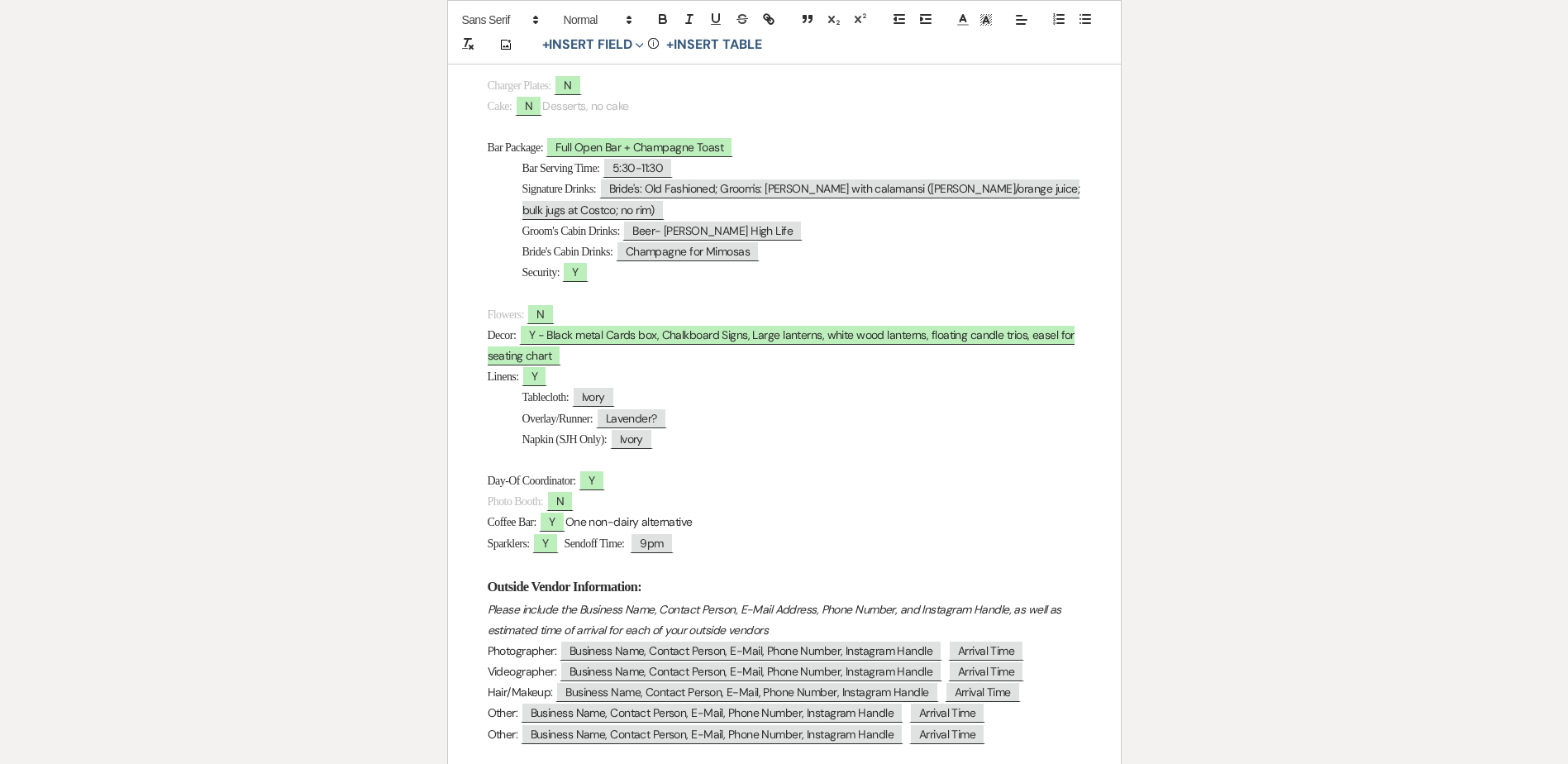
click at [805, 403] on p "Tablecloth: ﻿ Ivory ﻿" at bounding box center [784, 397] width 594 height 21
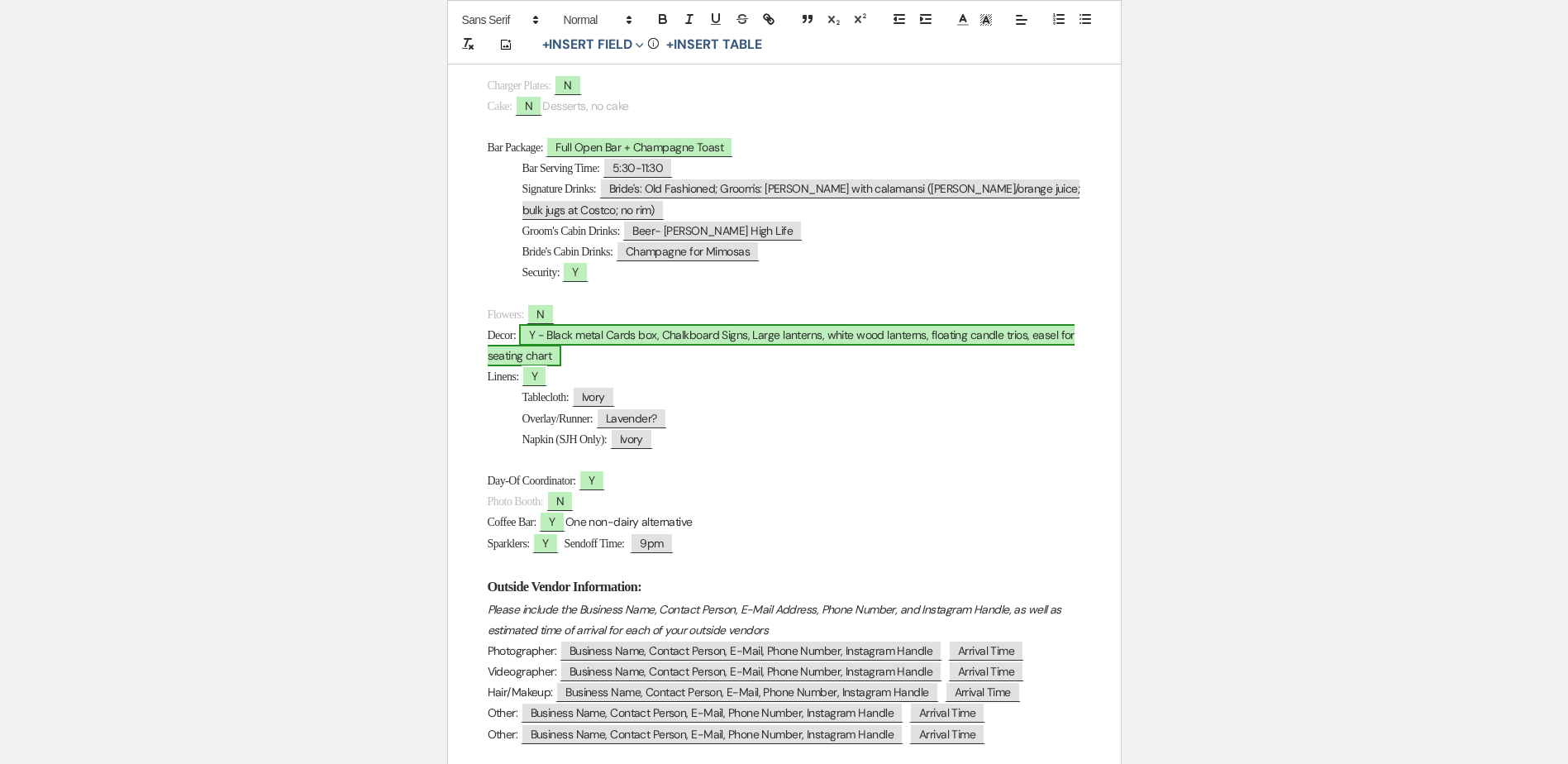
click at [993, 333] on span "Y - Black metal Cards box, Chalkboard Signs, Large lanterns, white wood lantern…" at bounding box center [781, 345] width 587 height 42
select select "owner"
select select "Type"
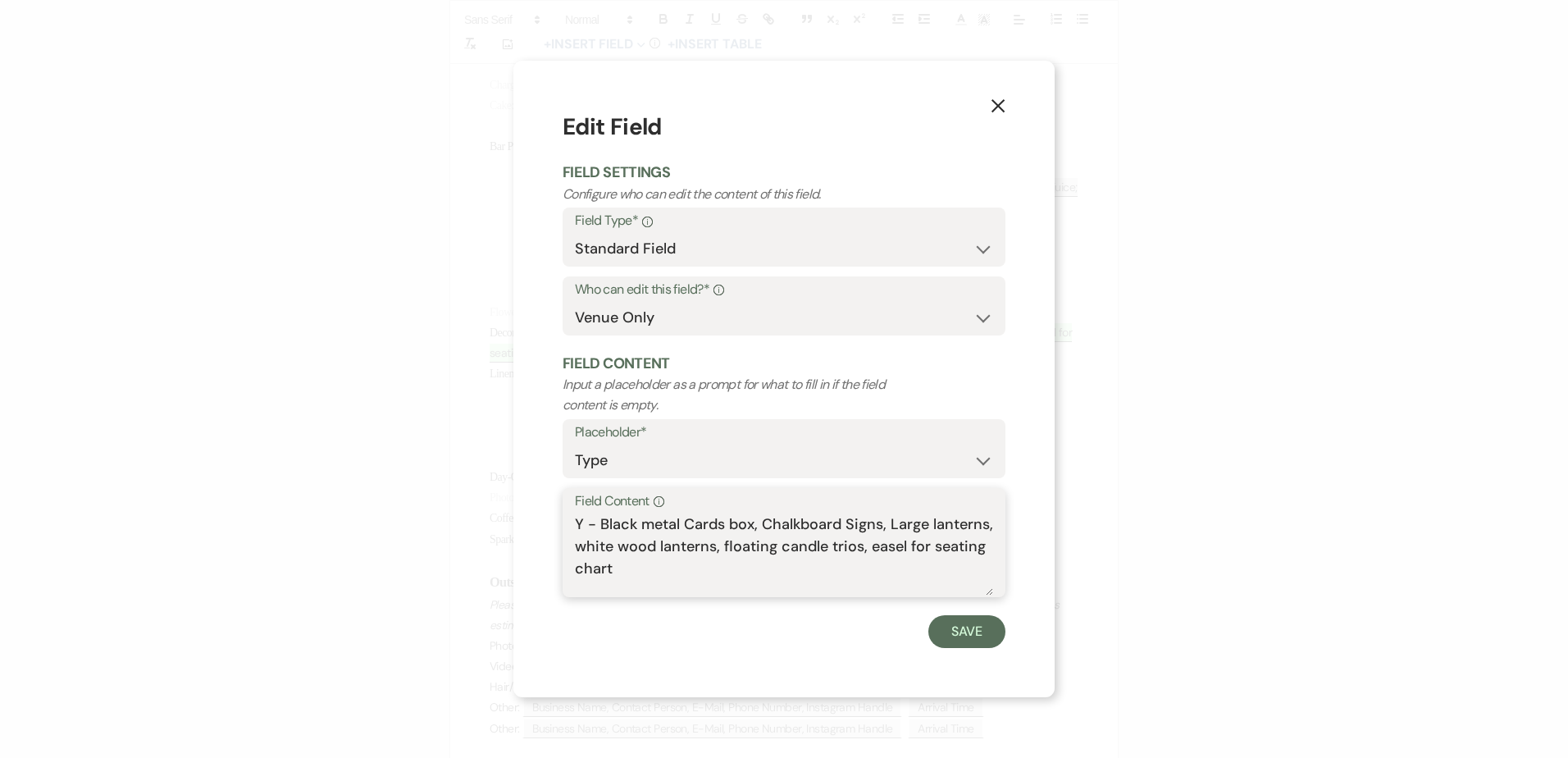
click at [858, 548] on textarea "Y - Black metal Cards box, Chalkboard Signs, Large lanterns, white wood lantern…" at bounding box center [783, 554] width 418 height 82
click at [714, 546] on textarea "Y - Black metal Cards box, Chalkboard Signs, Large lanterns, white wood lantern…" at bounding box center [783, 554] width 418 height 82
click at [833, 586] on textarea "Y - Black metal Cards box, Chalkboard Signs, Large lanterns, white wood lantern…" at bounding box center [783, 554] width 418 height 82
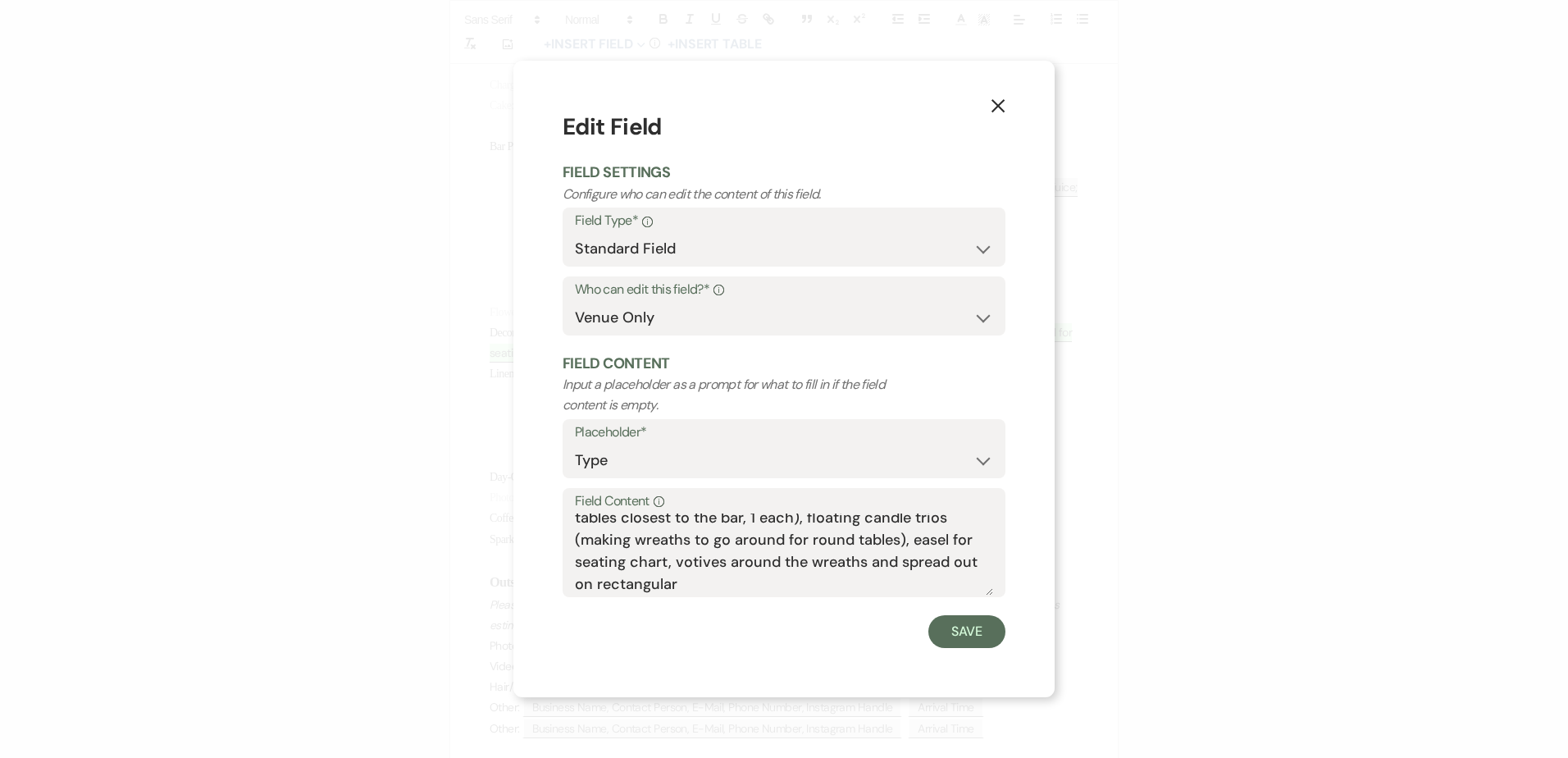
click at [839, 623] on div "Save" at bounding box center [783, 632] width 443 height 33
drag, startPoint x: 854, startPoint y: 635, endPoint x: 841, endPoint y: 630, distance: 13.9
click at [853, 635] on div "Save" at bounding box center [783, 632] width 443 height 33
click at [904, 590] on textarea "Y - Black metal Cards box, Chalkboard Signs, Large lanterns, white wood lantern…" at bounding box center [783, 554] width 418 height 82
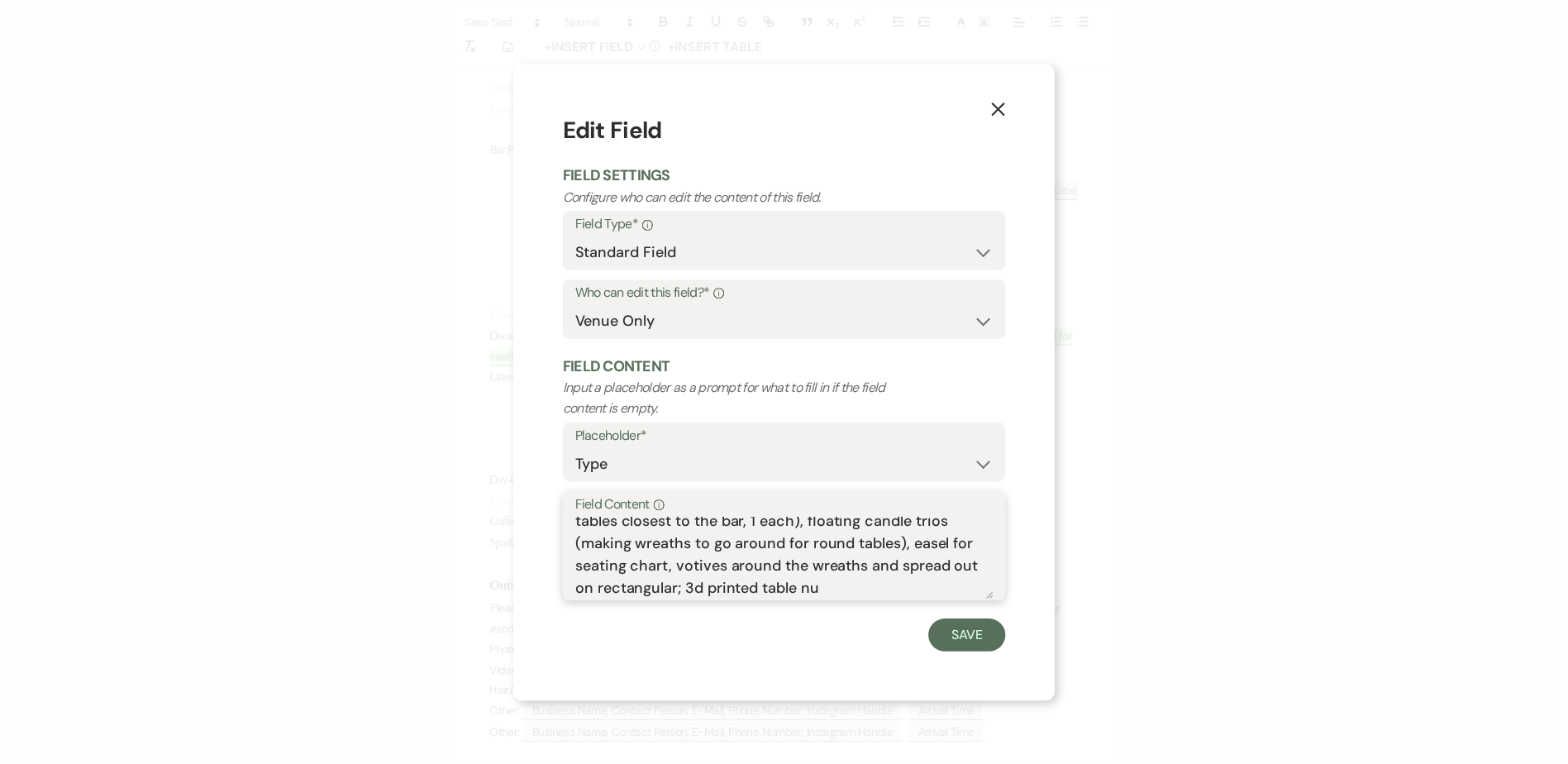
scroll to position [72, 0]
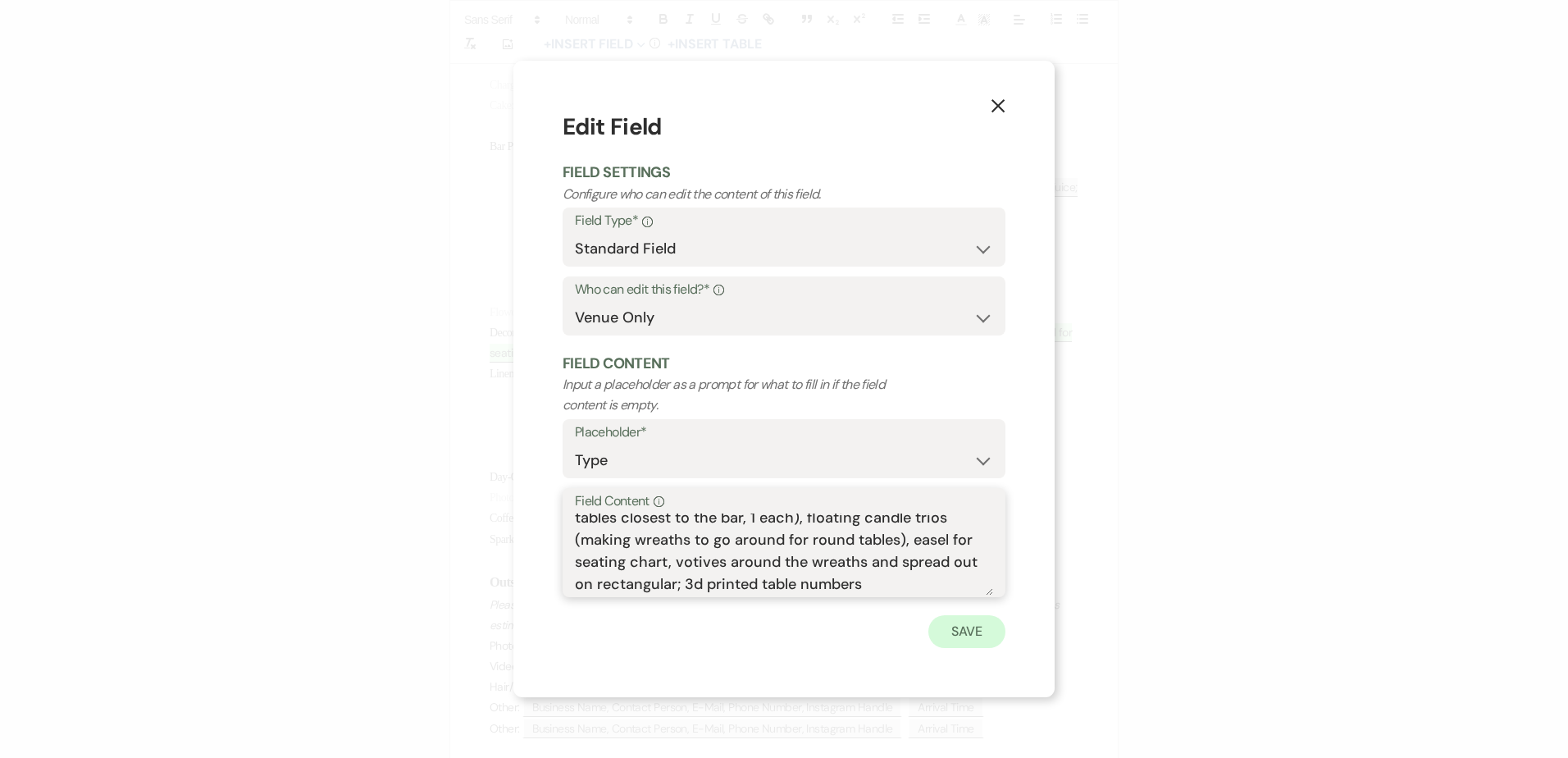
type textarea "Y - Black metal Cards box, Chalkboard Signs, Large lanterns, white wood lantern…"
click at [972, 636] on button "Save" at bounding box center [966, 632] width 77 height 33
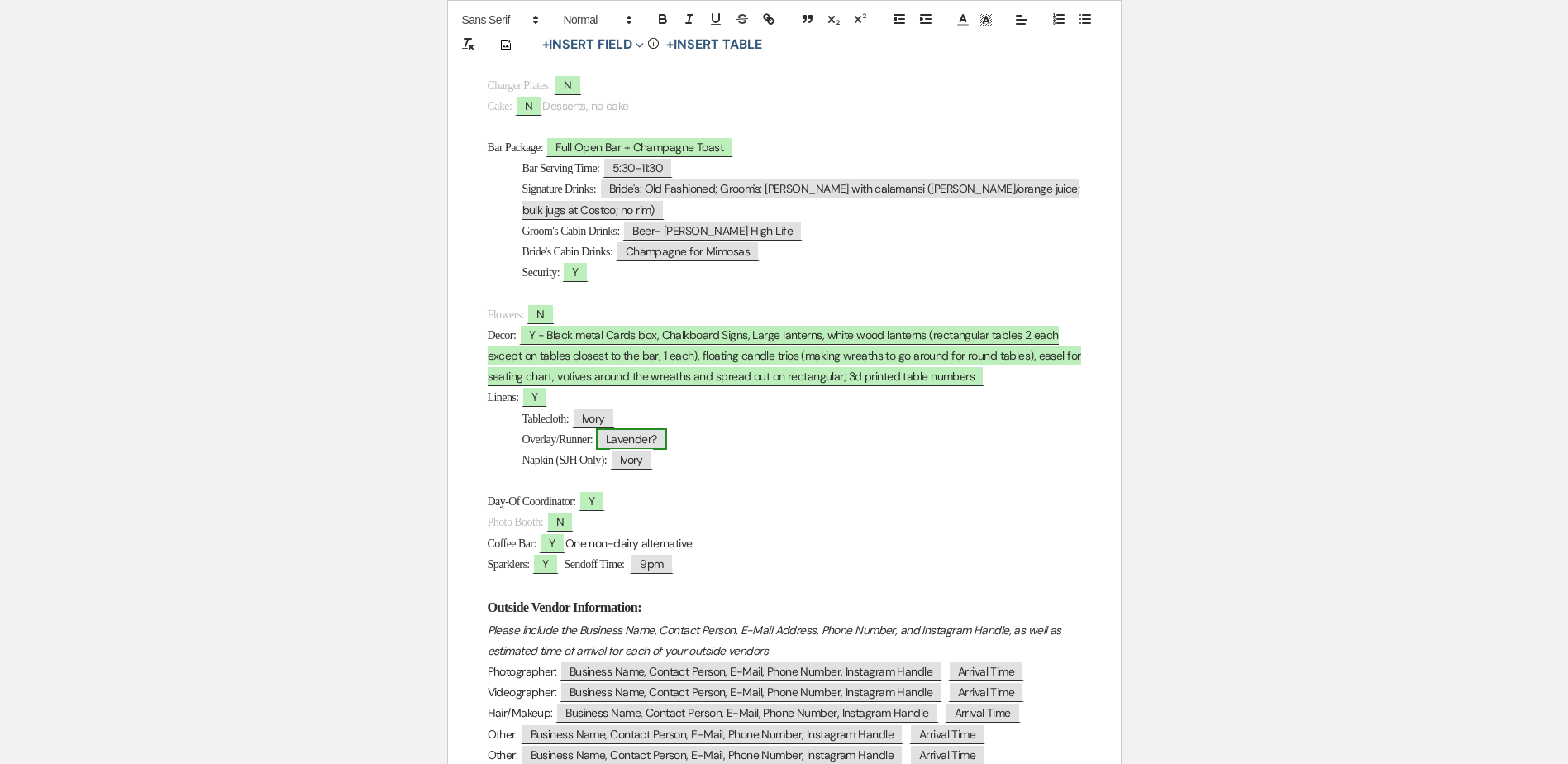
click at [648, 438] on span "Lavender?" at bounding box center [631, 438] width 71 height 22
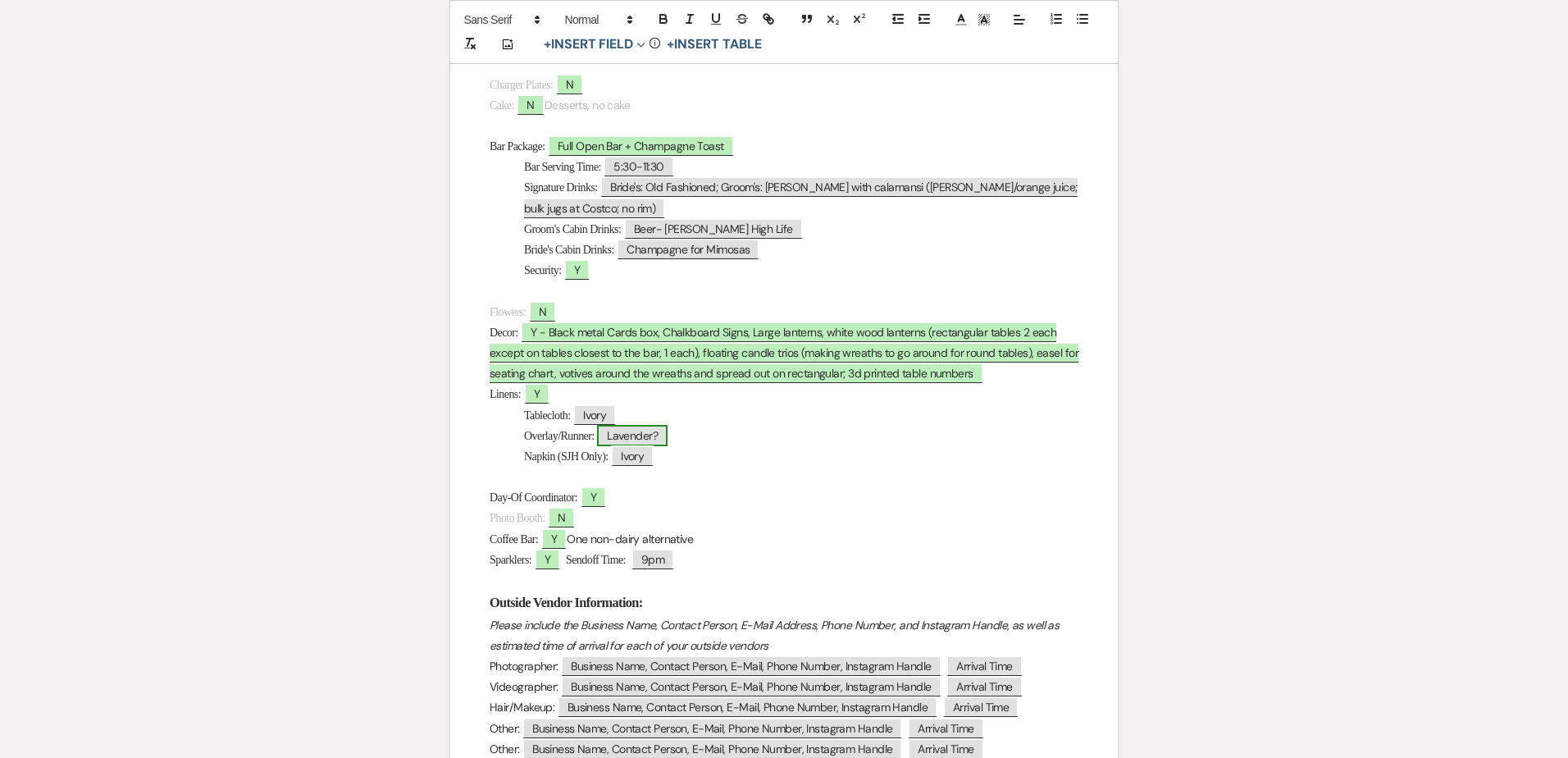
select select "Type"
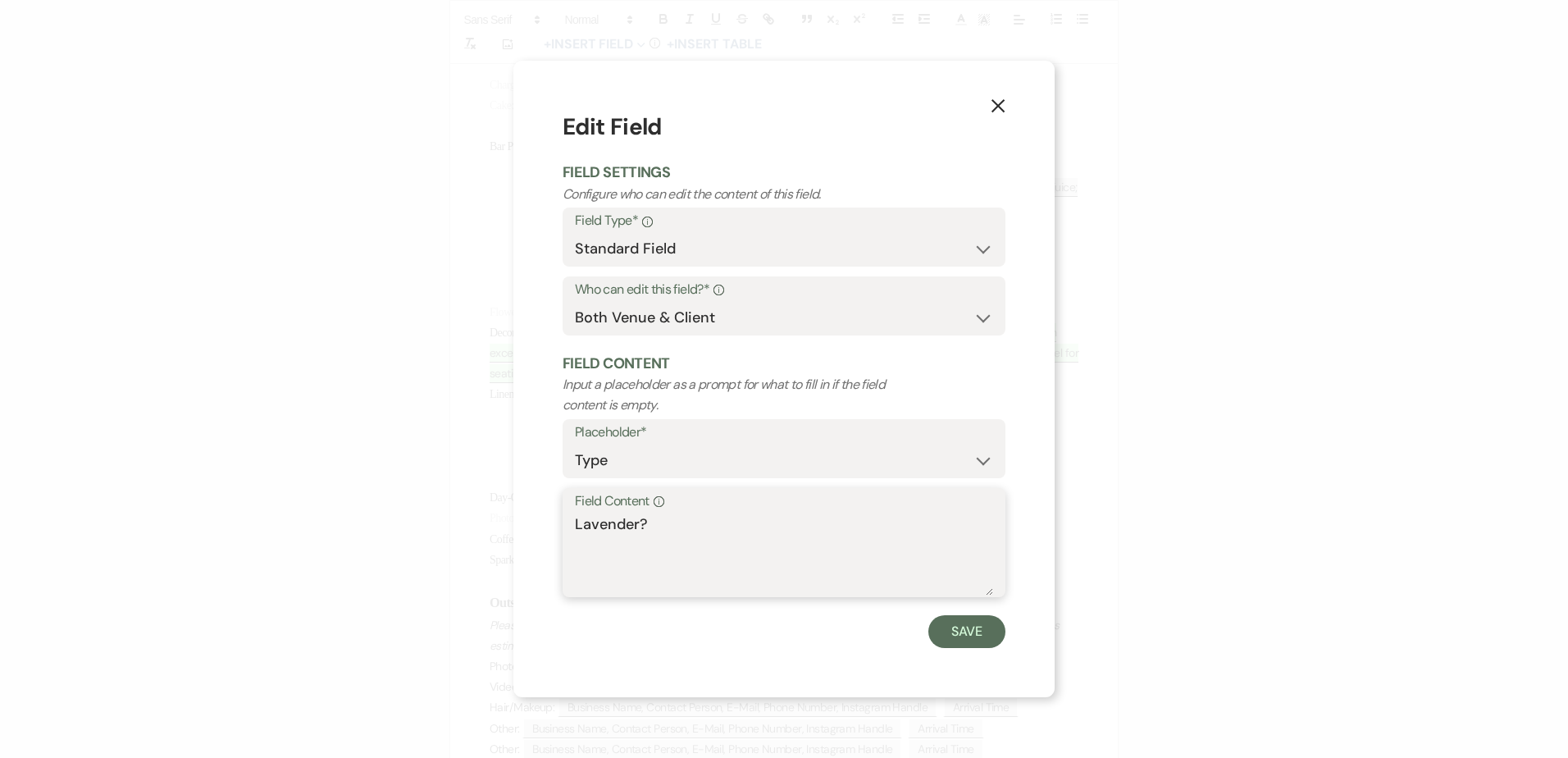
drag, startPoint x: 619, startPoint y: 522, endPoint x: 544, endPoint y: 522, distance: 75.0
click at [544, 522] on div "X Edit Field Field Settings Configure who can edit the content of this field. F…" at bounding box center [783, 379] width 541 height 636
type textarea "Plum"
click at [962, 635] on button "Save" at bounding box center [966, 632] width 77 height 33
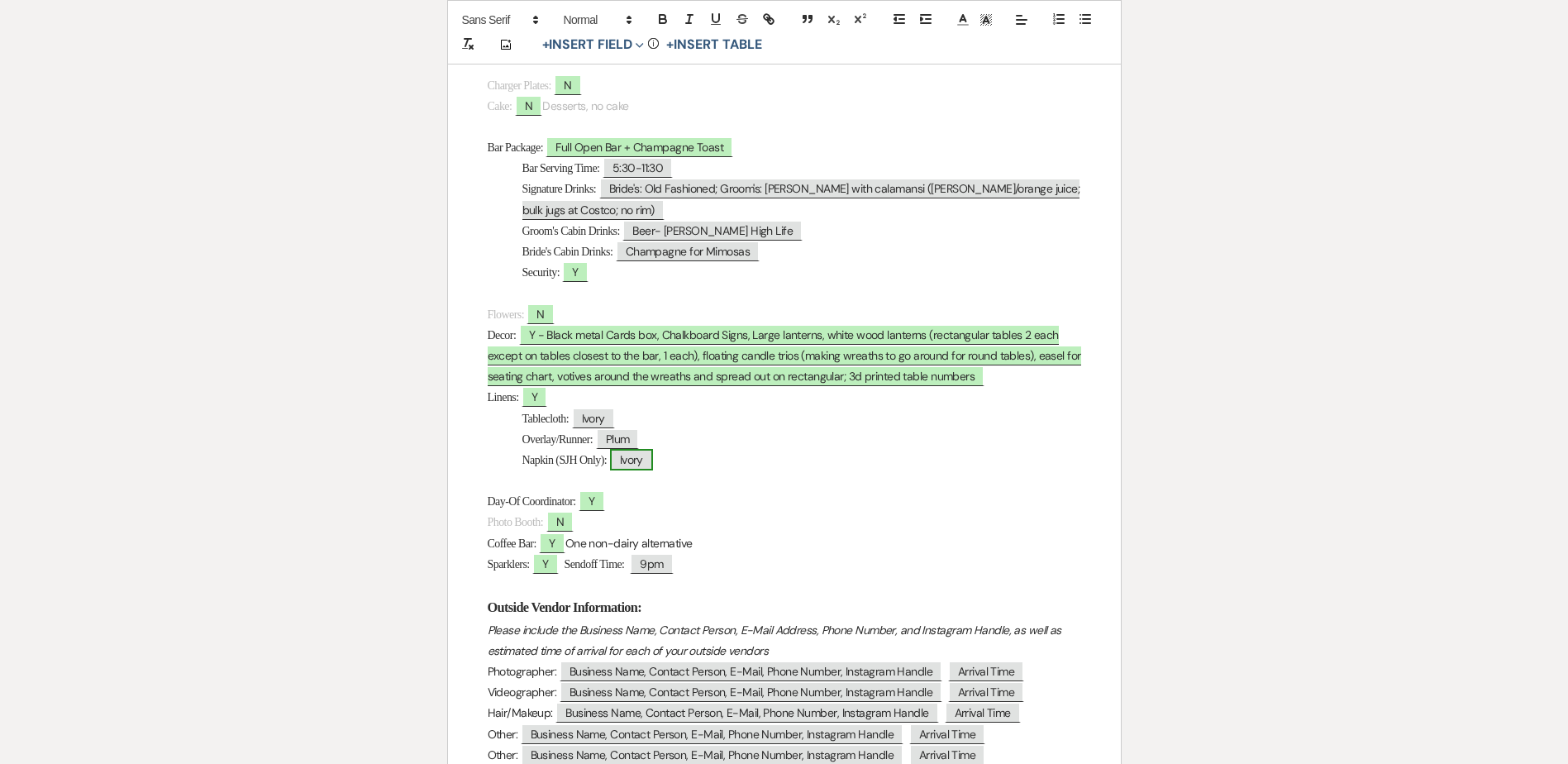
click at [653, 465] on span "Ivory" at bounding box center [631, 459] width 43 height 22
select select "Type"
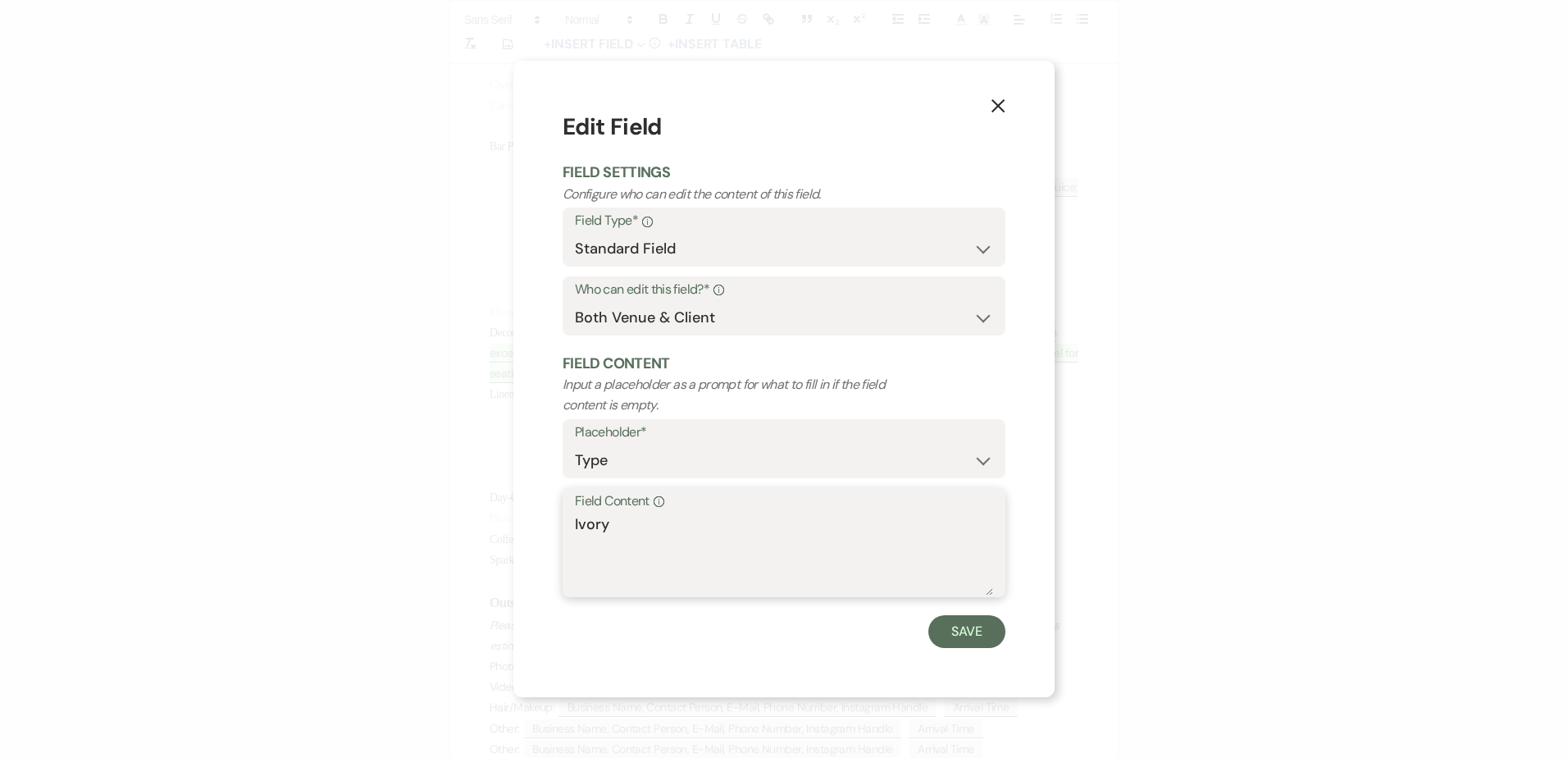
click at [602, 518] on textarea "Ivory" at bounding box center [783, 554] width 418 height 82
type textarea "Black; Waterfall"
click at [1006, 618] on div "X Edit Field Field Settings Configure who can edit the content of this field. F…" at bounding box center [783, 379] width 541 height 636
click at [988, 627] on button "Save" at bounding box center [966, 632] width 77 height 33
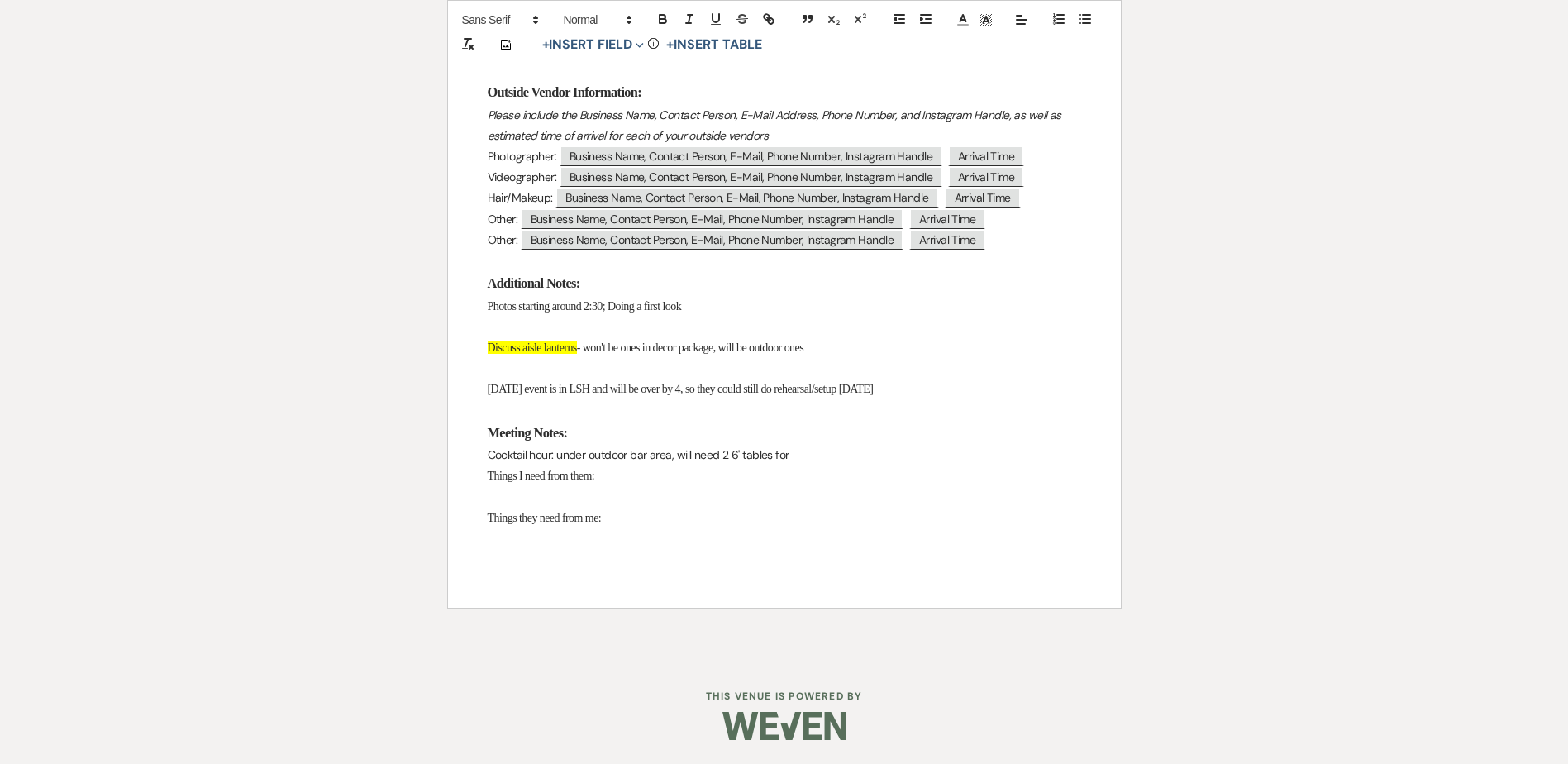
scroll to position [1415, 0]
drag, startPoint x: 840, startPoint y: 348, endPoint x: 370, endPoint y: 348, distance: 470.0
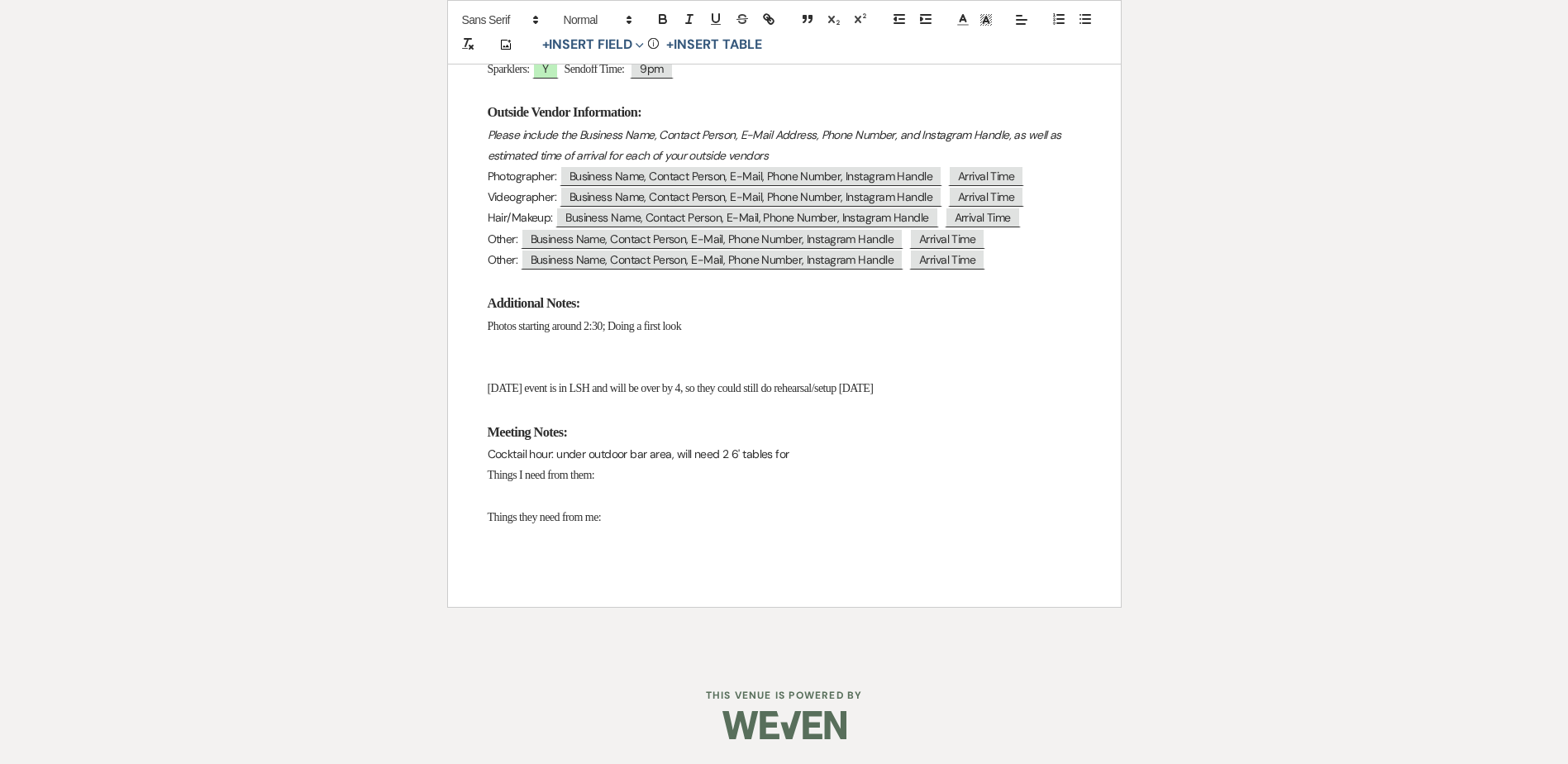
scroll to position [1373, 0]
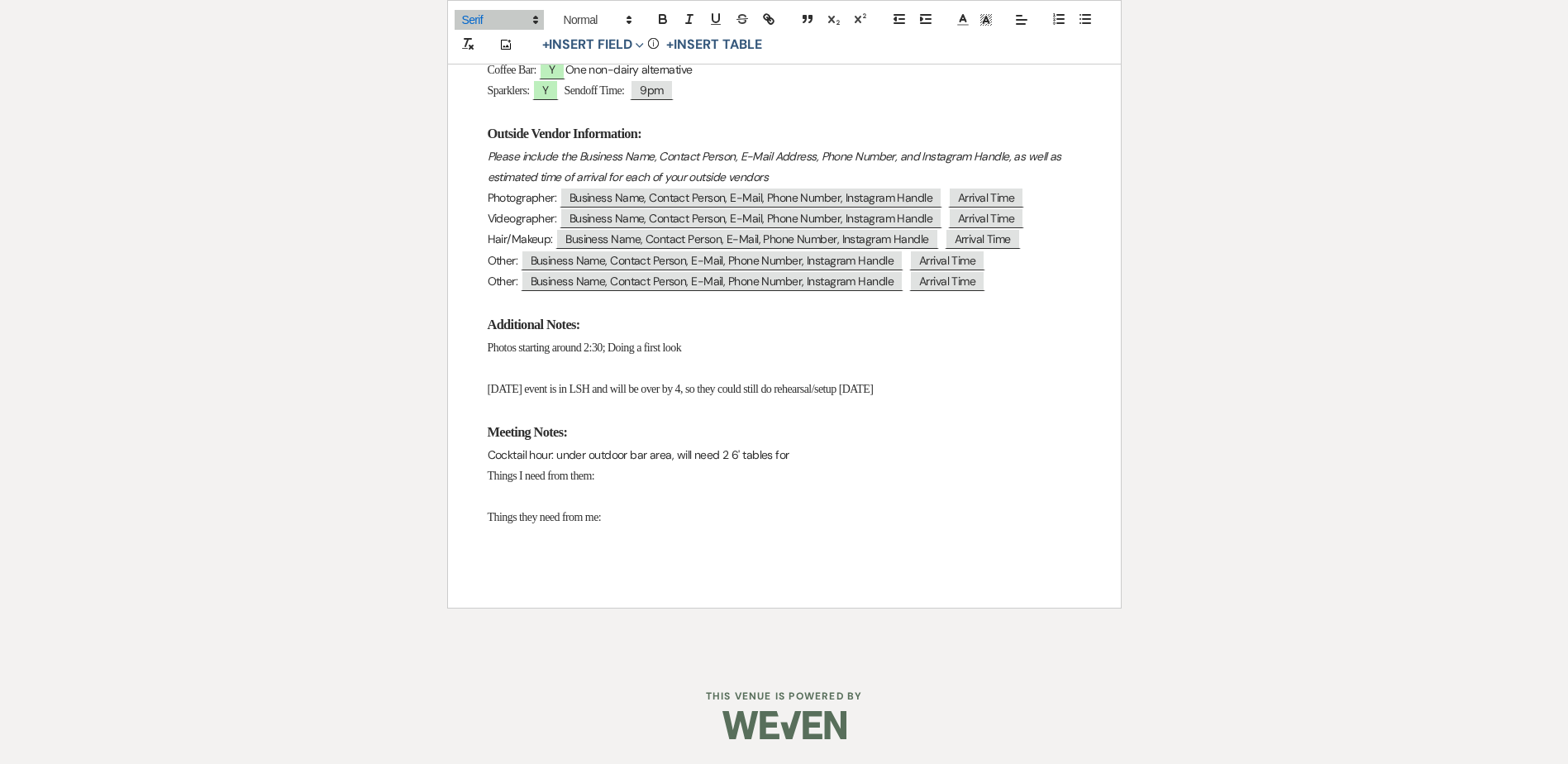
drag, startPoint x: 487, startPoint y: 389, endPoint x: 976, endPoint y: 378, distance: 489.1
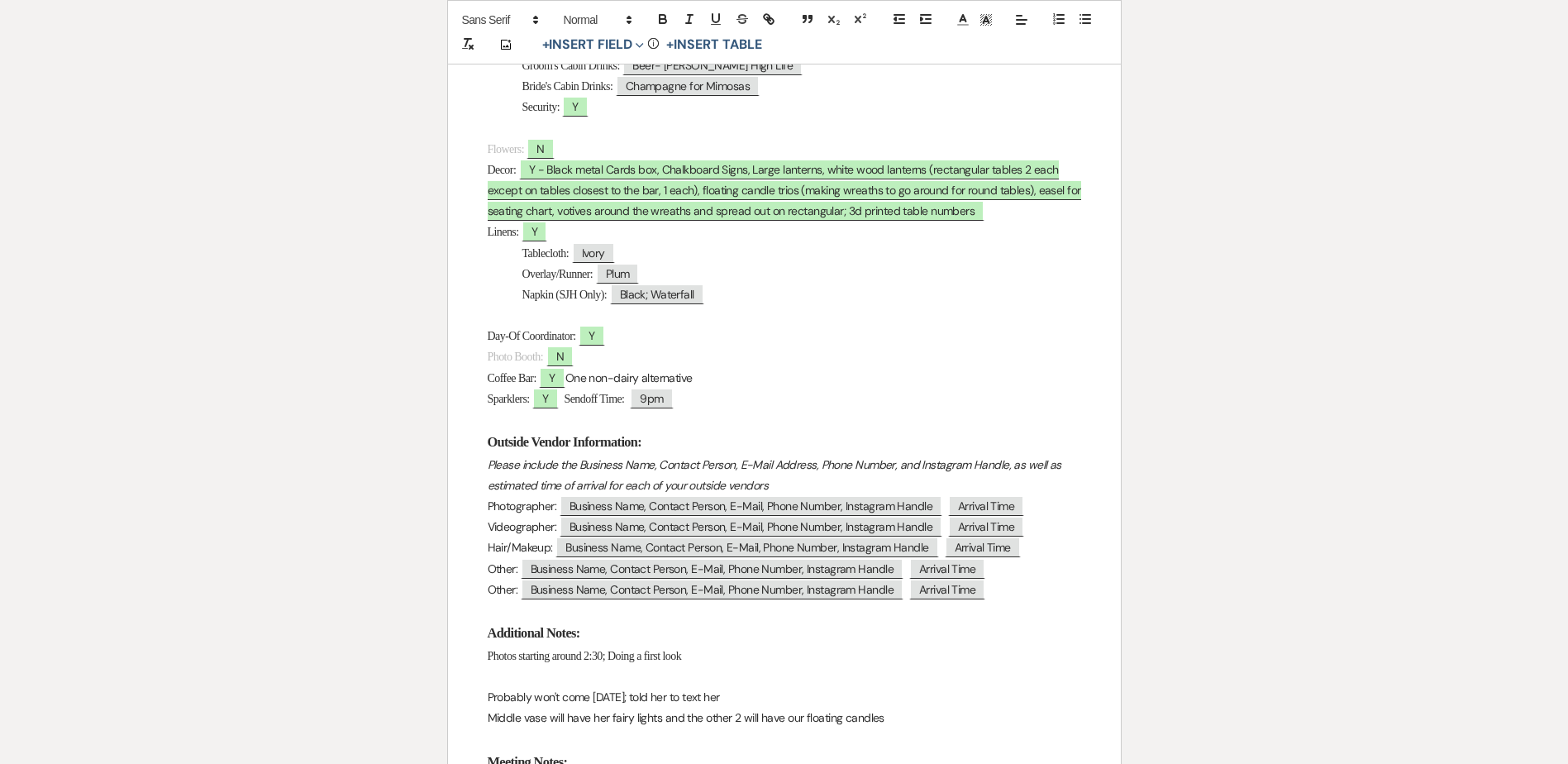
scroll to position [1395, 0]
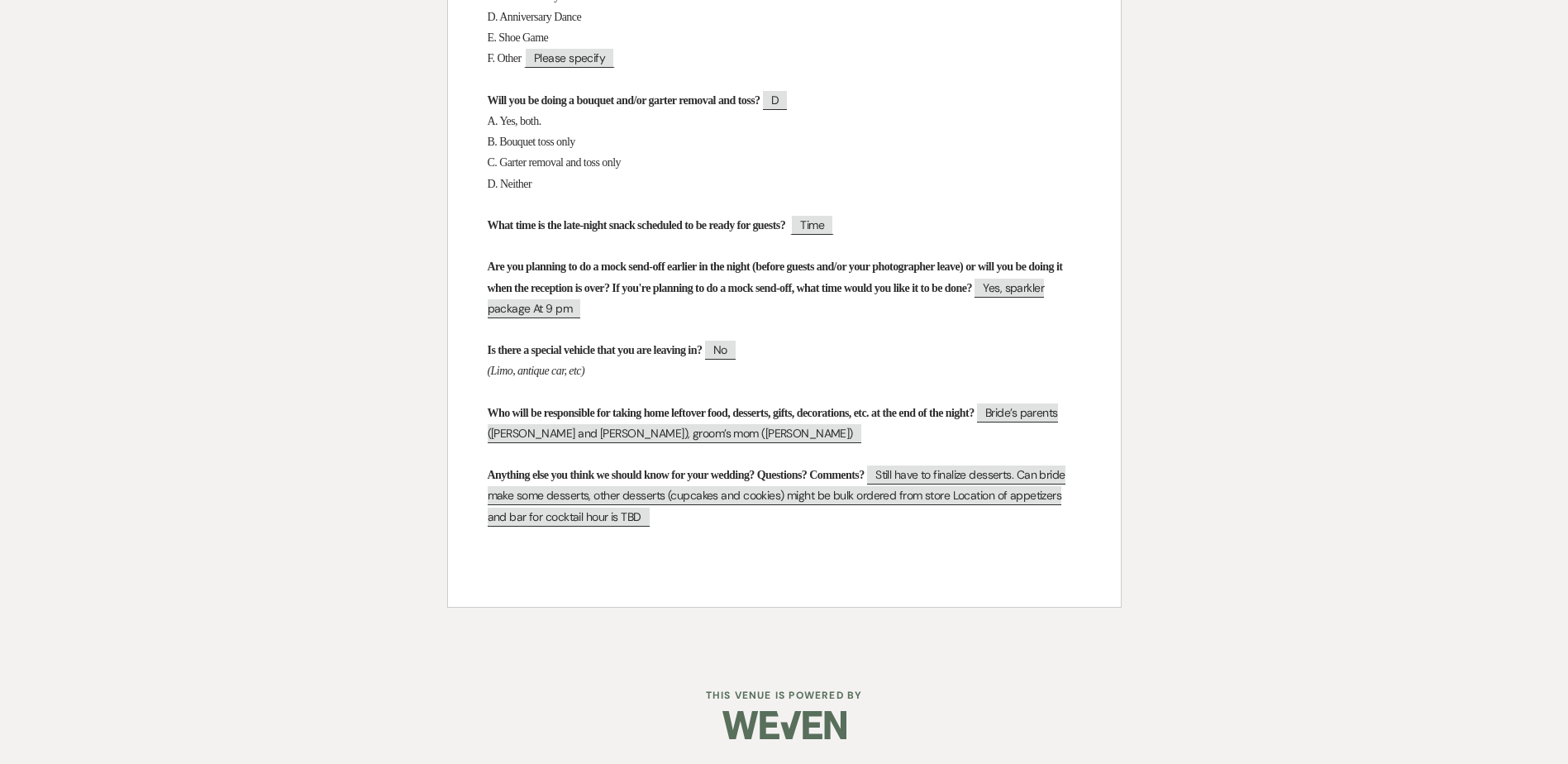
scroll to position [3959, 0]
